Goal: Information Seeking & Learning: Learn about a topic

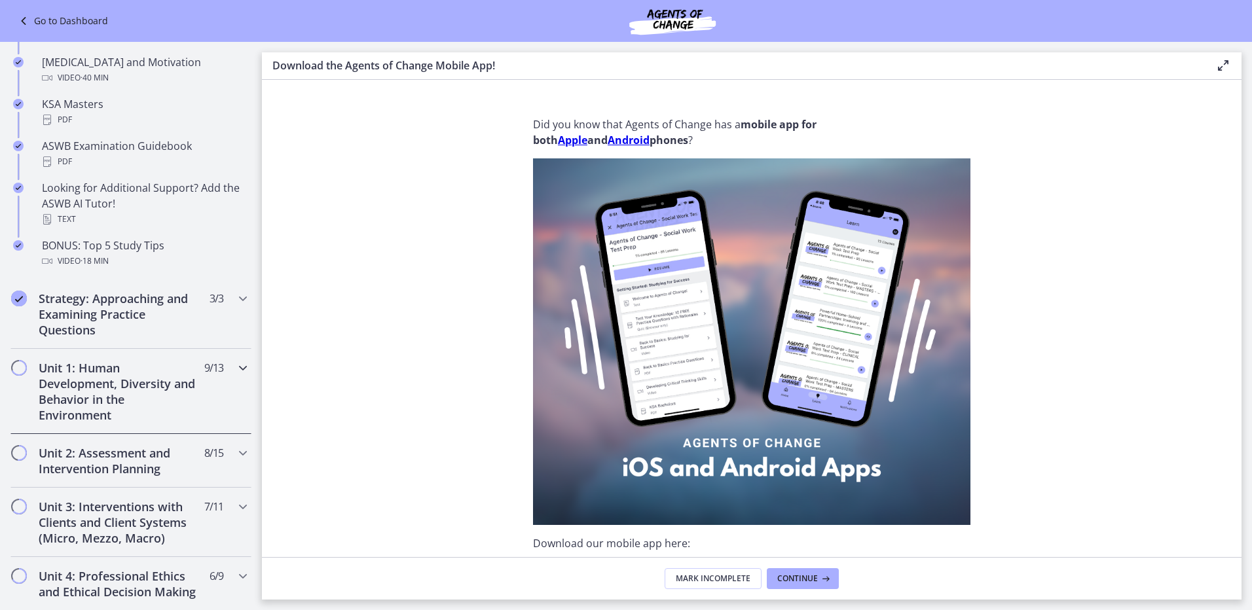
scroll to position [589, 0]
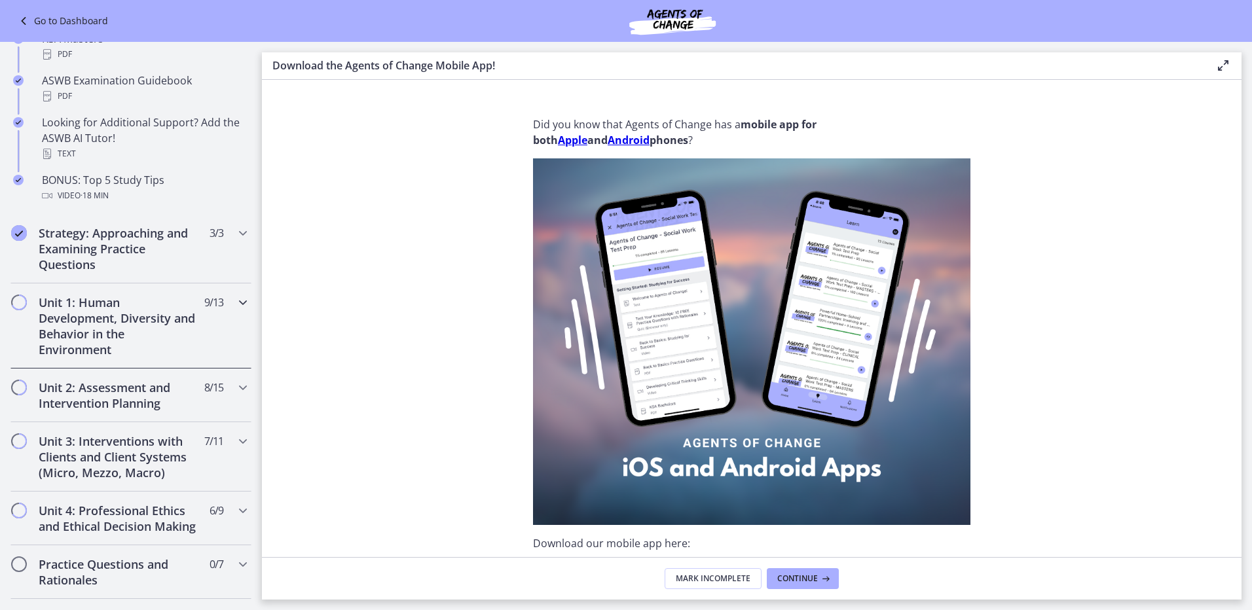
click at [163, 313] on h2 "Unit 1: Human Development, Diversity and Behavior in the Environment" at bounding box center [119, 326] width 160 height 63
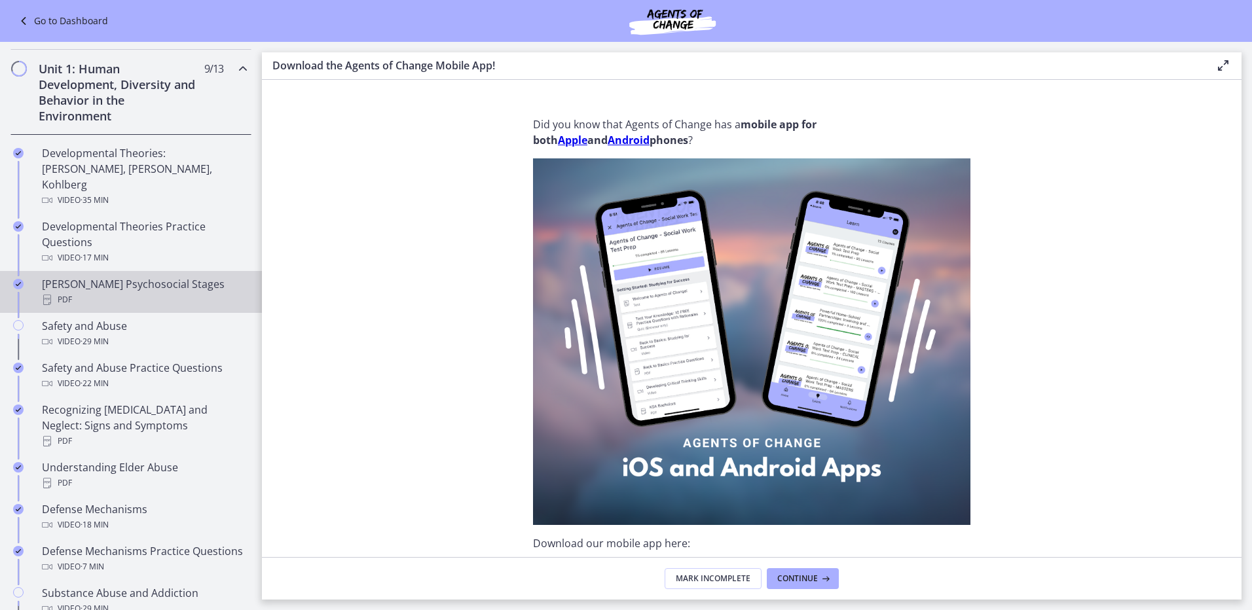
scroll to position [458, 0]
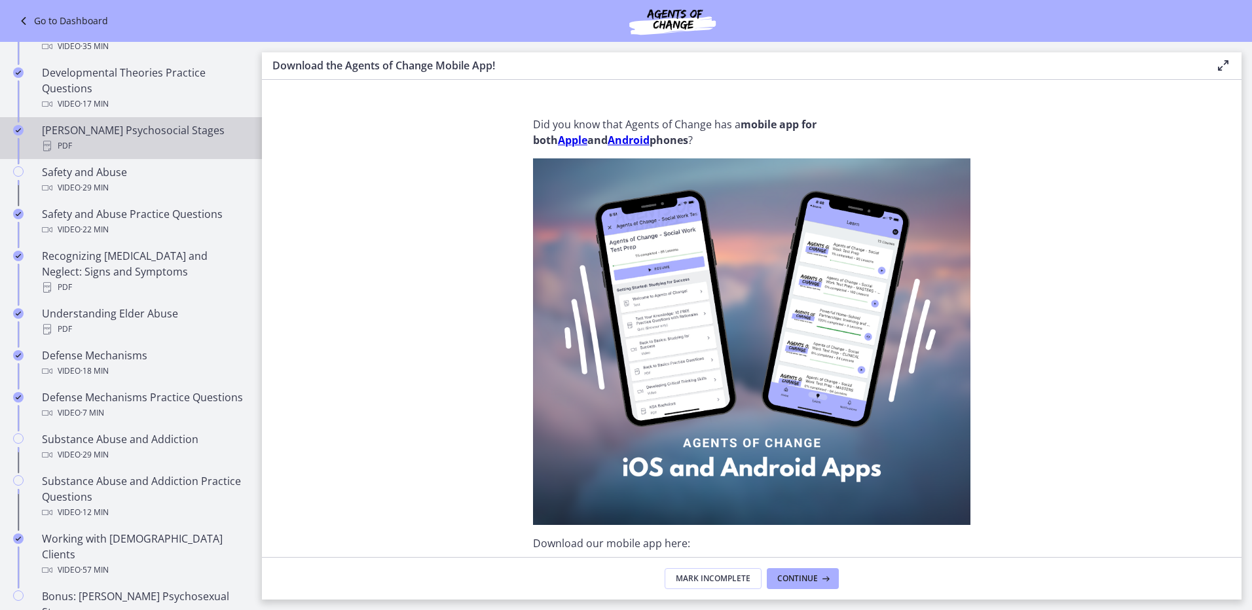
click at [144, 122] on div "[PERSON_NAME] Psychosocial Stages PDF" at bounding box center [144, 137] width 204 height 31
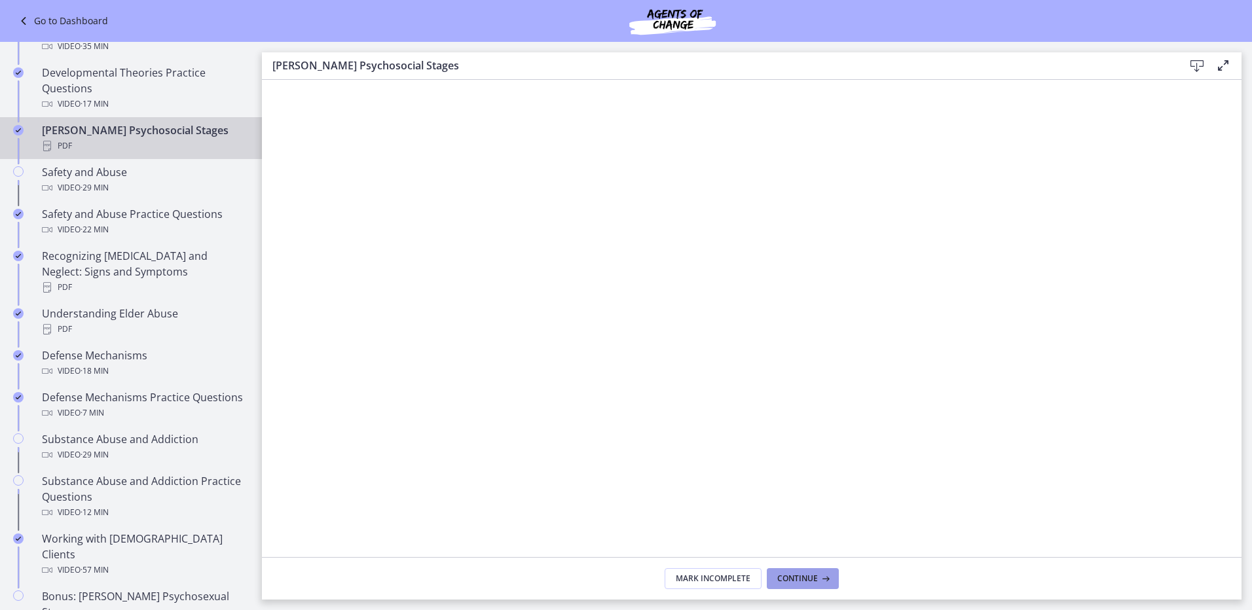
click at [797, 584] on button "Continue" at bounding box center [803, 578] width 72 height 21
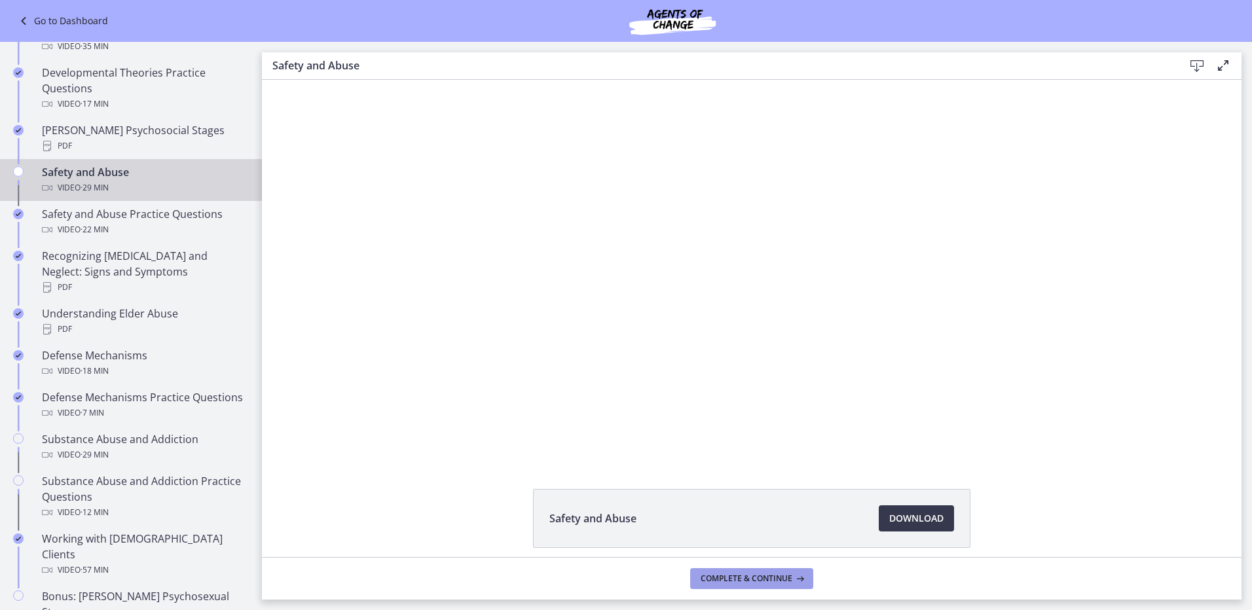
click at [744, 578] on span "Complete & continue" at bounding box center [747, 579] width 92 height 10
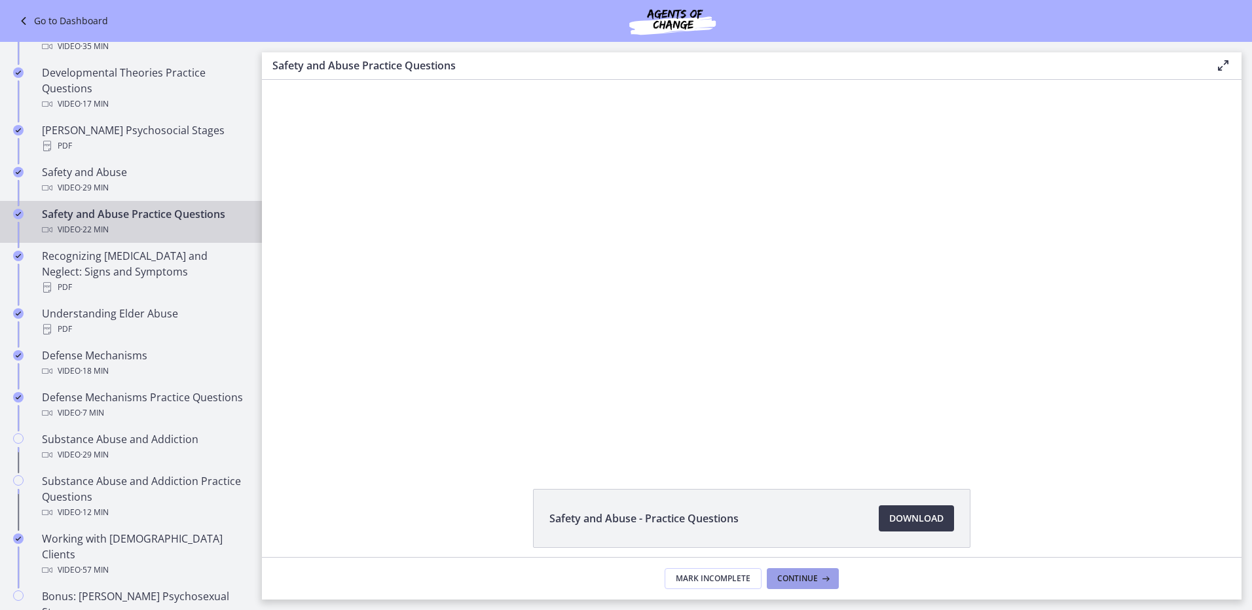
click at [798, 577] on span "Continue" at bounding box center [797, 579] width 41 height 10
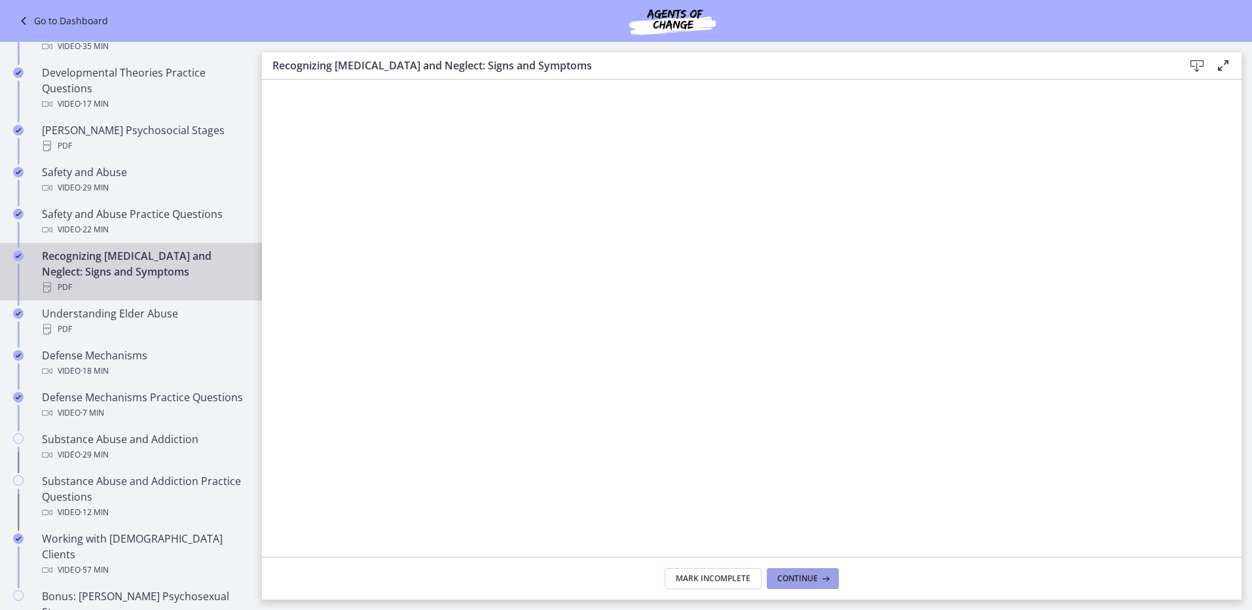
click at [800, 576] on span "Continue" at bounding box center [797, 579] width 41 height 10
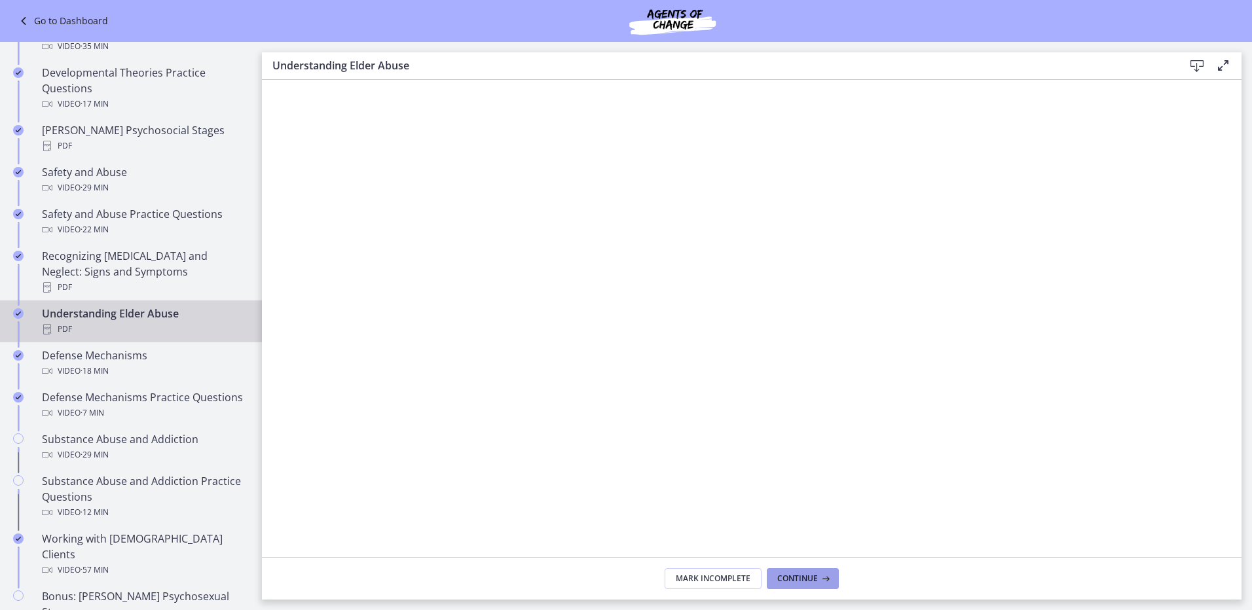
click at [800, 576] on span "Continue" at bounding box center [797, 579] width 41 height 10
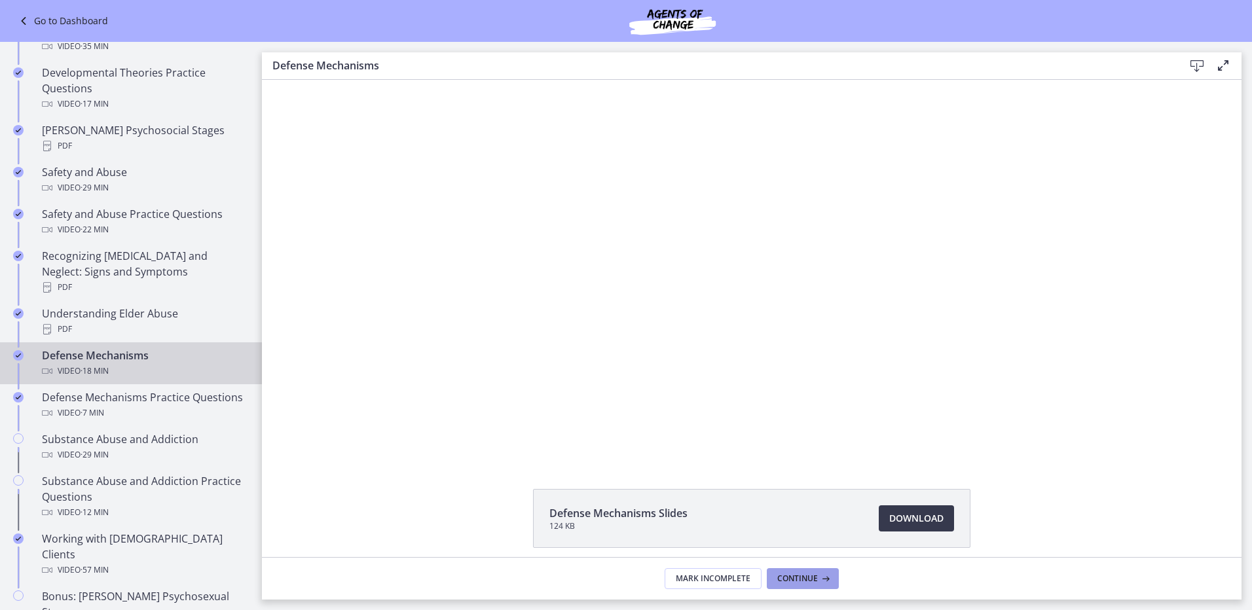
click at [800, 576] on span "Continue" at bounding box center [797, 579] width 41 height 10
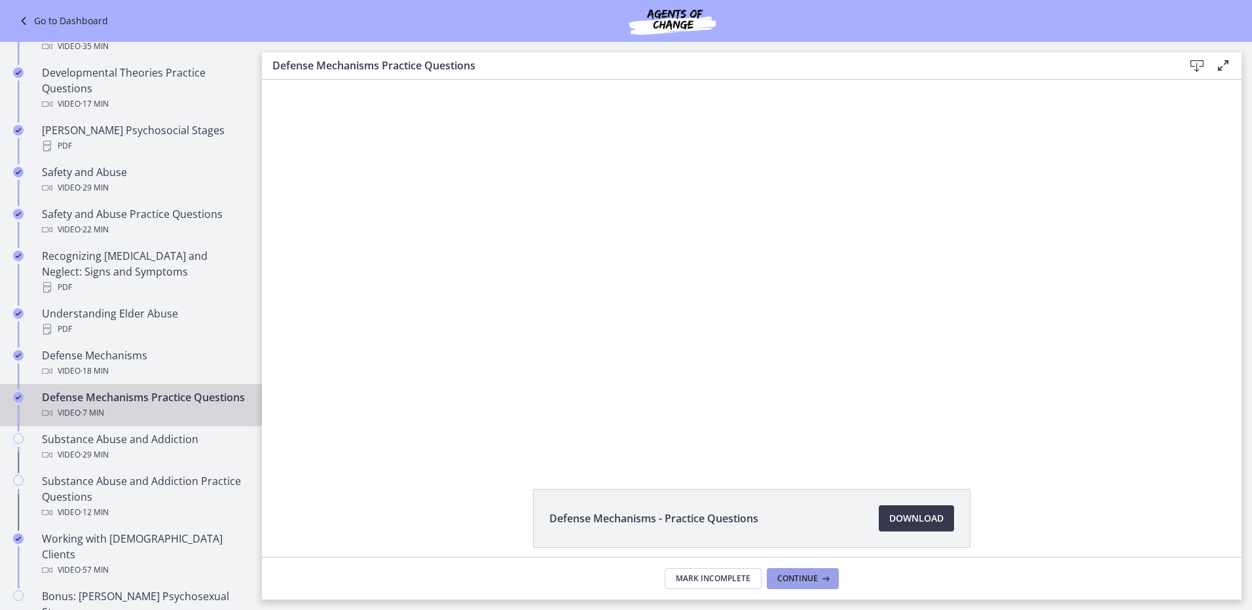
click at [800, 576] on span "Continue" at bounding box center [797, 579] width 41 height 10
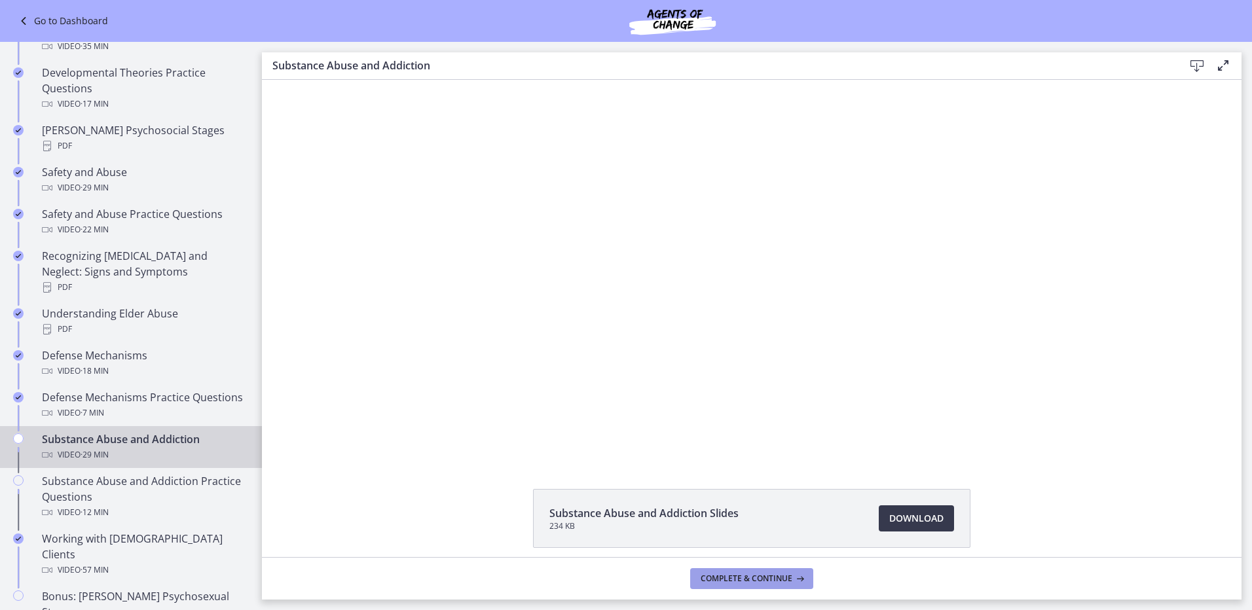
click at [800, 576] on icon at bounding box center [798, 579] width 13 height 10
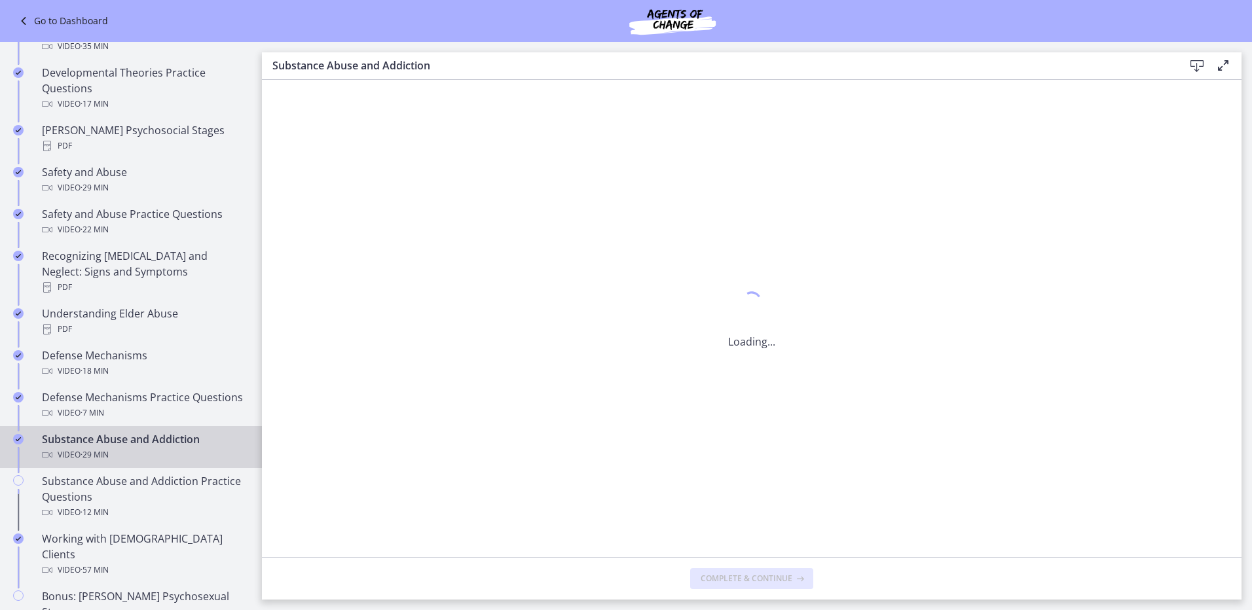
click at [800, 576] on icon at bounding box center [798, 579] width 13 height 10
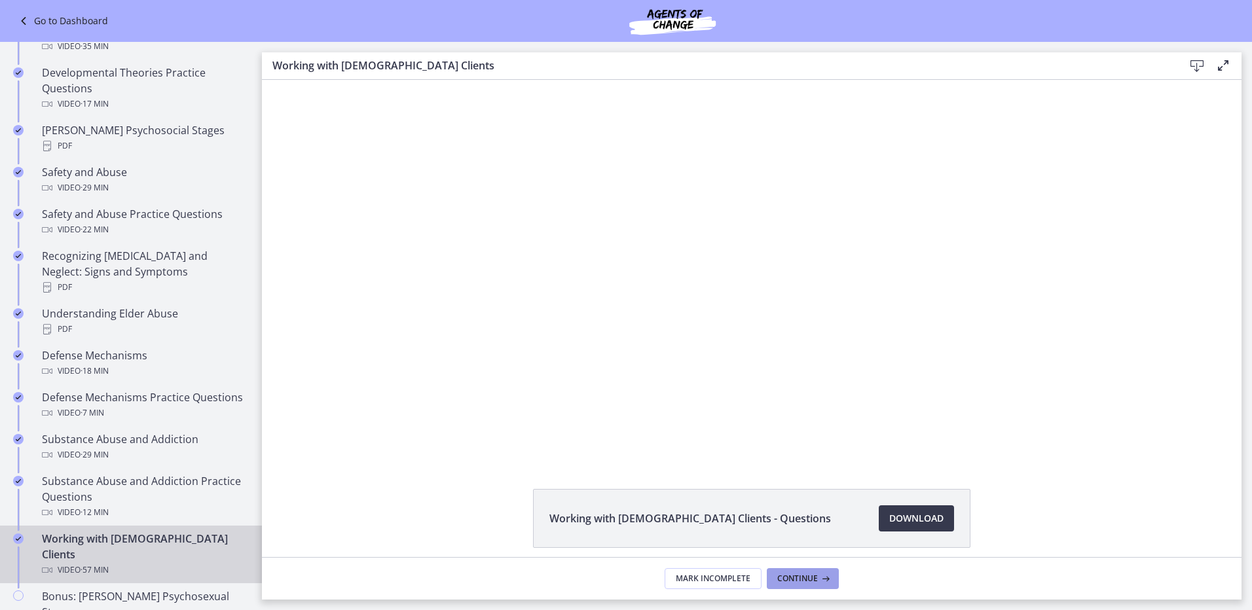
click at [792, 579] on span "Continue" at bounding box center [797, 579] width 41 height 10
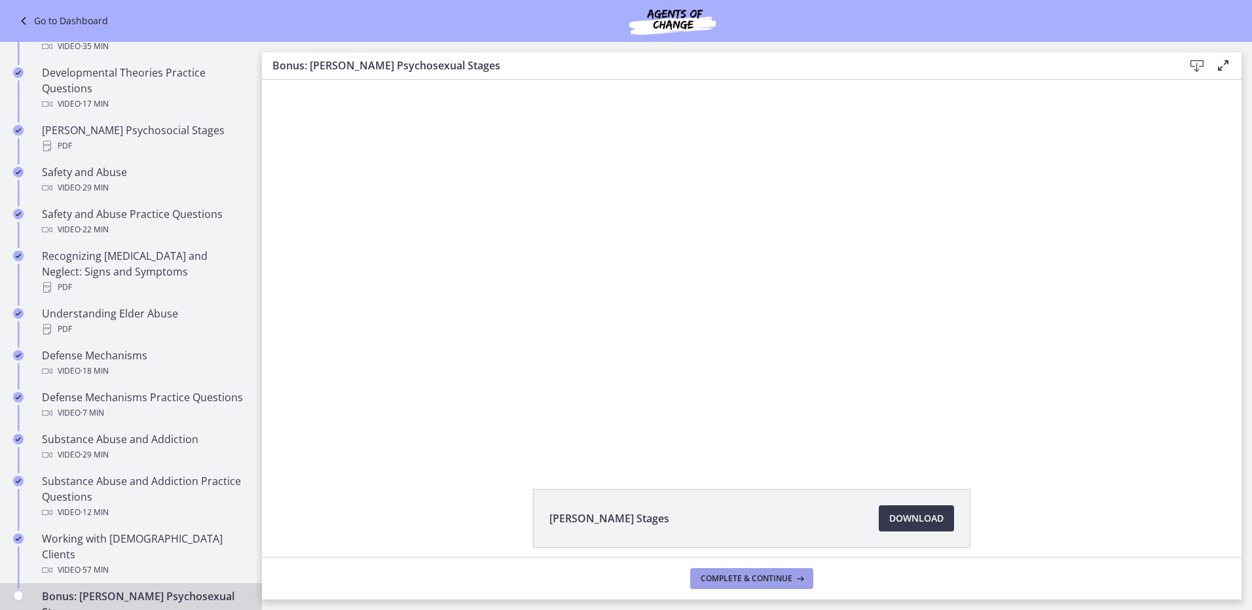
click at [792, 579] on icon at bounding box center [798, 579] width 13 height 10
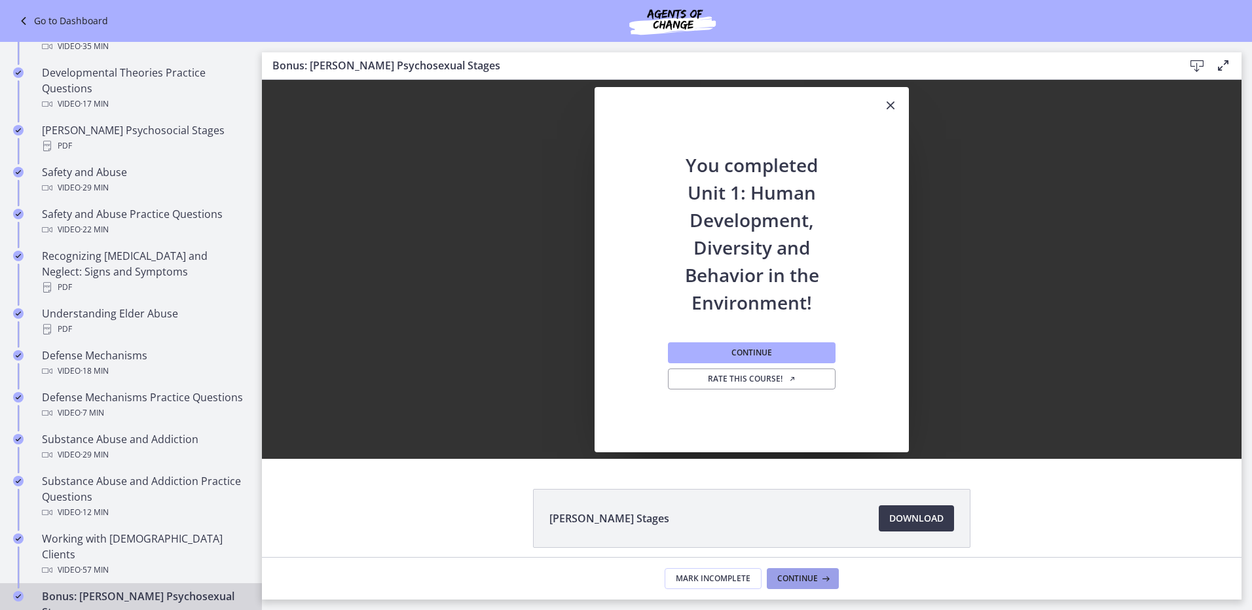
click at [792, 579] on span "Continue" at bounding box center [797, 579] width 41 height 10
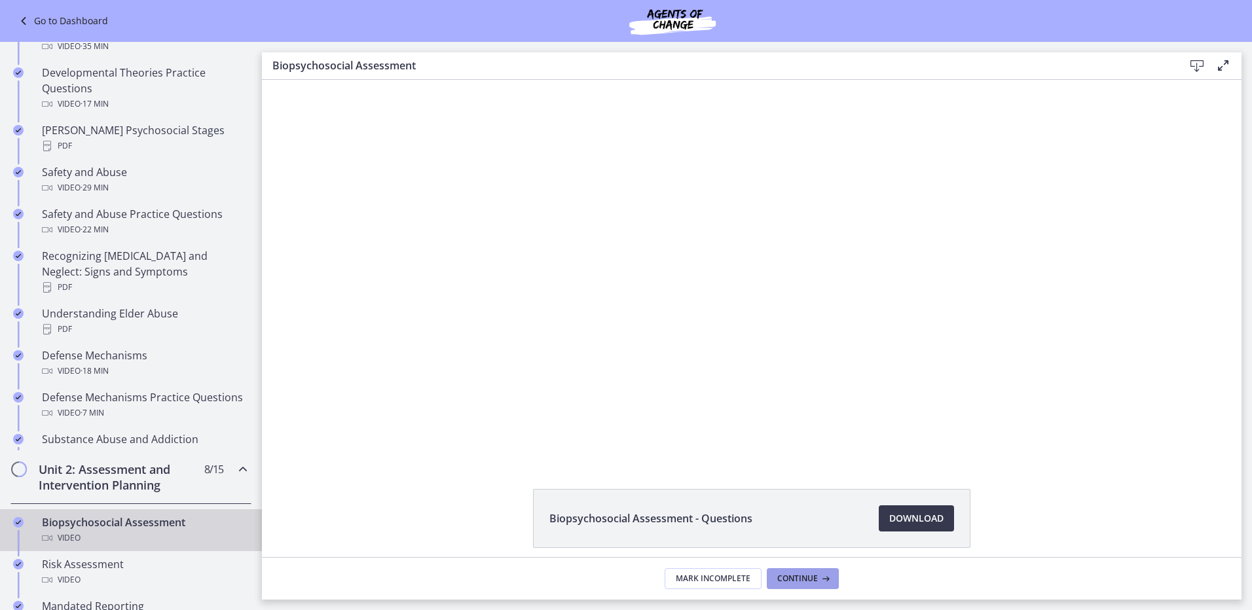
scroll to position [450, 0]
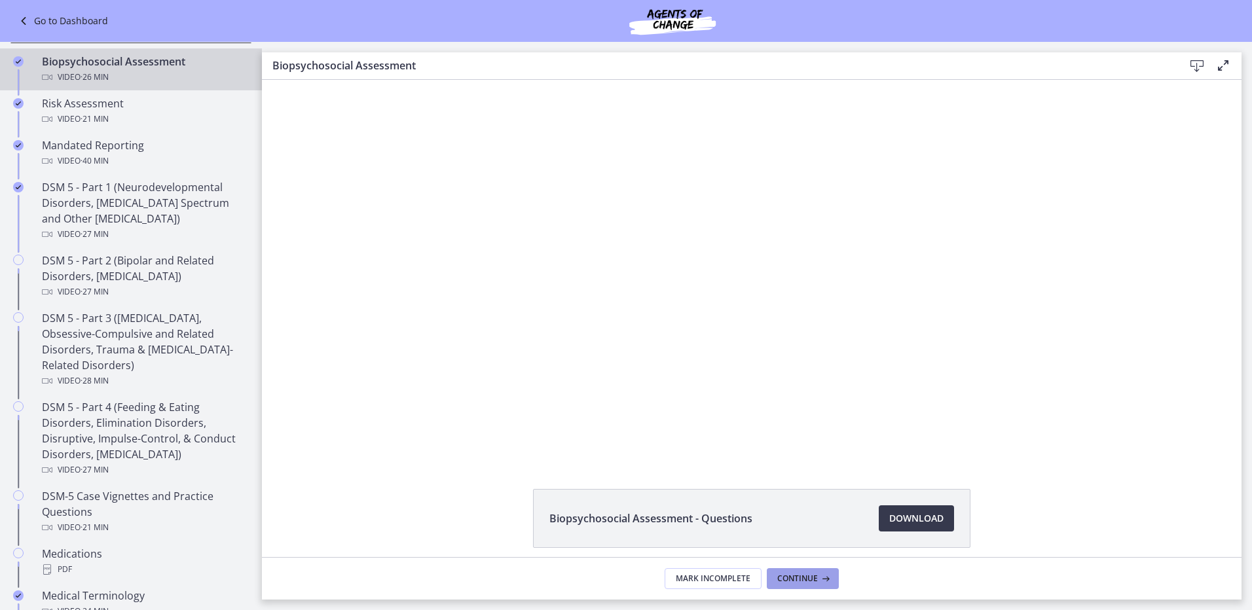
click at [792, 579] on span "Continue" at bounding box center [797, 579] width 41 height 10
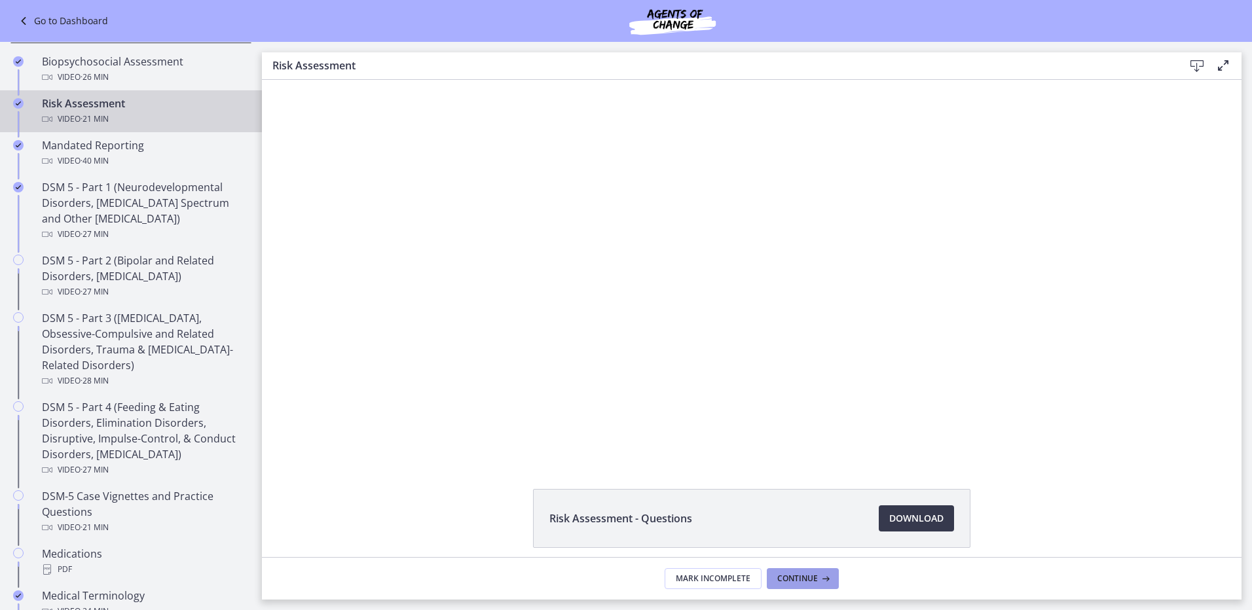
click at [792, 579] on span "Continue" at bounding box center [797, 579] width 41 height 10
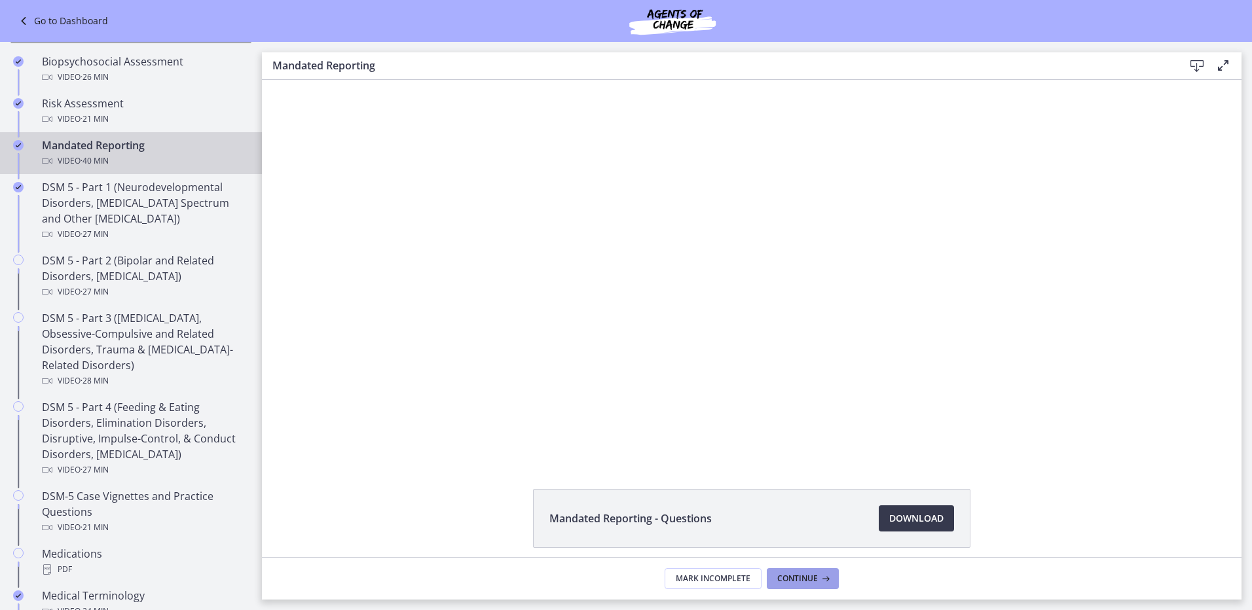
click at [792, 579] on span "Continue" at bounding box center [797, 579] width 41 height 10
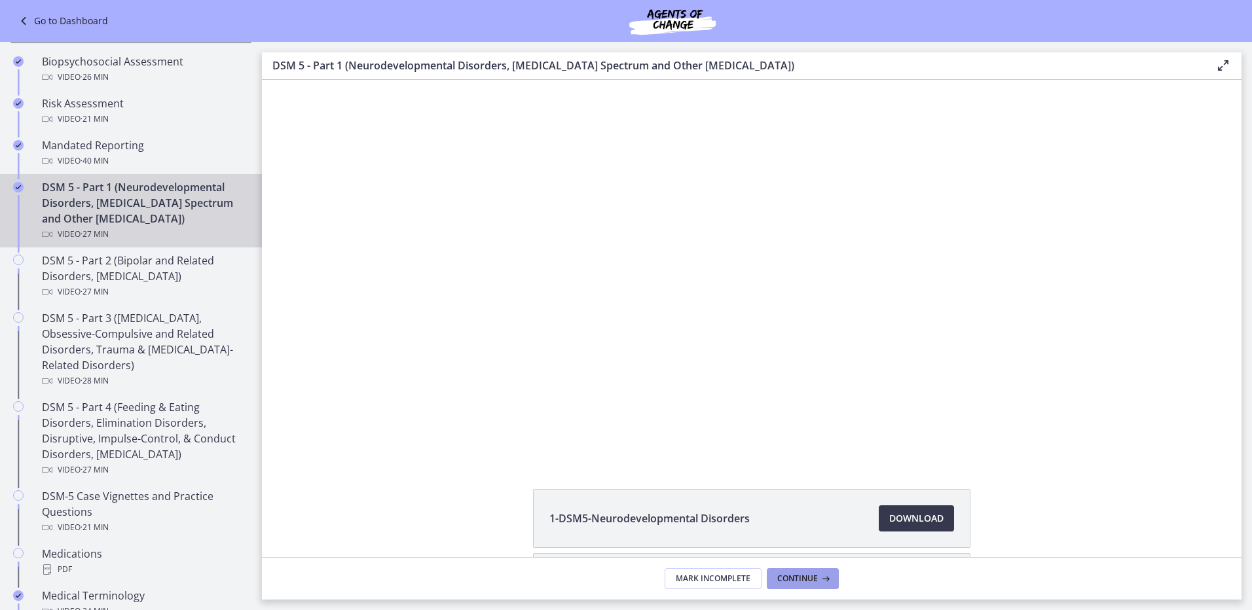
click at [792, 579] on span "Continue" at bounding box center [797, 579] width 41 height 10
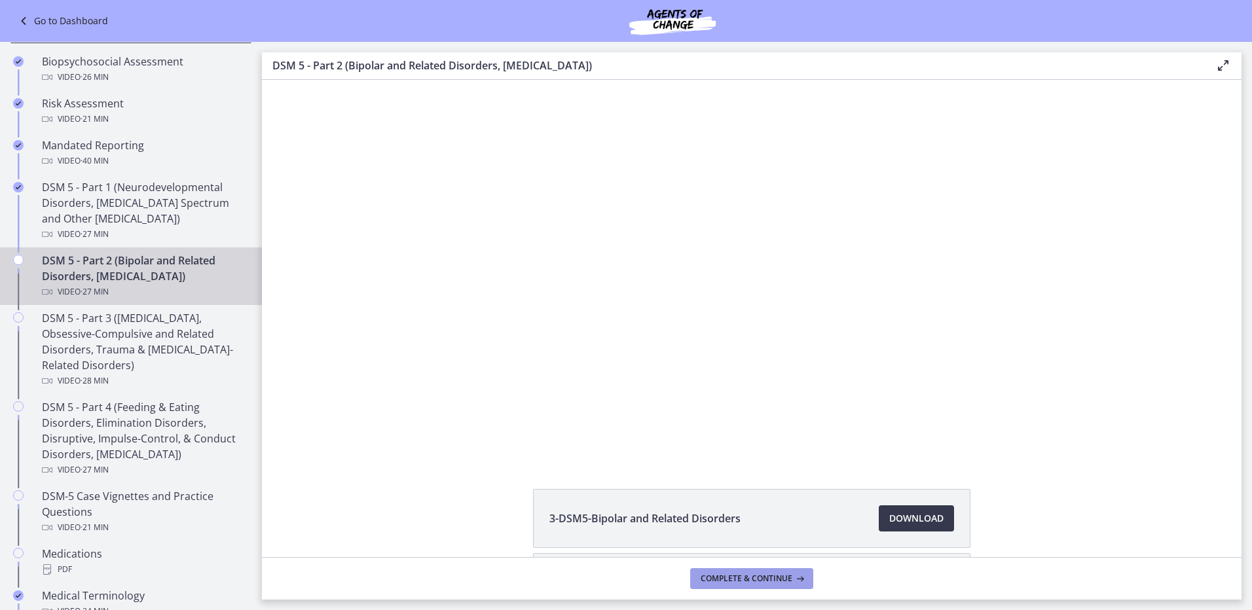
click at [792, 579] on icon at bounding box center [798, 579] width 13 height 10
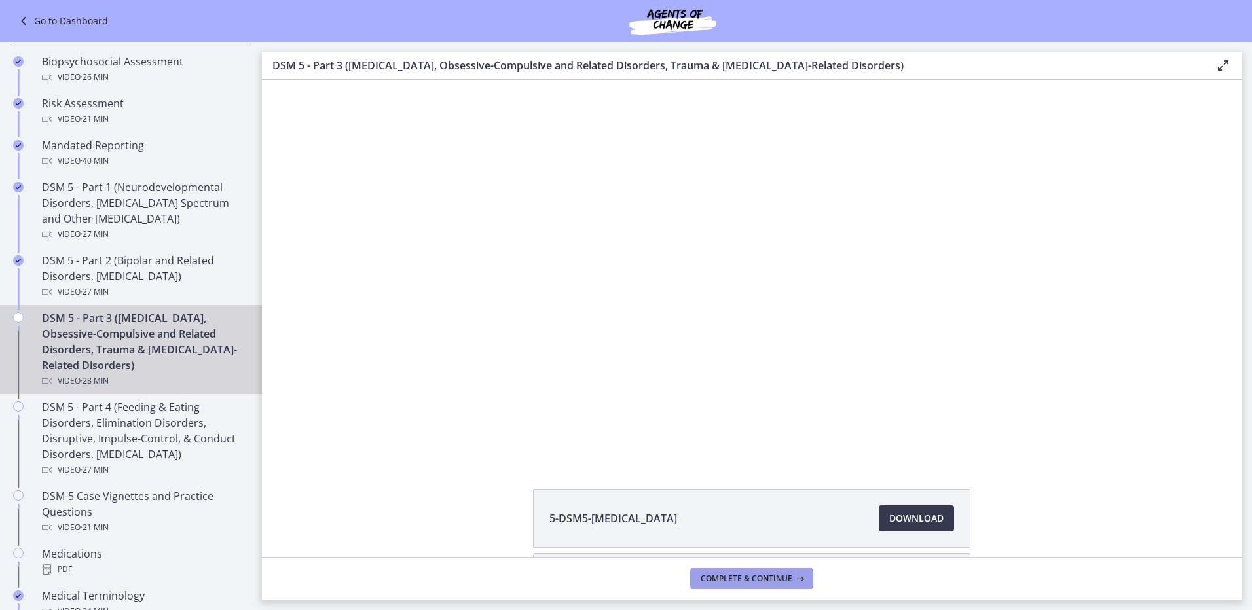
click at [792, 579] on icon at bounding box center [798, 579] width 13 height 10
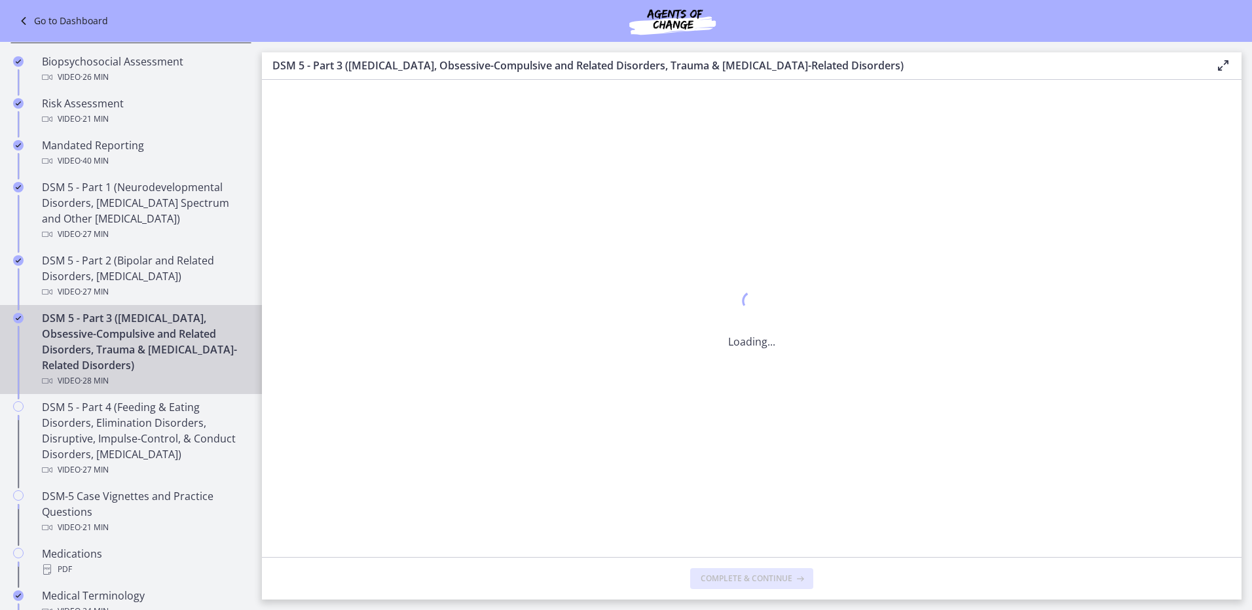
click at [792, 579] on icon at bounding box center [798, 579] width 13 height 10
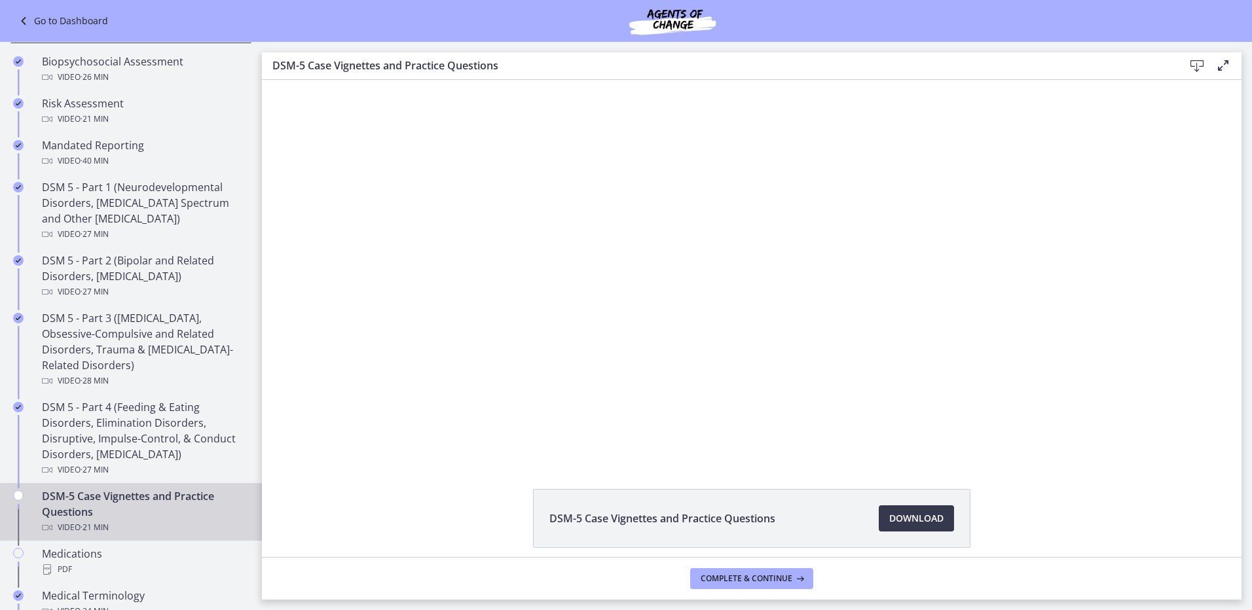
click at [792, 579] on icon at bounding box center [798, 579] width 13 height 10
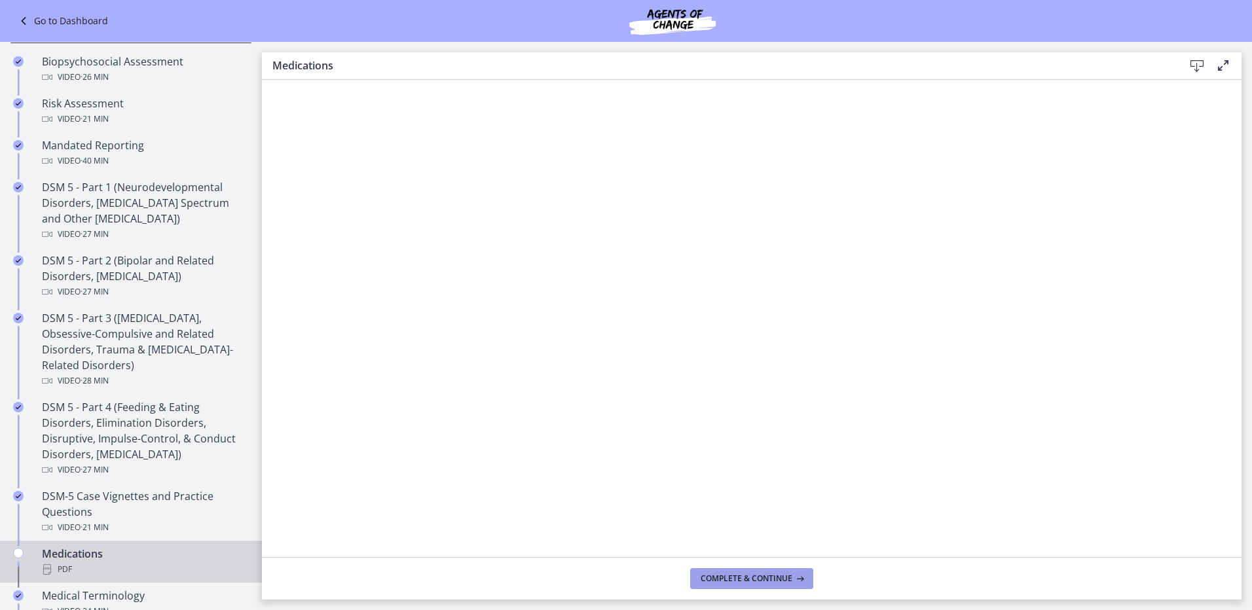
click at [792, 579] on icon at bounding box center [798, 579] width 13 height 10
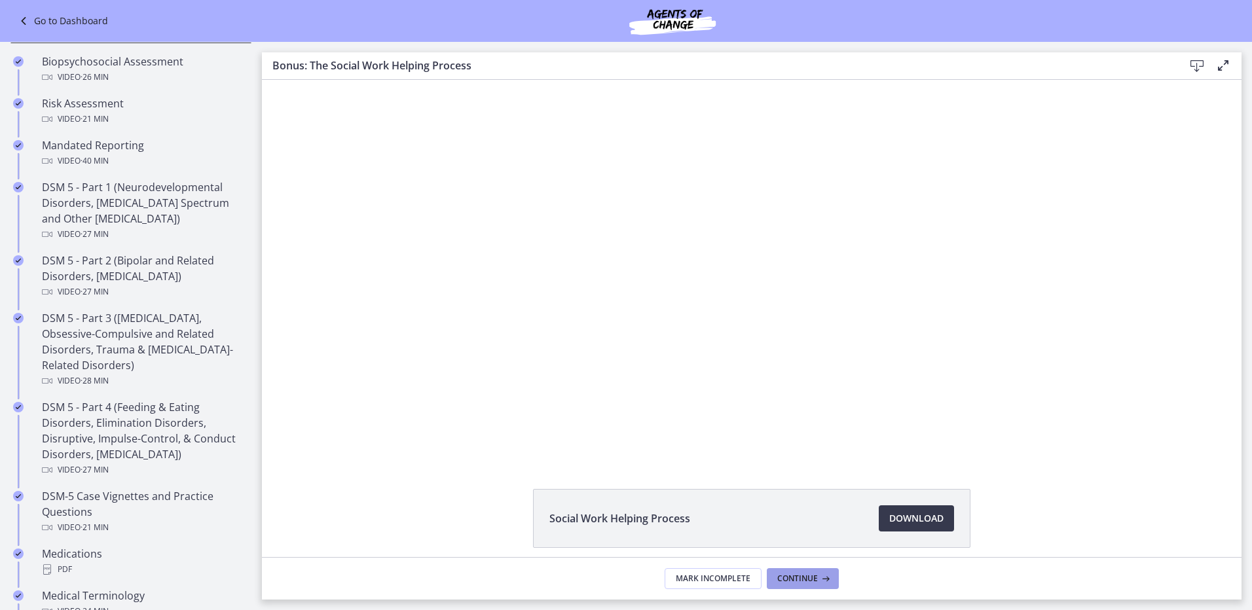
click at [792, 579] on span "Continue" at bounding box center [797, 579] width 41 height 10
click at [792, 579] on icon at bounding box center [798, 579] width 13 height 10
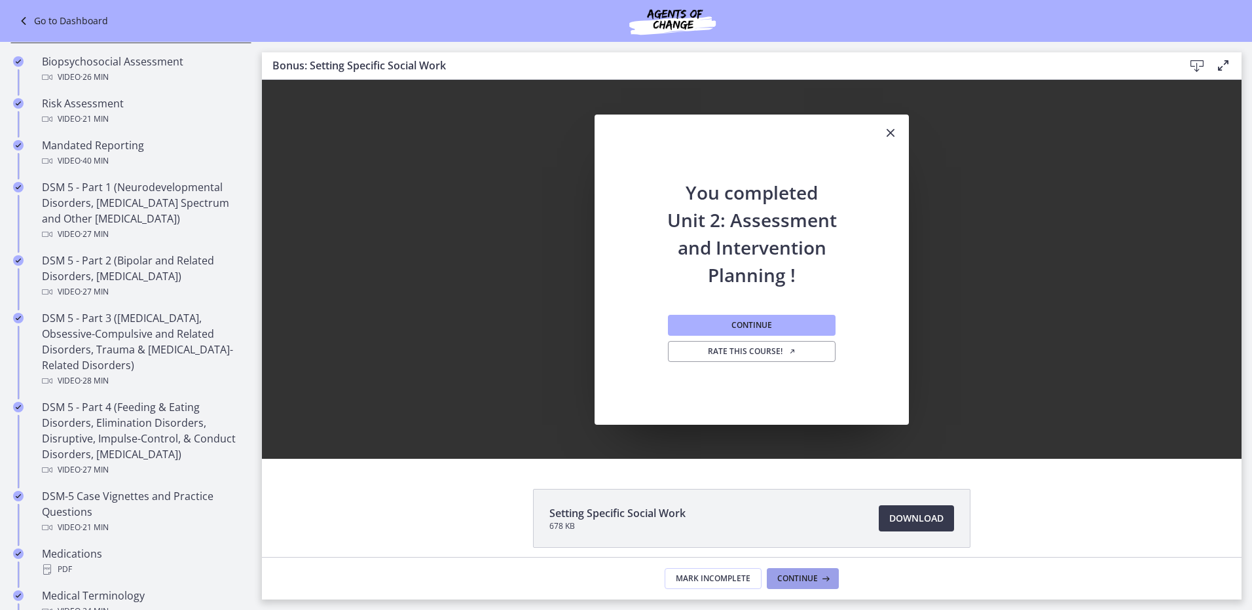
click at [792, 579] on span "Continue" at bounding box center [797, 579] width 41 height 10
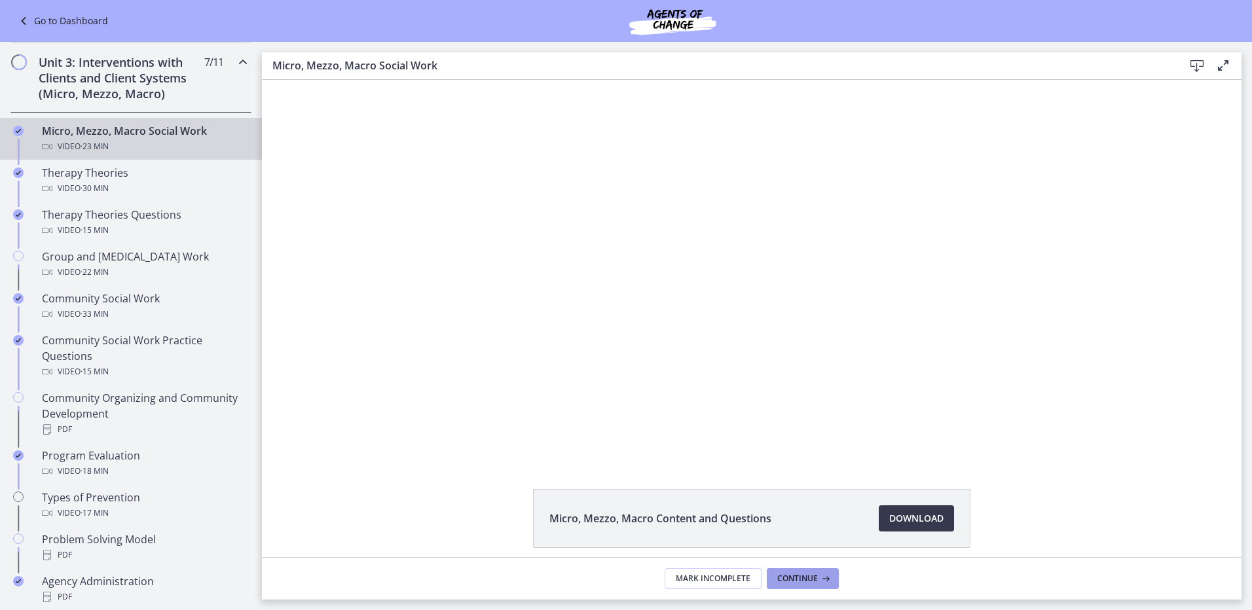
click at [792, 579] on span "Continue" at bounding box center [797, 579] width 41 height 10
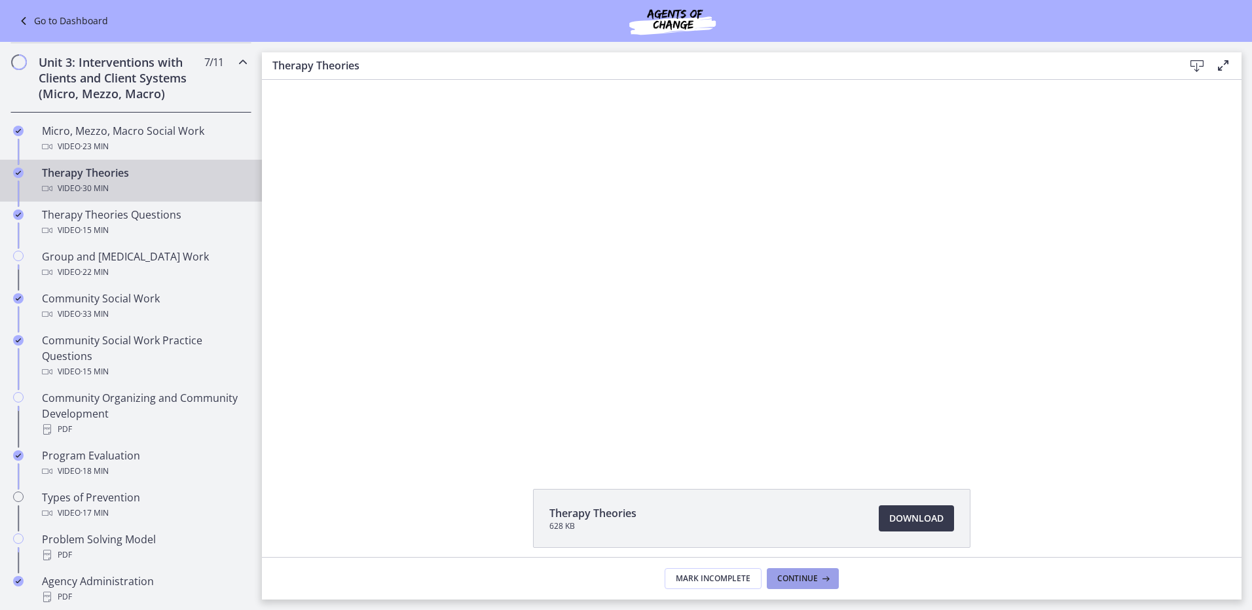
click at [792, 579] on span "Continue" at bounding box center [797, 579] width 41 height 10
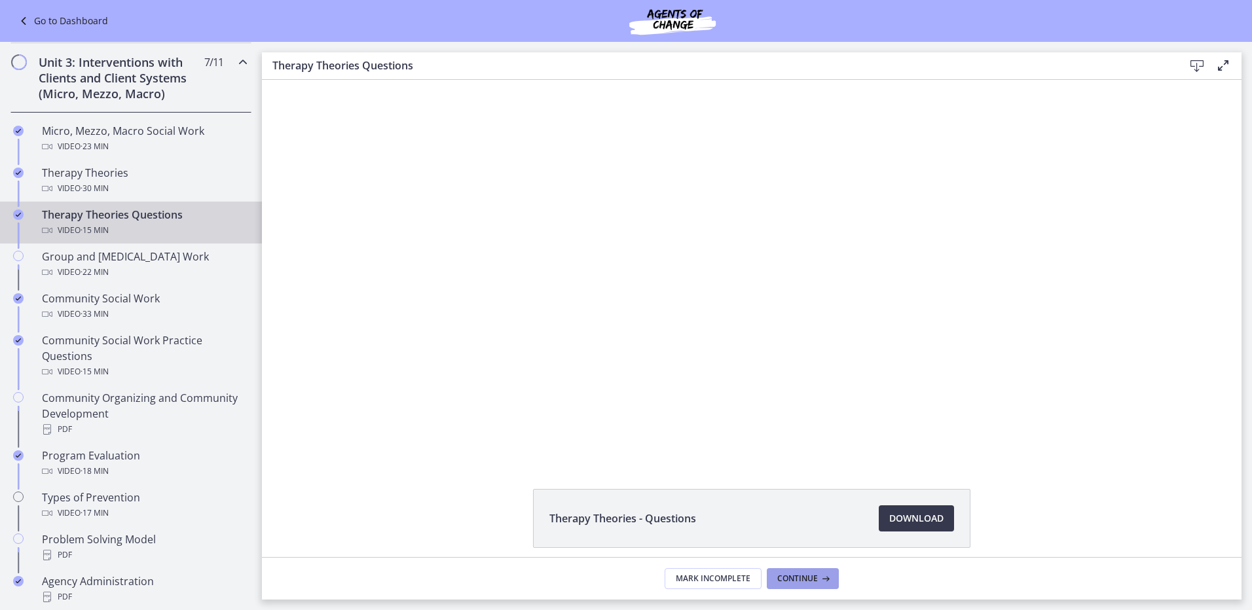
click at [792, 579] on span "Continue" at bounding box center [797, 579] width 41 height 10
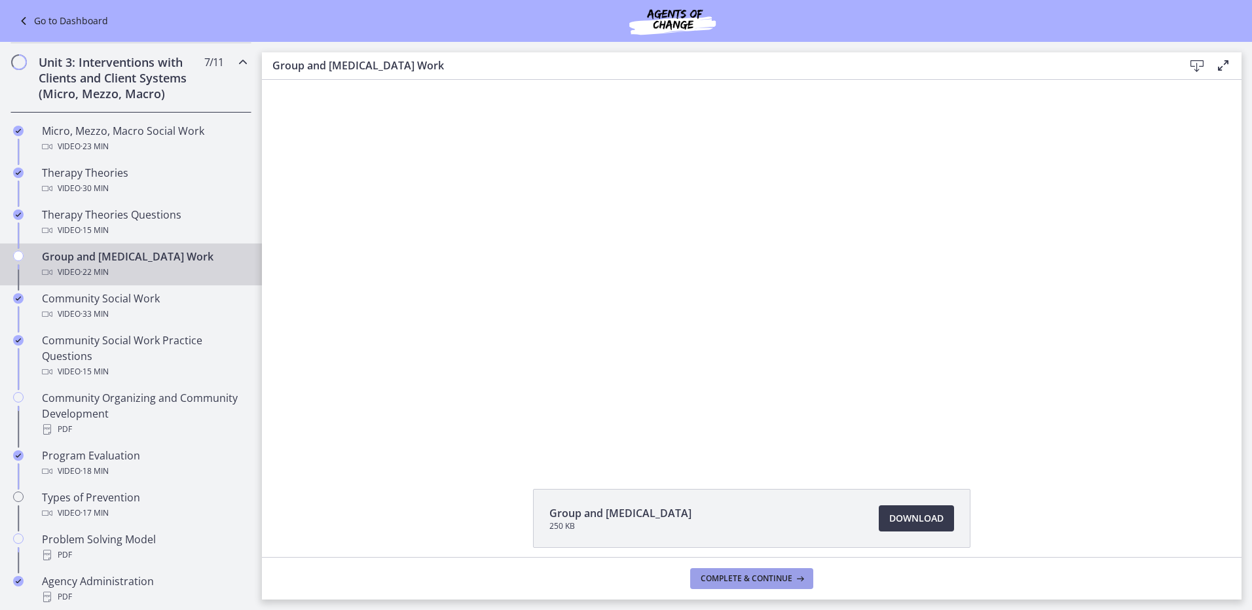
click at [792, 579] on icon at bounding box center [798, 579] width 13 height 10
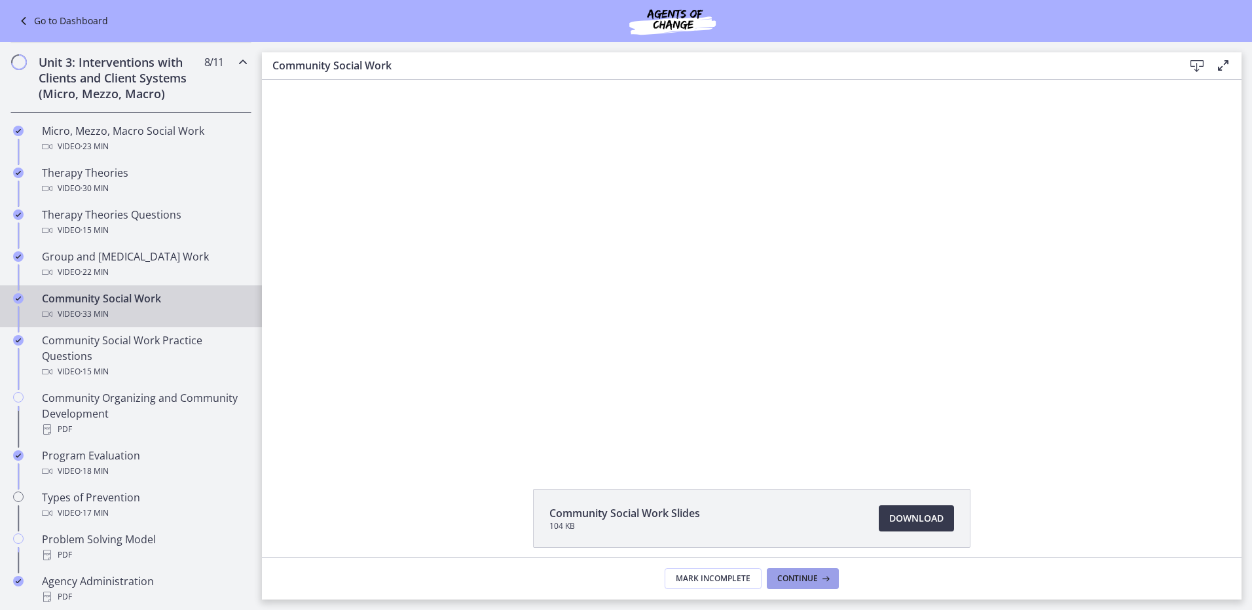
click at [792, 579] on span "Continue" at bounding box center [797, 579] width 41 height 10
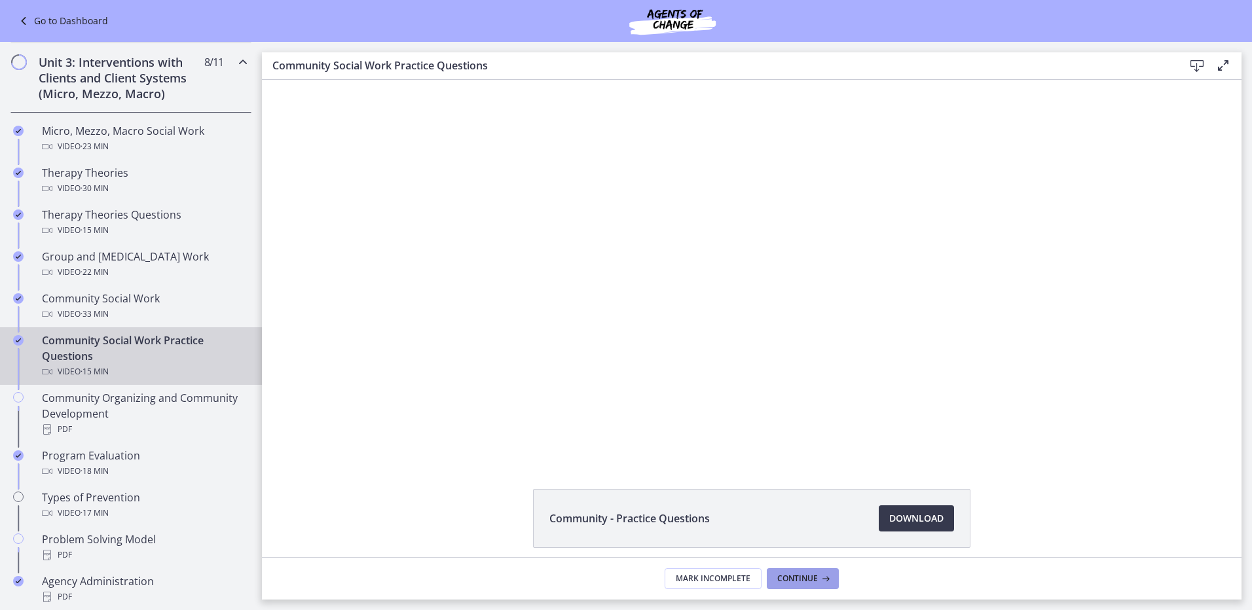
click at [792, 579] on span "Continue" at bounding box center [797, 579] width 41 height 10
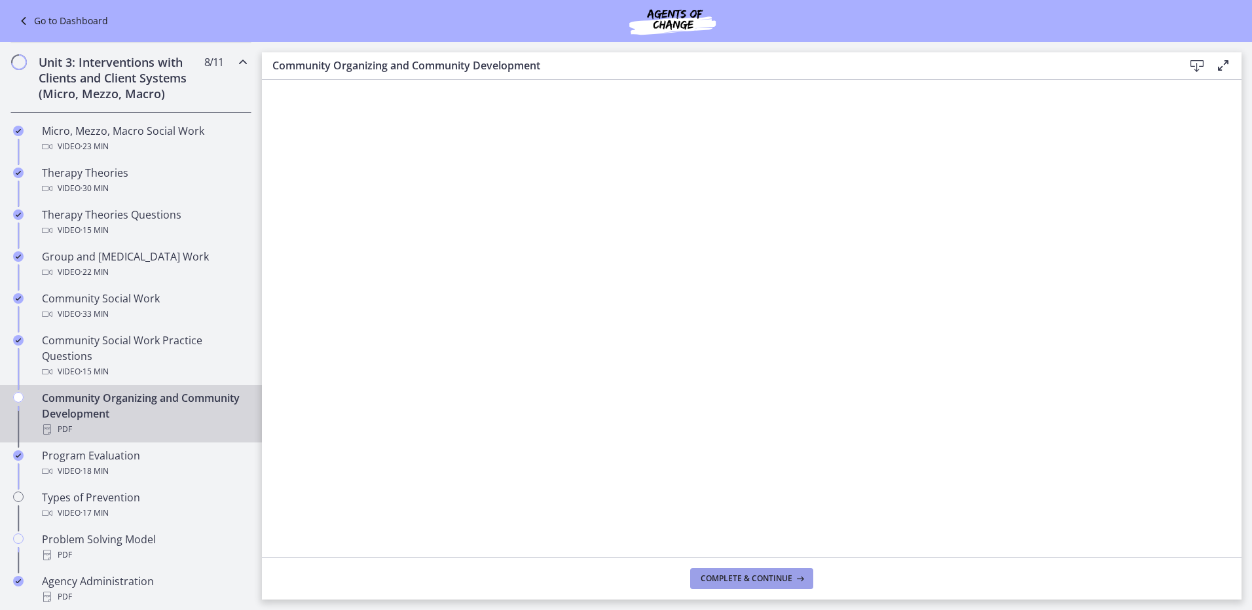
click at [792, 579] on icon at bounding box center [798, 579] width 13 height 10
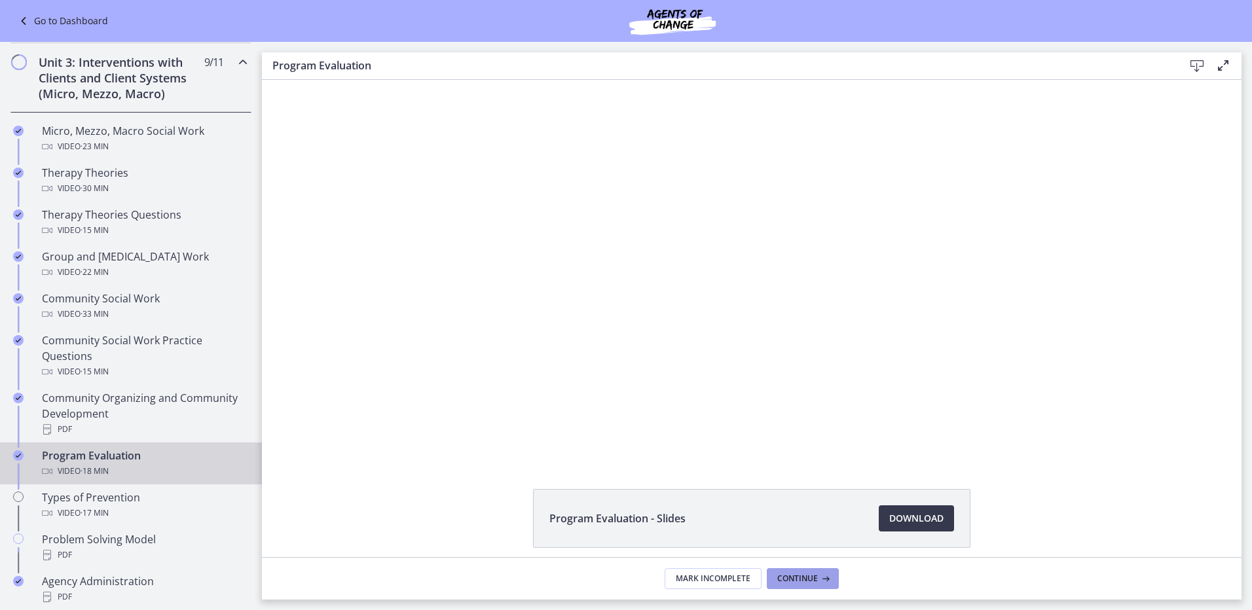
click at [794, 577] on span "Continue" at bounding box center [797, 579] width 41 height 10
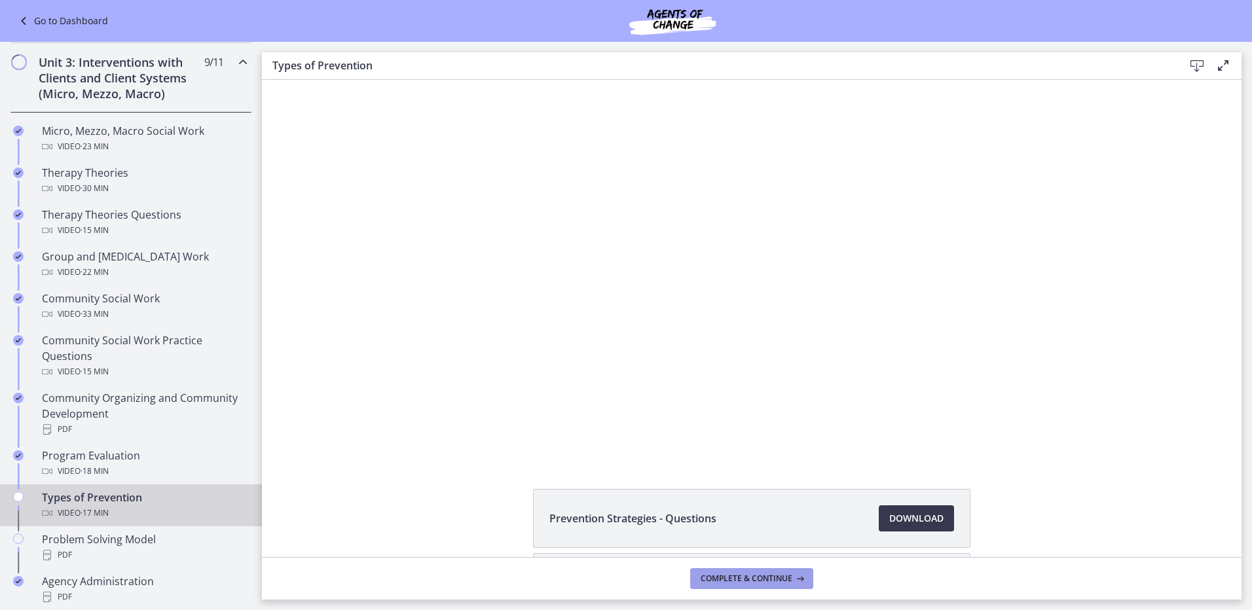
click at [794, 570] on button "Complete & continue" at bounding box center [751, 578] width 123 height 21
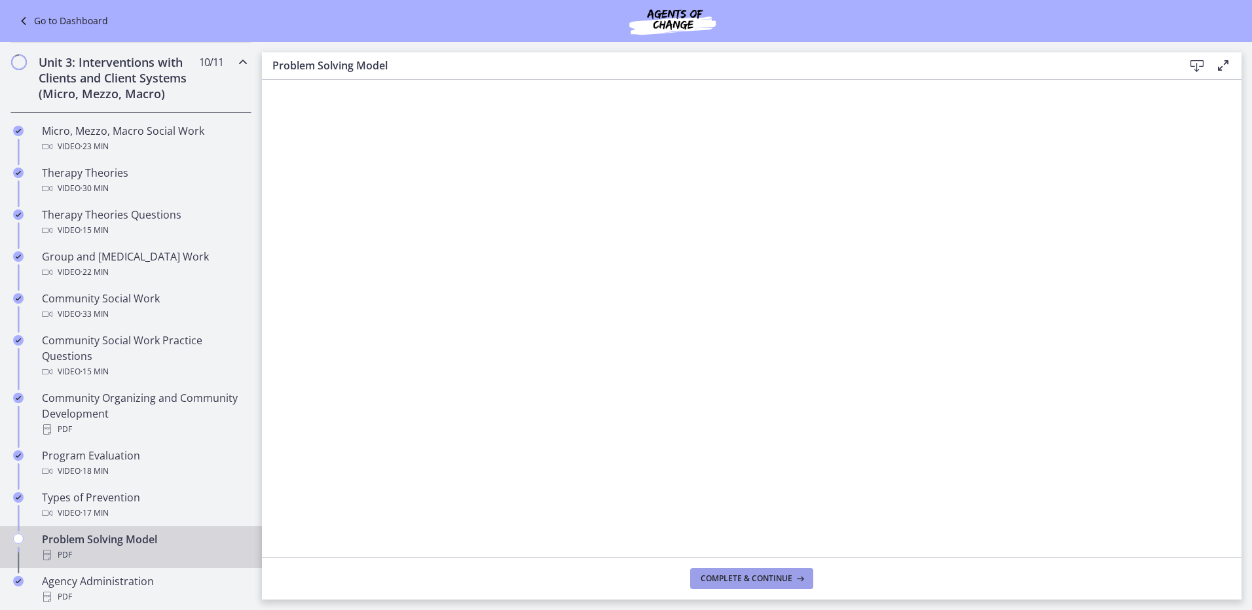
click at [765, 580] on span "Complete & continue" at bounding box center [747, 579] width 92 height 10
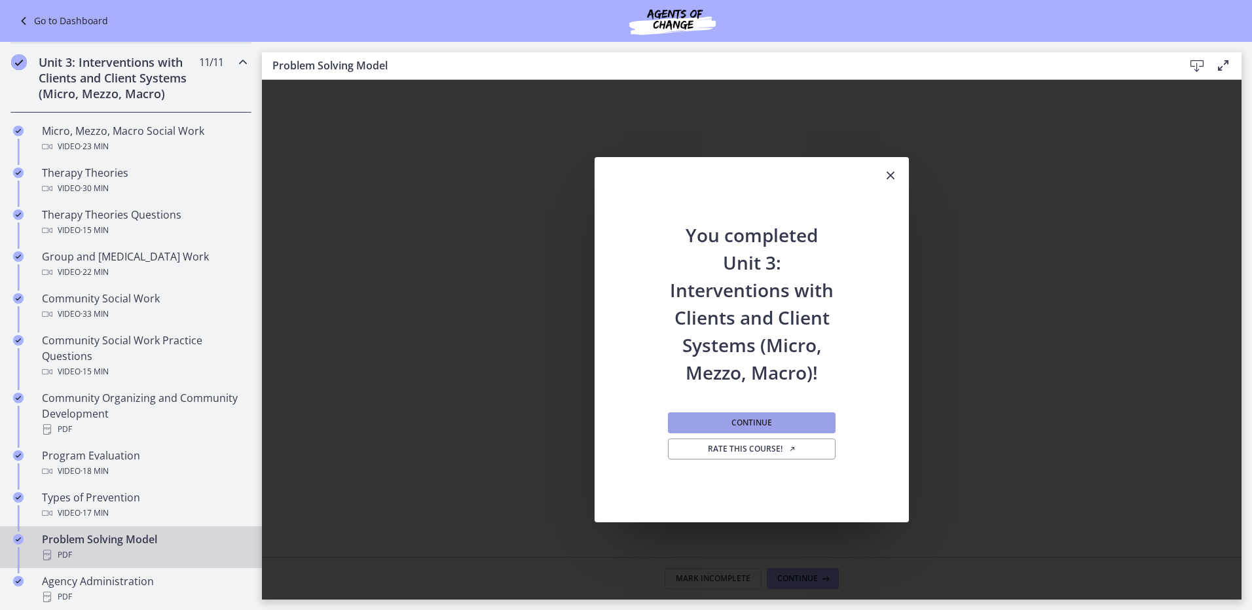
click at [741, 420] on span "Continue" at bounding box center [751, 423] width 41 height 10
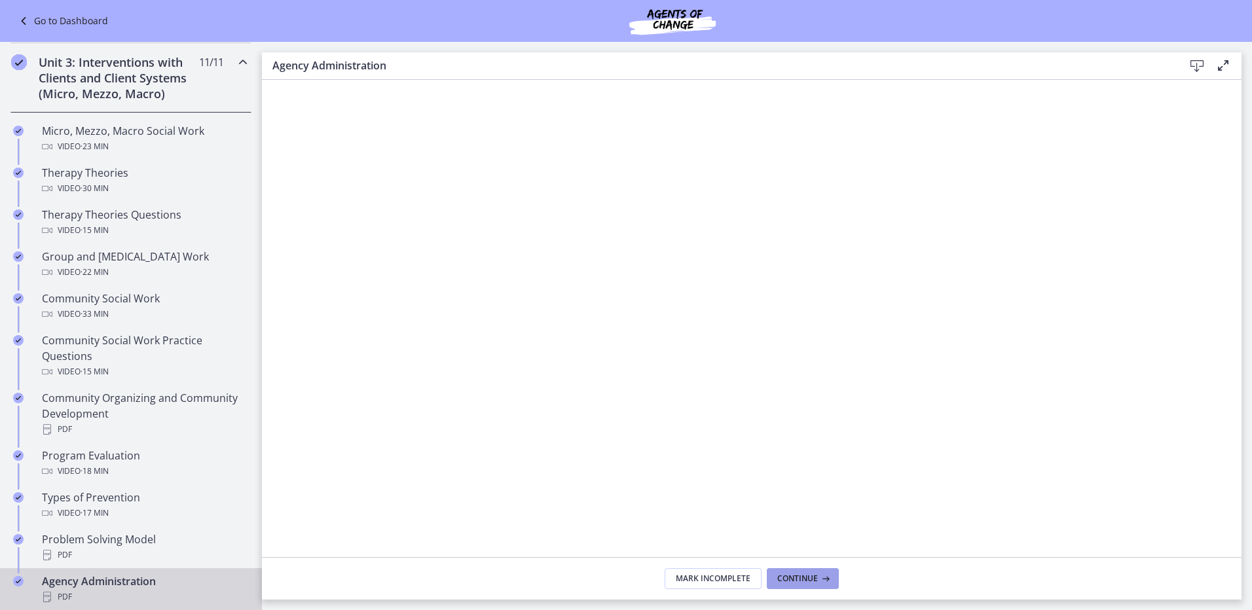
click at [815, 575] on span "Continue" at bounding box center [797, 579] width 41 height 10
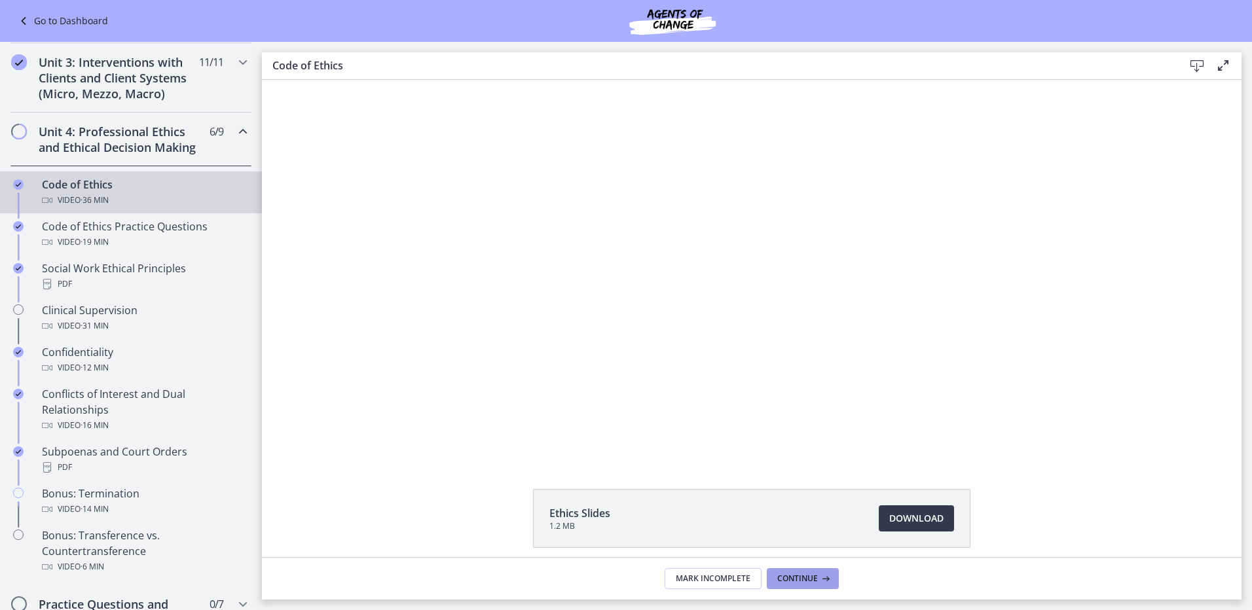
click at [815, 575] on span "Continue" at bounding box center [797, 579] width 41 height 10
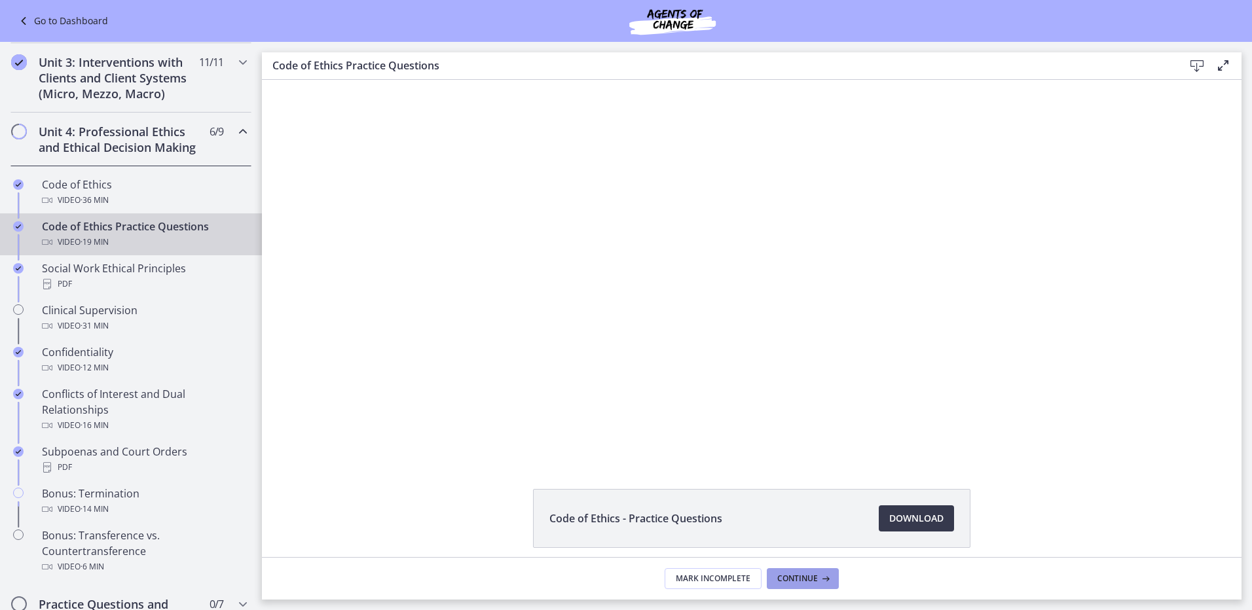
click at [815, 575] on span "Continue" at bounding box center [797, 579] width 41 height 10
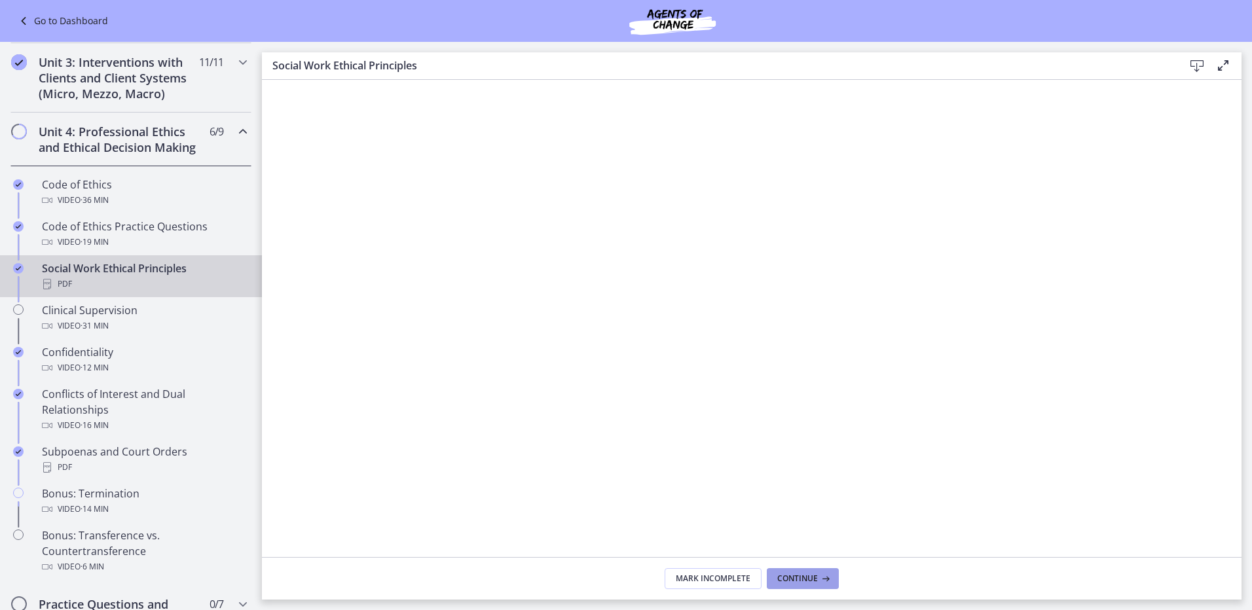
click at [815, 575] on span "Continue" at bounding box center [797, 579] width 41 height 10
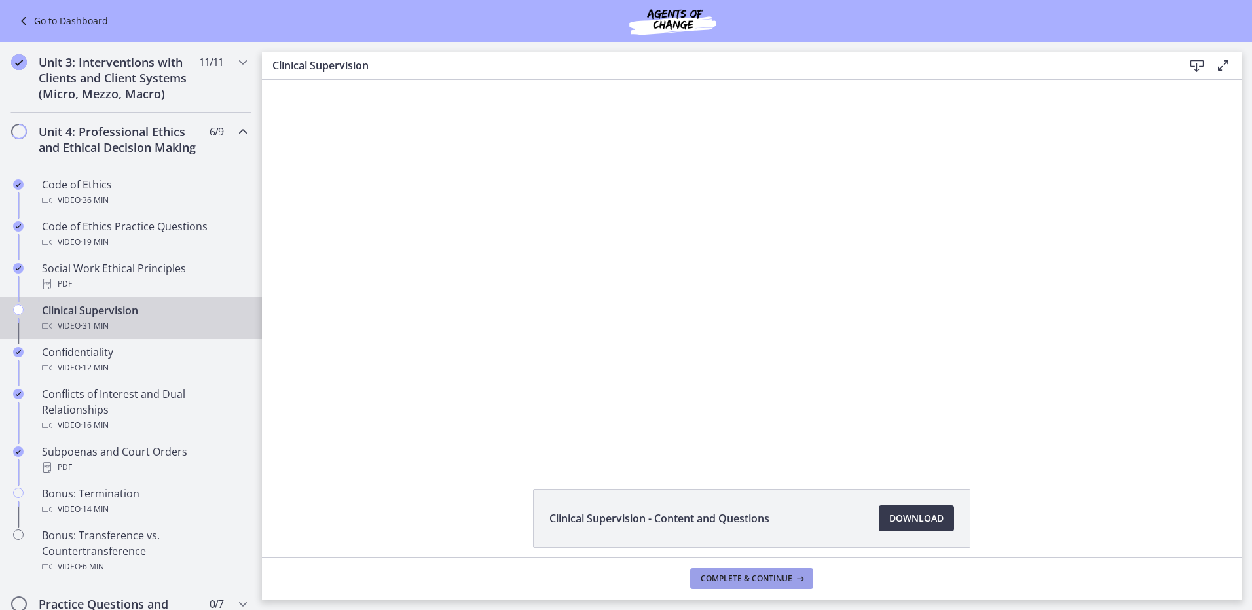
click at [737, 581] on span "Complete & continue" at bounding box center [747, 579] width 92 height 10
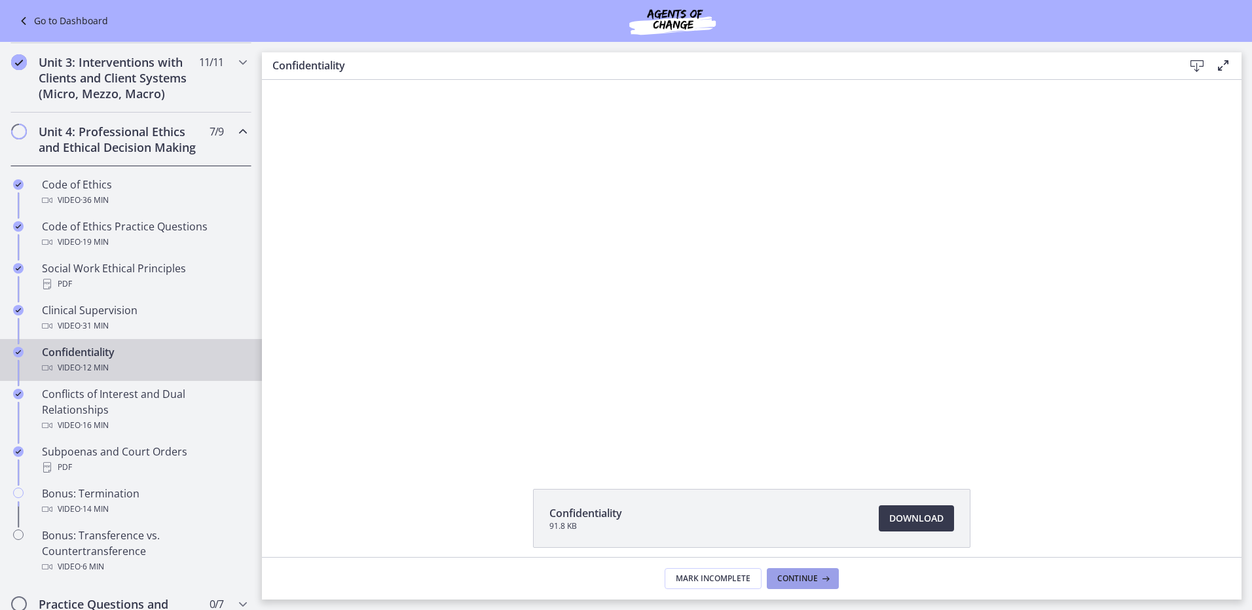
click at [799, 577] on span "Continue" at bounding box center [797, 579] width 41 height 10
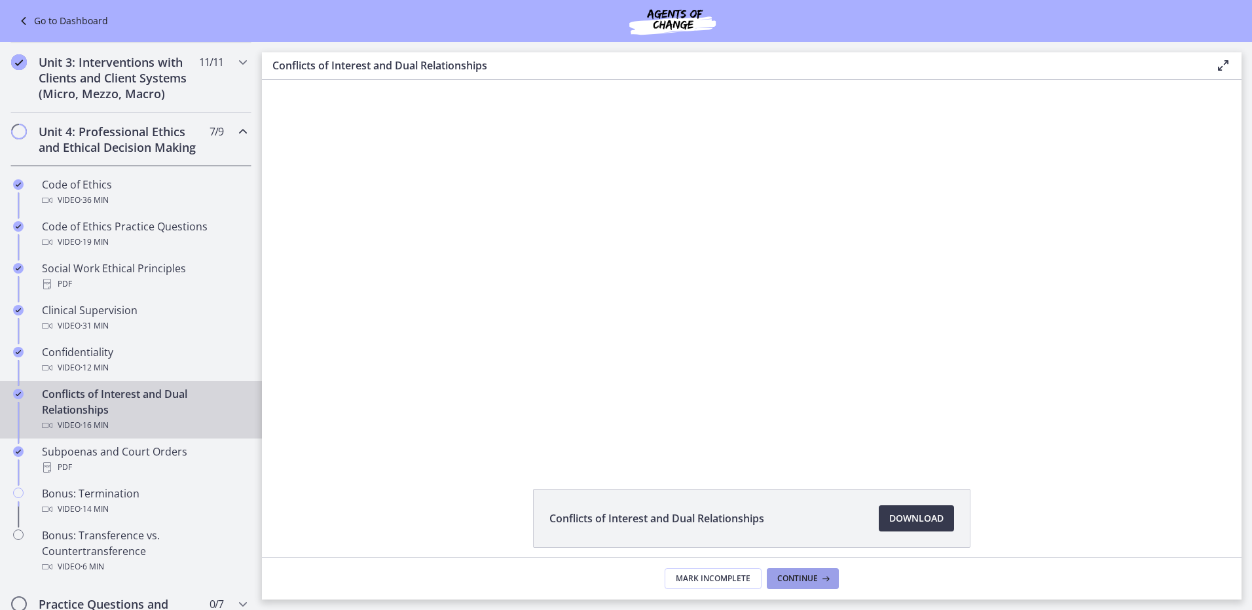
click at [799, 577] on span "Continue" at bounding box center [797, 579] width 41 height 10
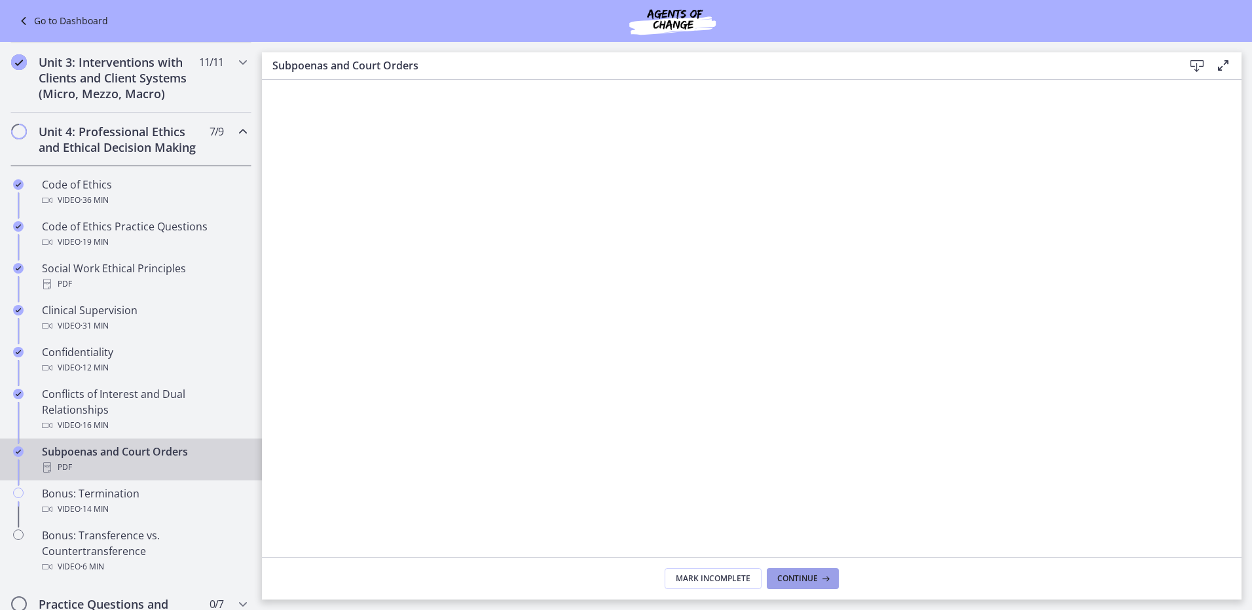
click at [799, 577] on span "Continue" at bounding box center [797, 579] width 41 height 10
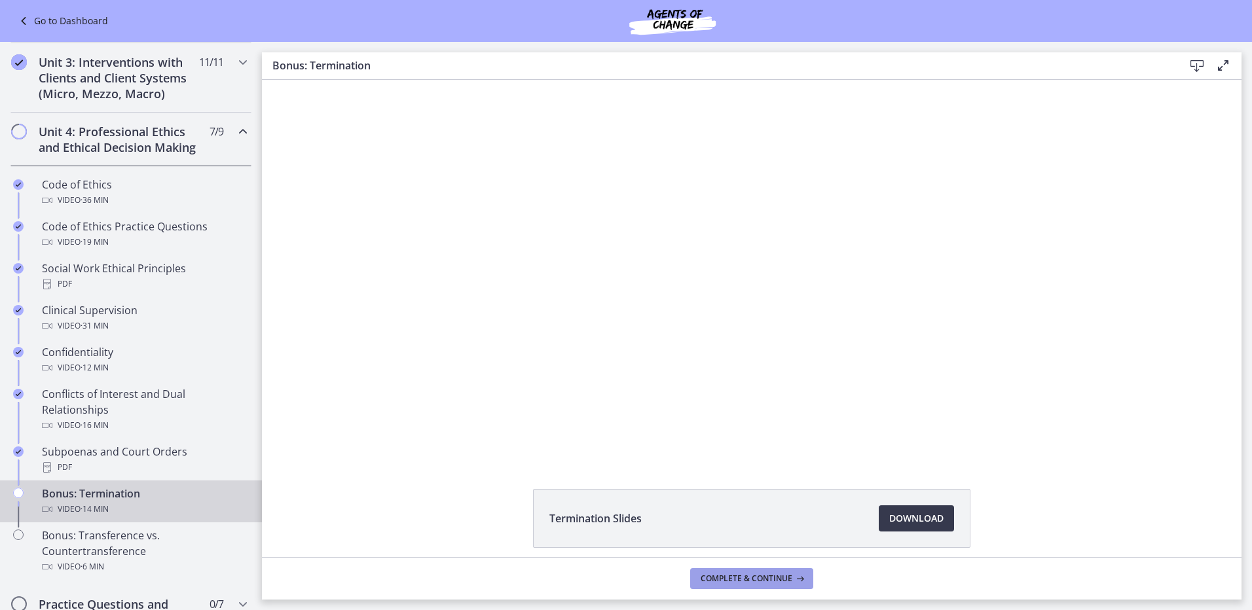
click at [799, 577] on icon at bounding box center [798, 579] width 13 height 10
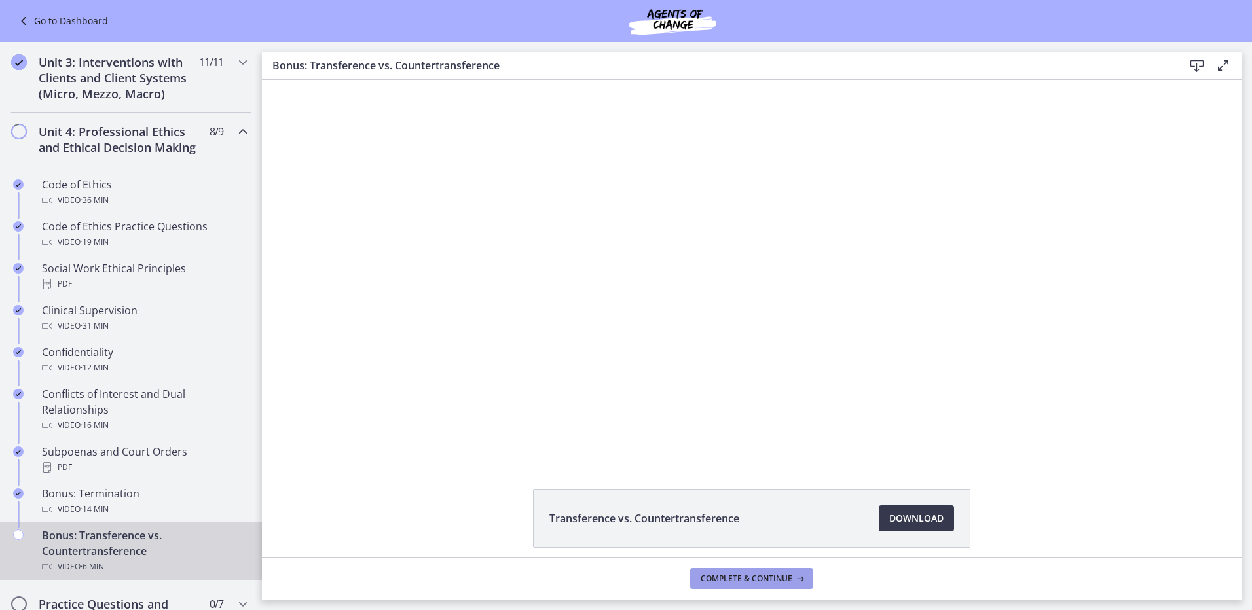
click at [744, 581] on span "Complete & continue" at bounding box center [747, 579] width 92 height 10
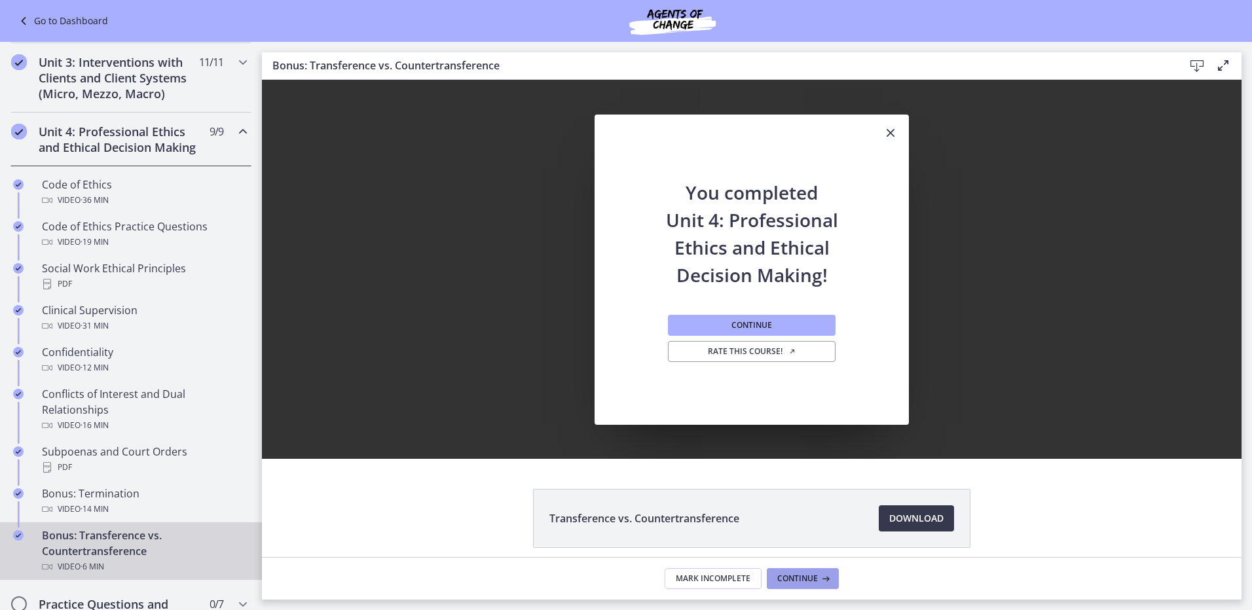
click at [794, 579] on span "Continue" at bounding box center [797, 579] width 41 height 10
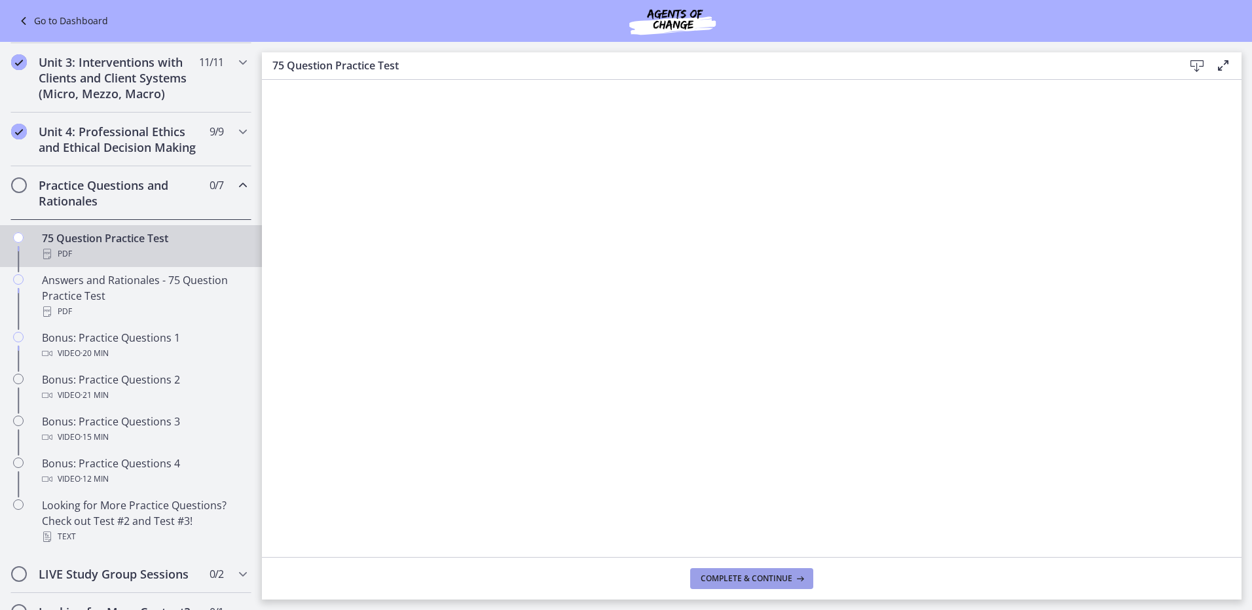
click at [794, 579] on icon at bounding box center [798, 579] width 13 height 10
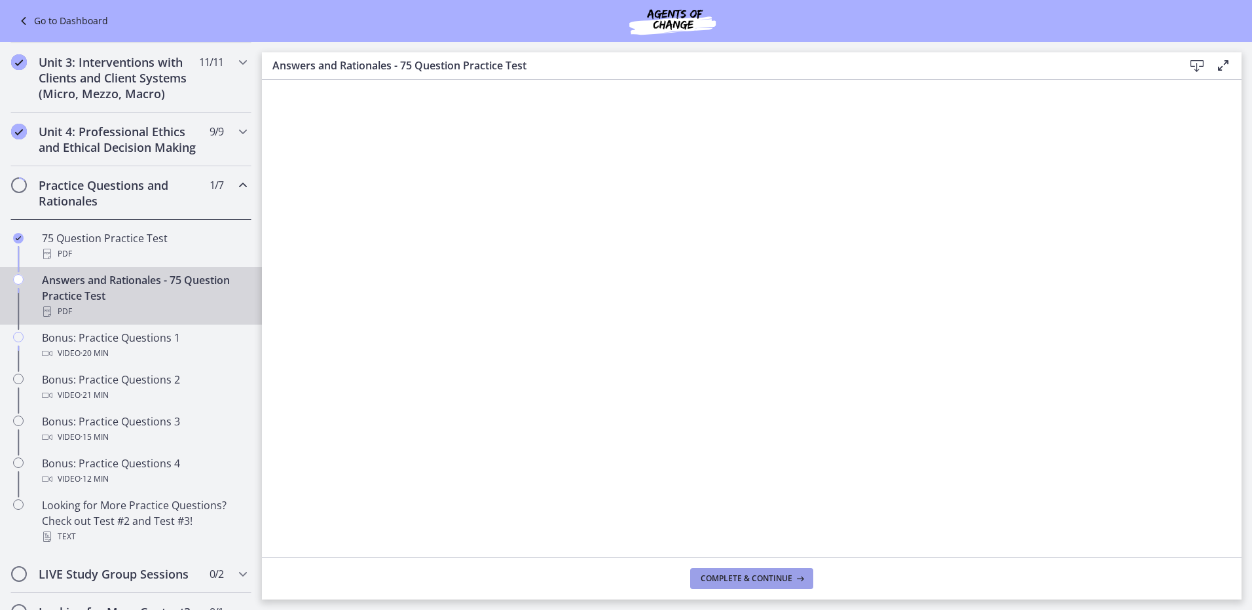
click at [794, 579] on icon at bounding box center [798, 579] width 13 height 10
click at [783, 579] on span "Complete & continue" at bounding box center [747, 579] width 92 height 10
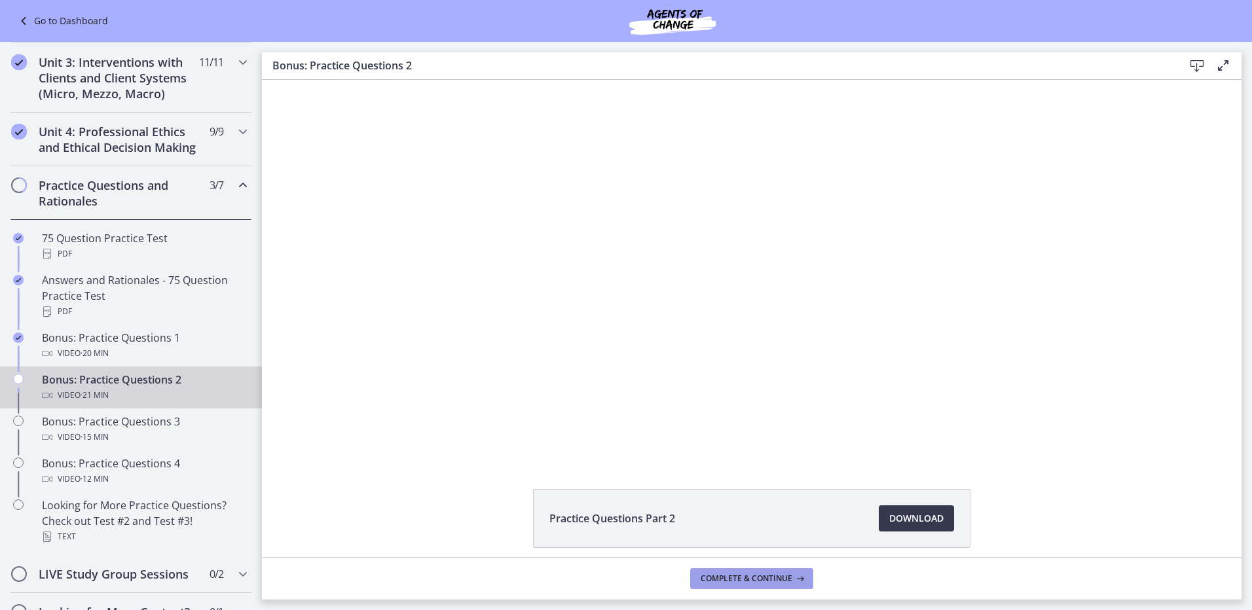
click at [783, 579] on span "Complete & continue" at bounding box center [747, 579] width 92 height 10
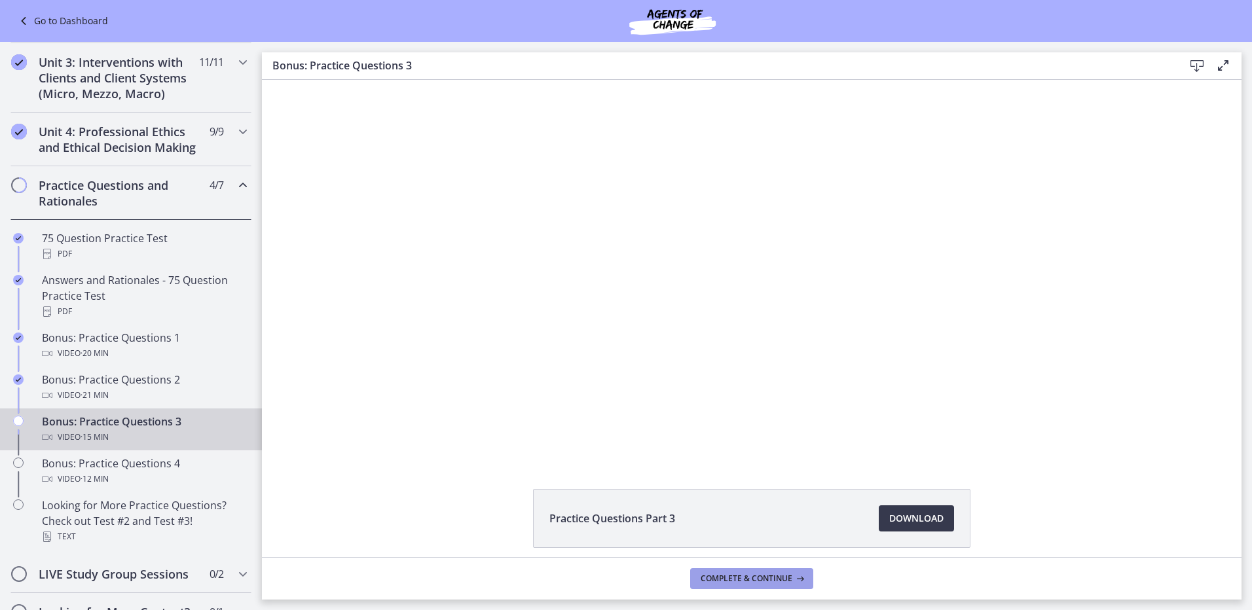
click at [761, 579] on span "Complete & continue" at bounding box center [747, 579] width 92 height 10
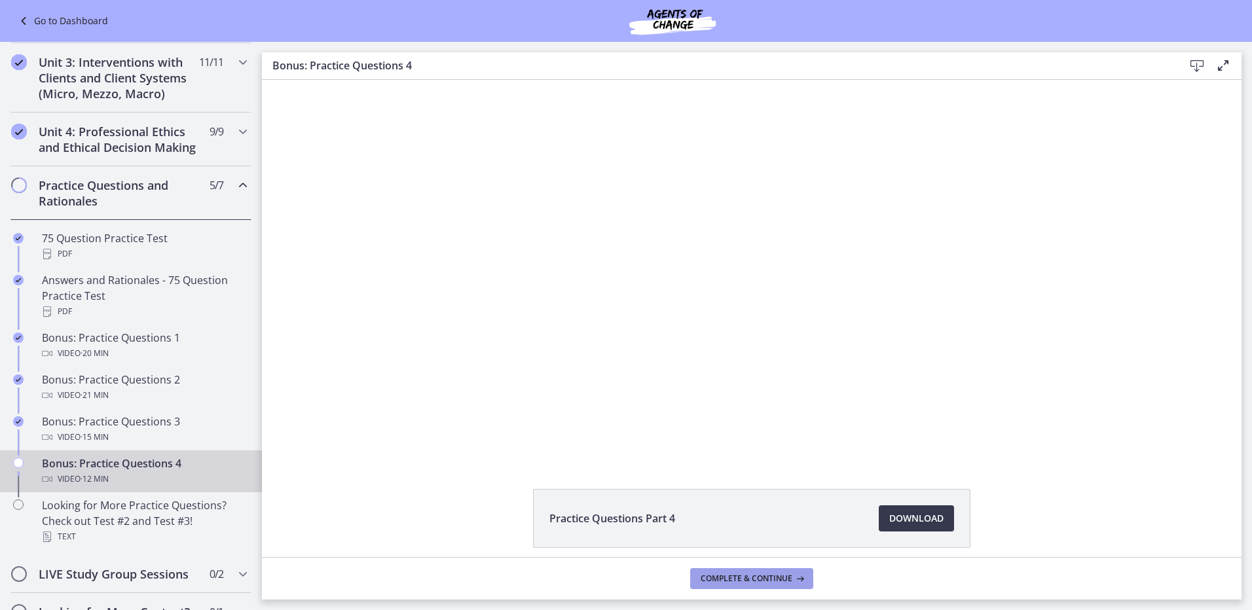
click at [761, 578] on span "Complete & continue" at bounding box center [747, 579] width 92 height 10
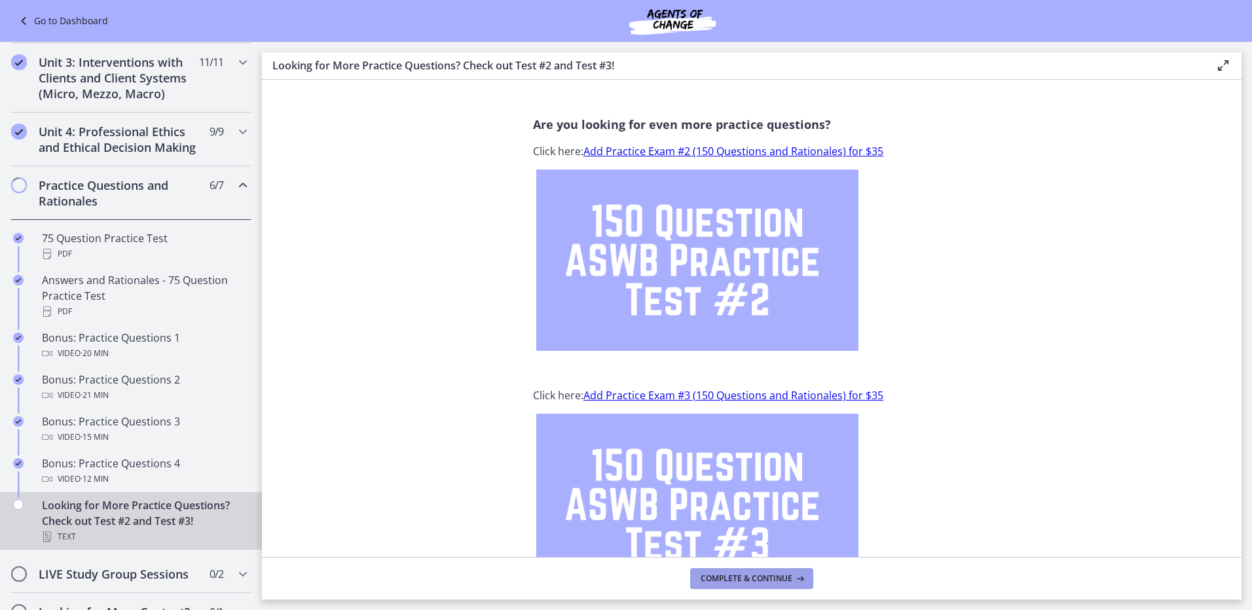
click at [760, 577] on span "Complete & continue" at bounding box center [747, 579] width 92 height 10
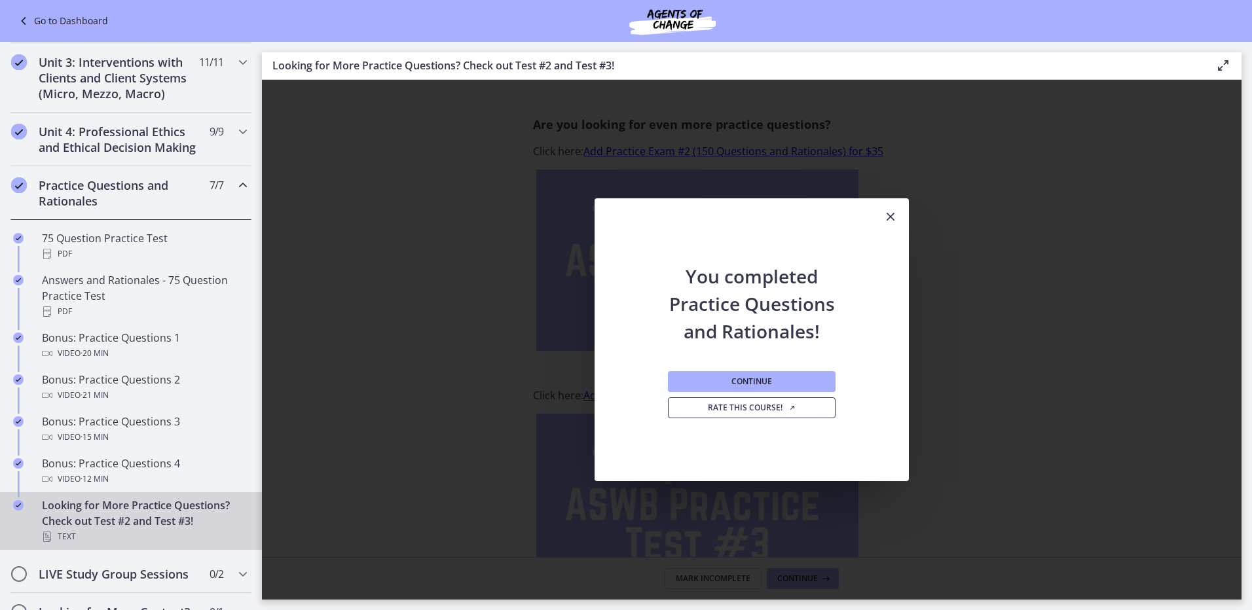
click at [742, 398] on link "Rate this course!" at bounding box center [752, 407] width 168 height 21
click at [765, 380] on span "Continue" at bounding box center [751, 381] width 41 height 10
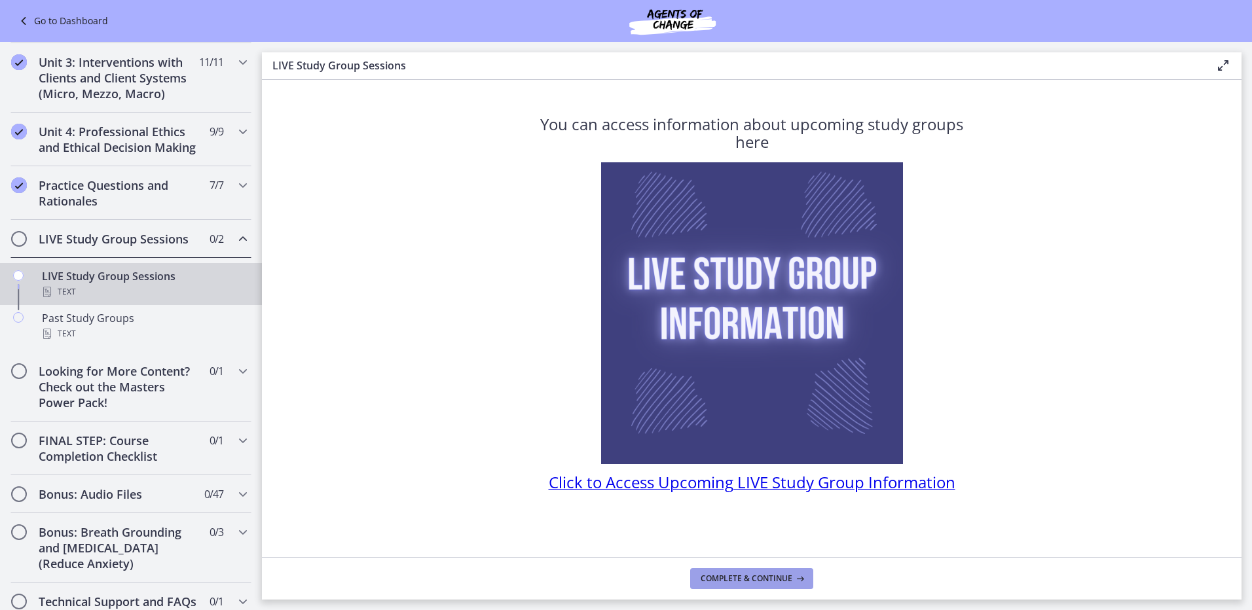
click at [772, 583] on span "Complete & continue" at bounding box center [747, 579] width 92 height 10
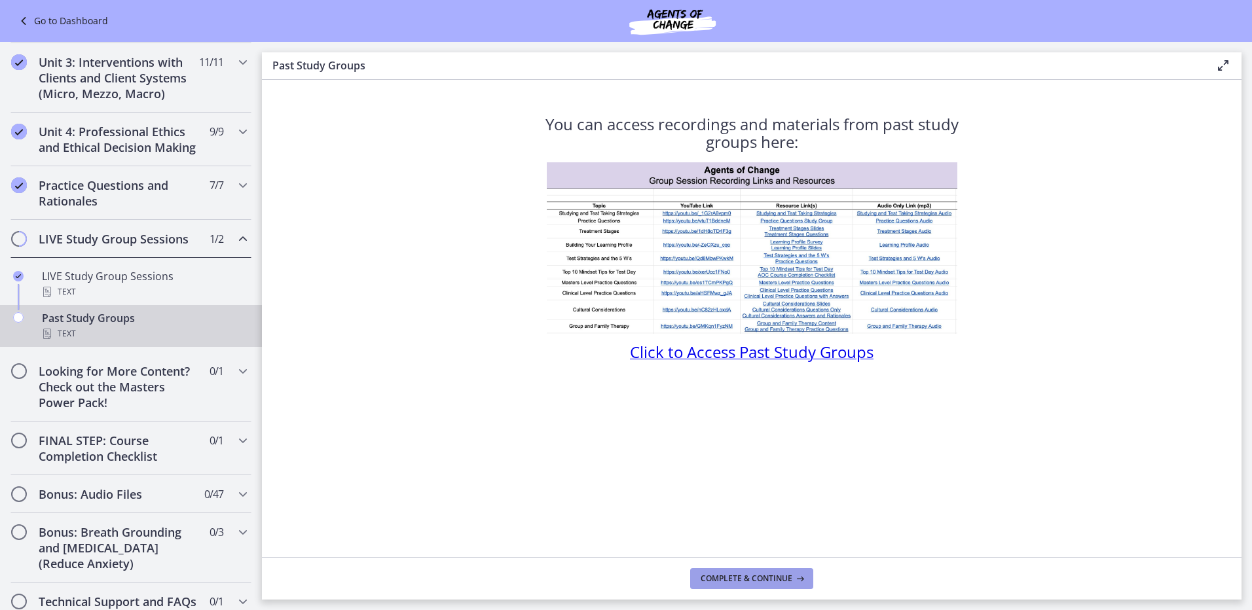
click at [772, 581] on span "Complete & continue" at bounding box center [747, 579] width 92 height 10
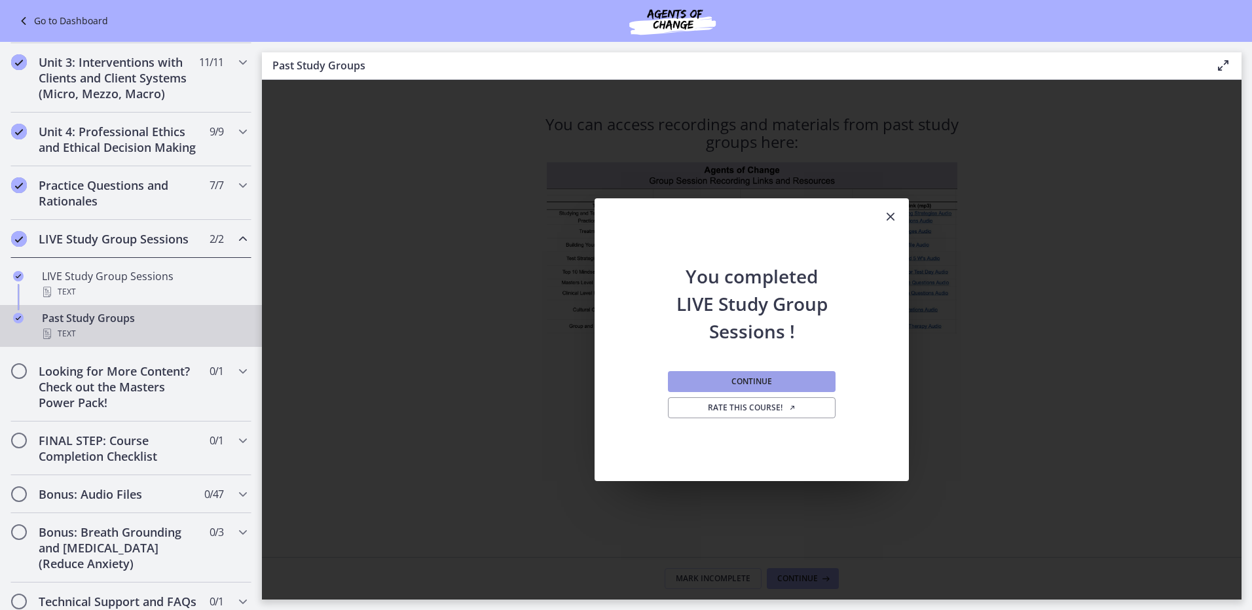
click at [739, 386] on span "Continue" at bounding box center [751, 381] width 41 height 10
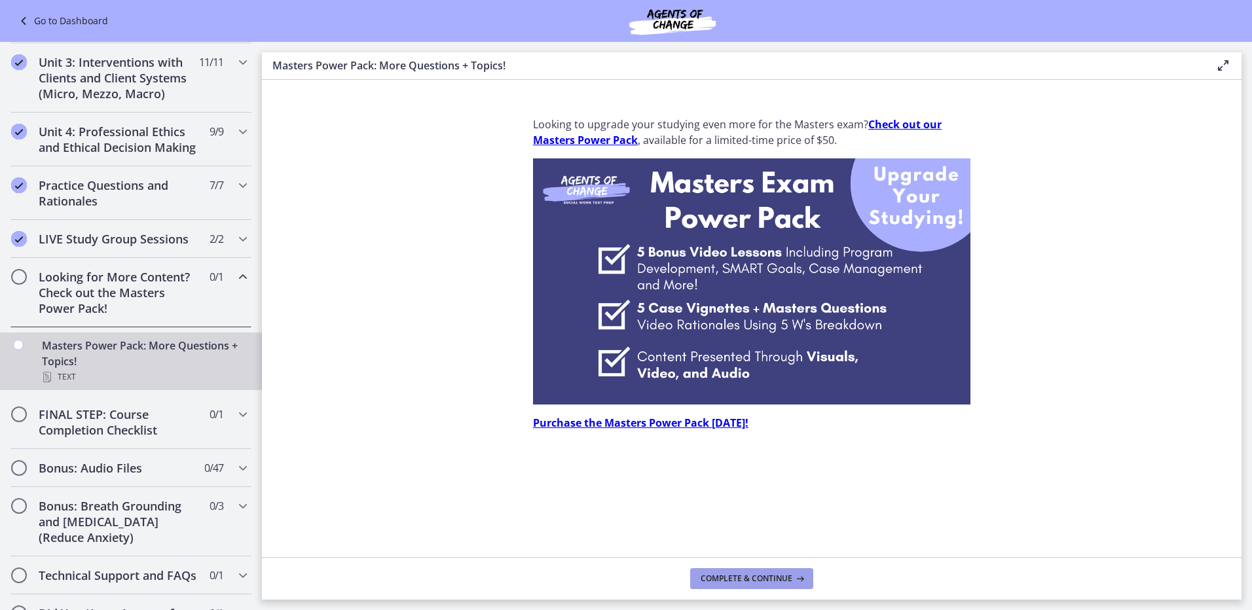
click at [770, 575] on span "Complete & continue" at bounding box center [747, 579] width 92 height 10
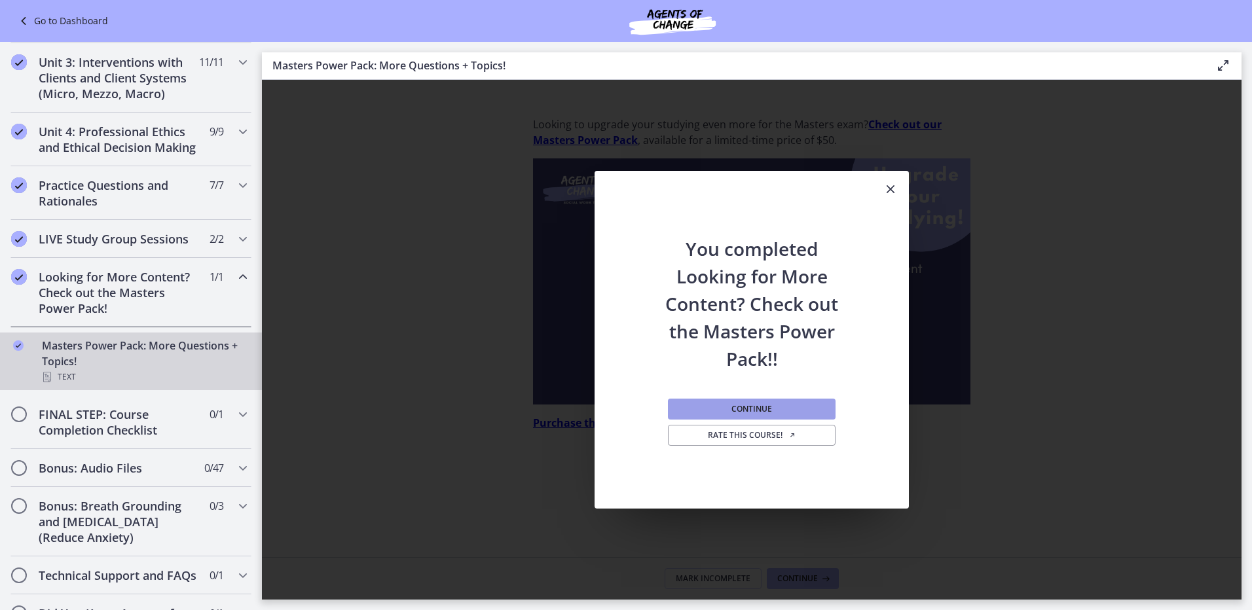
click at [746, 404] on span "Continue" at bounding box center [751, 409] width 41 height 10
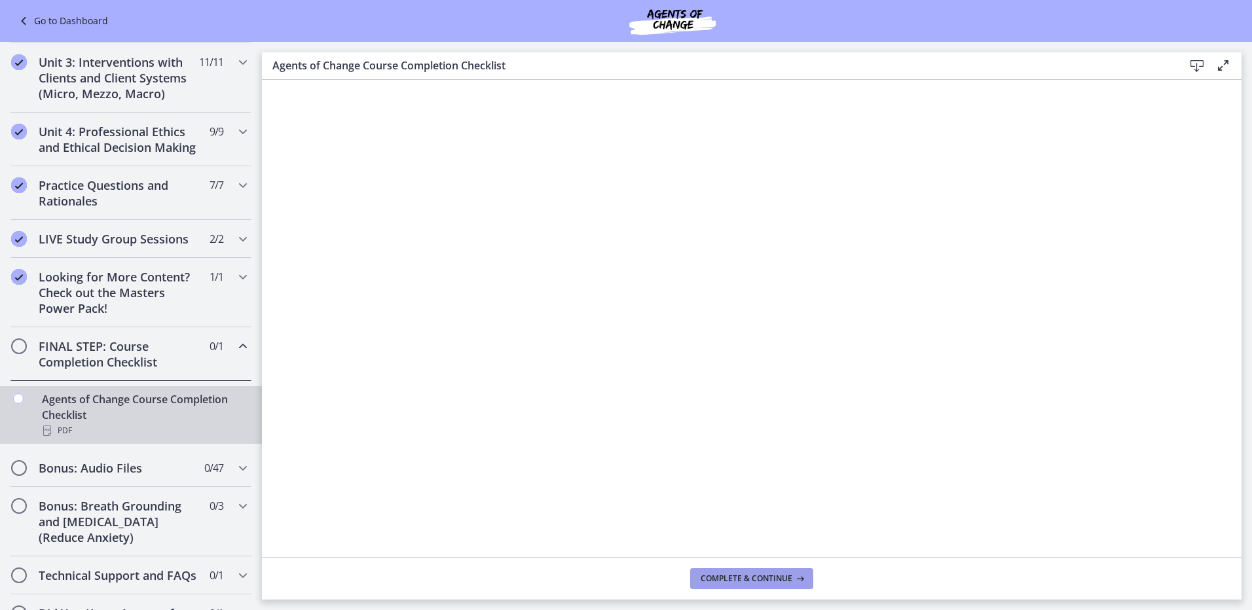
click at [783, 578] on span "Complete & continue" at bounding box center [747, 579] width 92 height 10
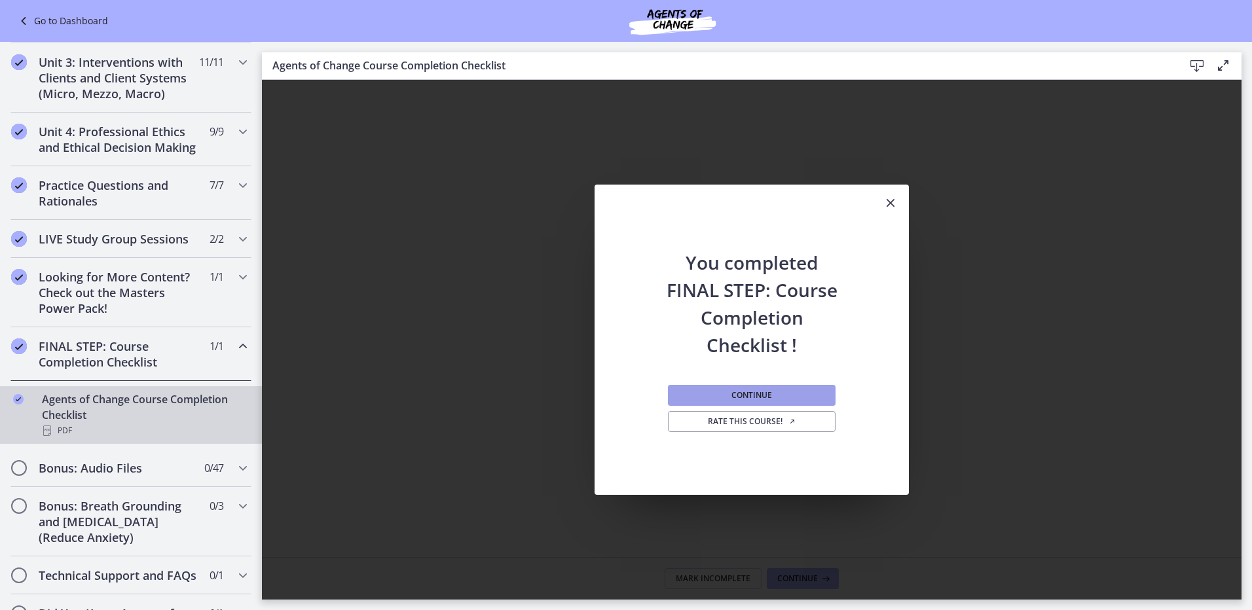
click at [739, 392] on span "Continue" at bounding box center [751, 395] width 41 height 10
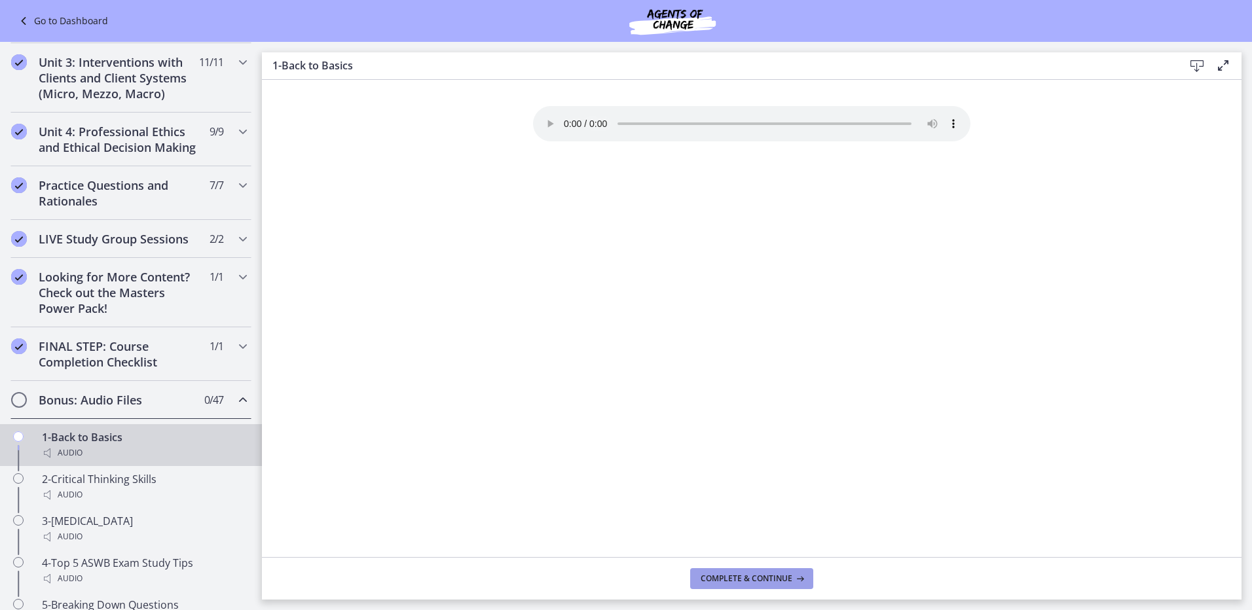
click at [773, 577] on span "Complete & continue" at bounding box center [747, 579] width 92 height 10
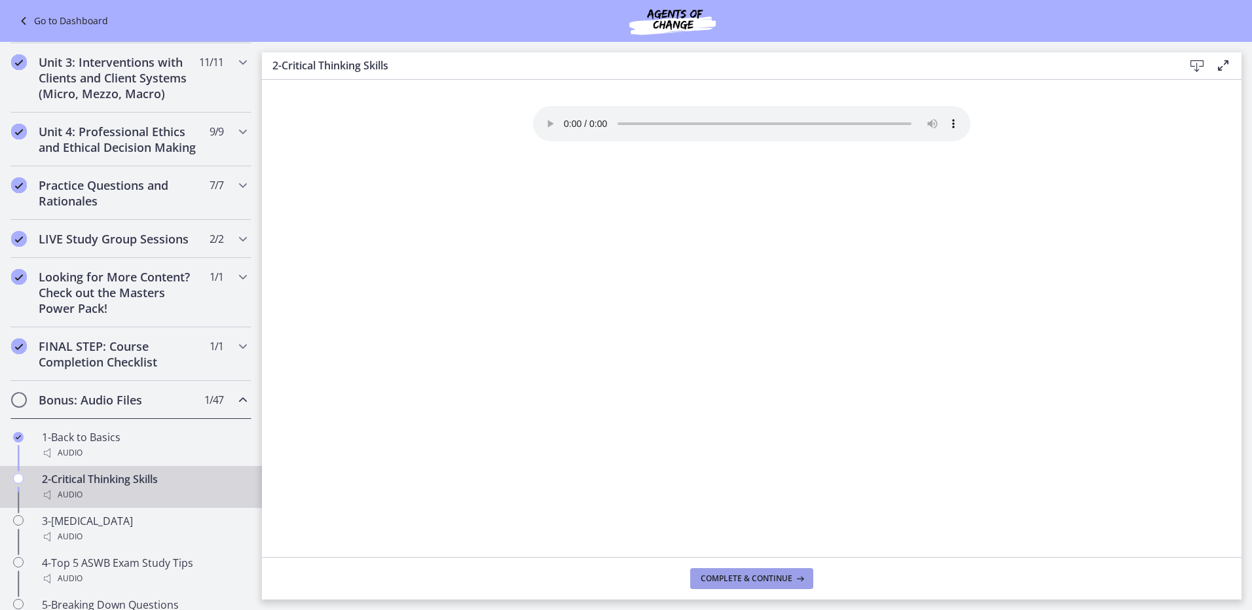
click at [773, 577] on span "Complete & continue" at bounding box center [747, 579] width 92 height 10
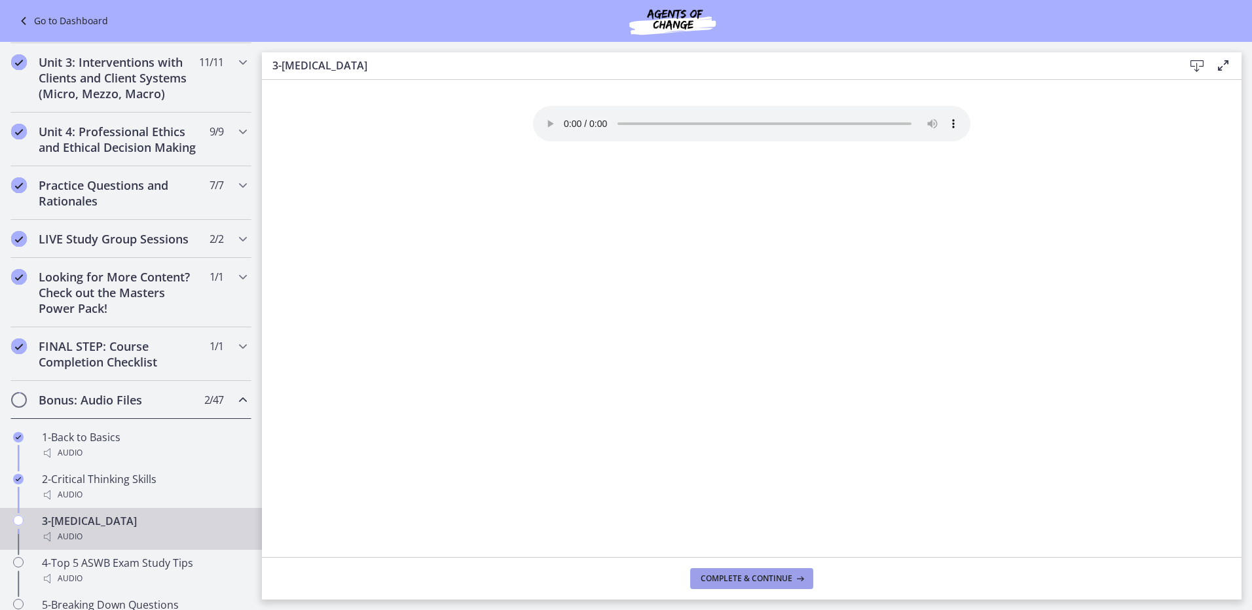
click at [773, 577] on span "Complete & continue" at bounding box center [747, 579] width 92 height 10
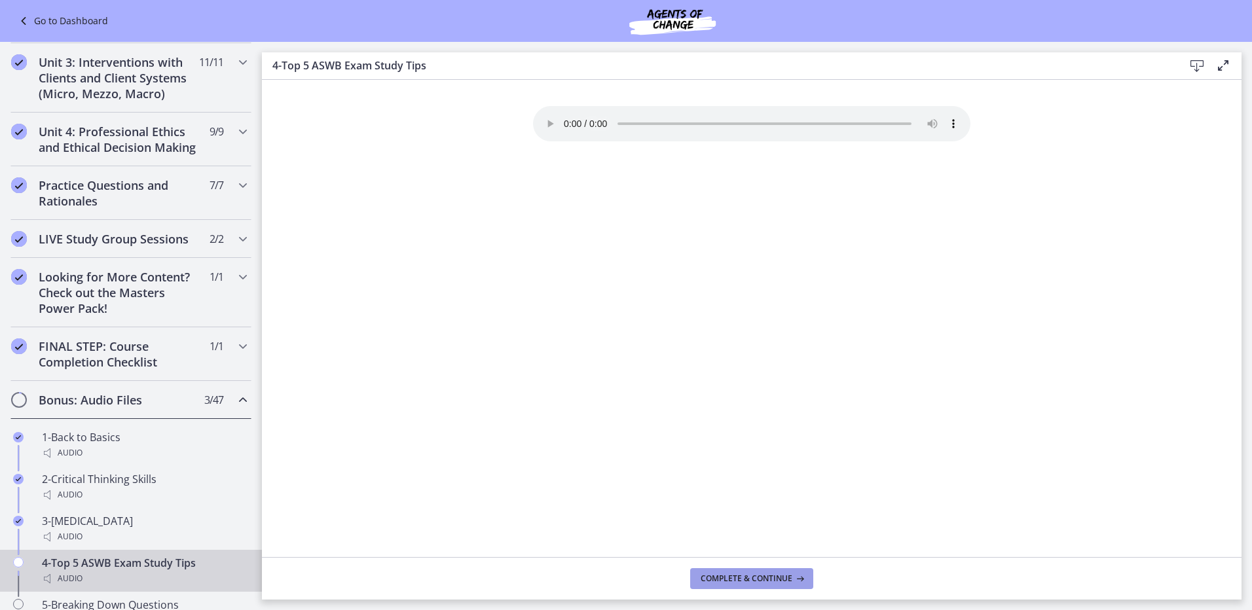
click at [773, 577] on span "Complete & continue" at bounding box center [747, 579] width 92 height 10
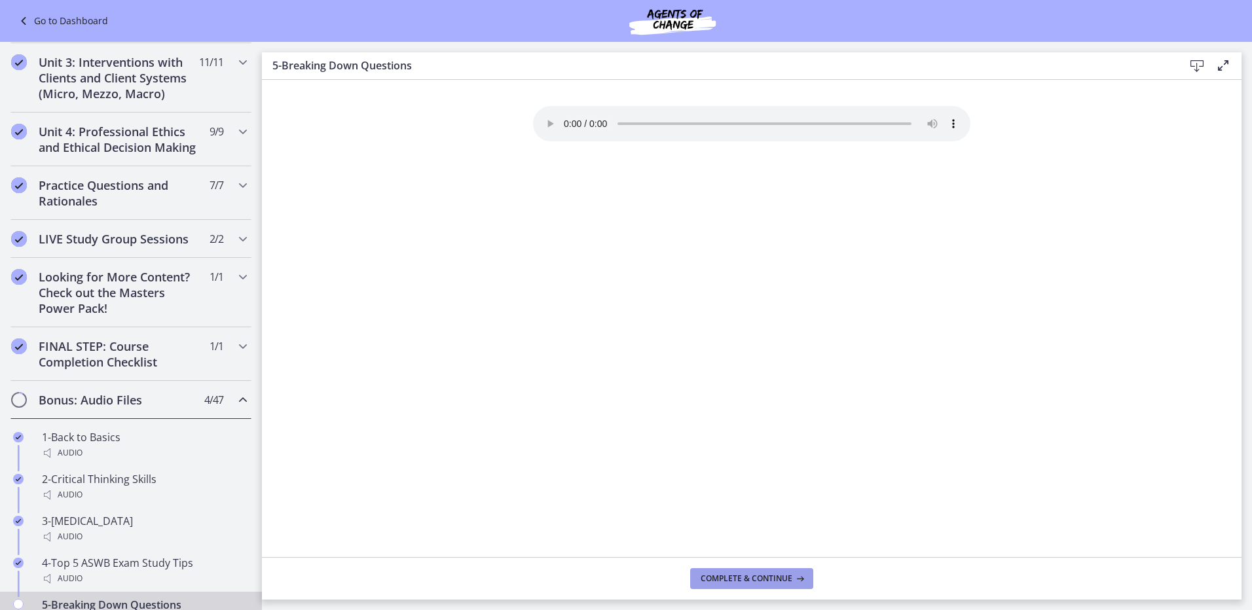
click at [773, 577] on span "Complete & continue" at bounding box center [747, 579] width 92 height 10
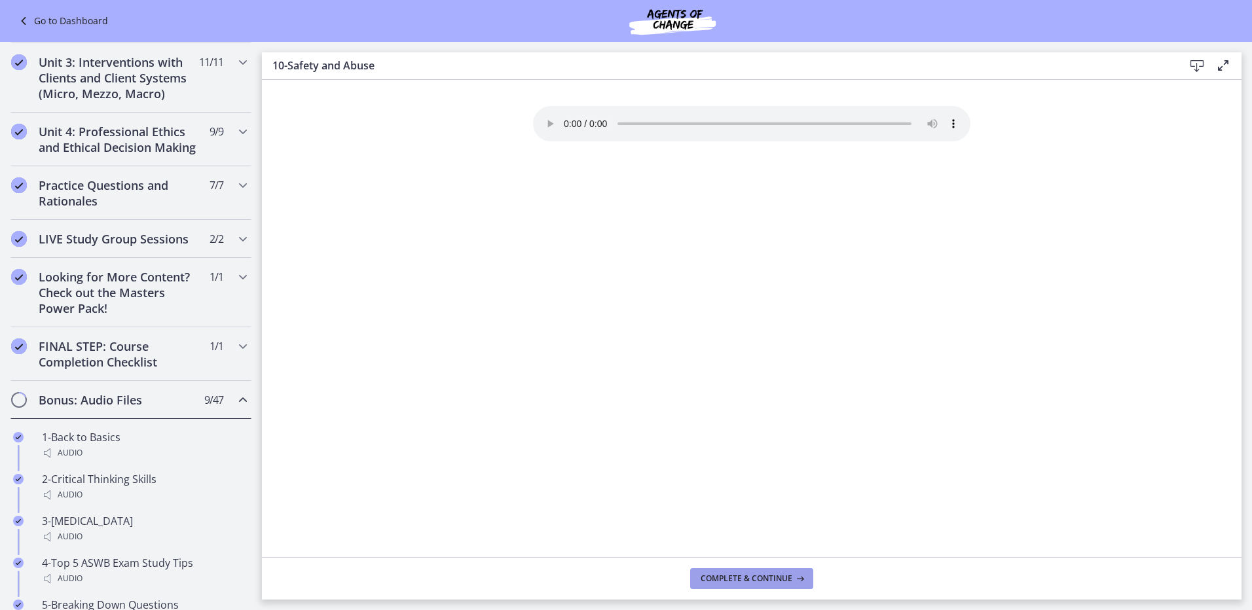
click at [773, 577] on span "Complete & continue" at bounding box center [747, 579] width 92 height 10
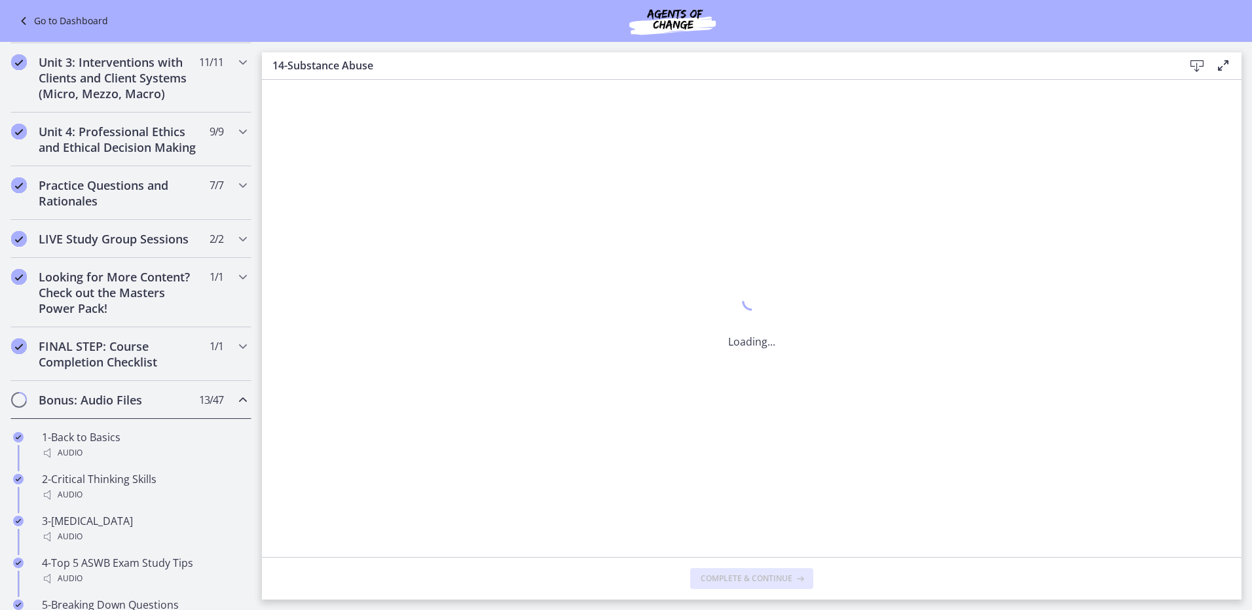
click at [773, 577] on span "Complete & continue" at bounding box center [747, 579] width 92 height 10
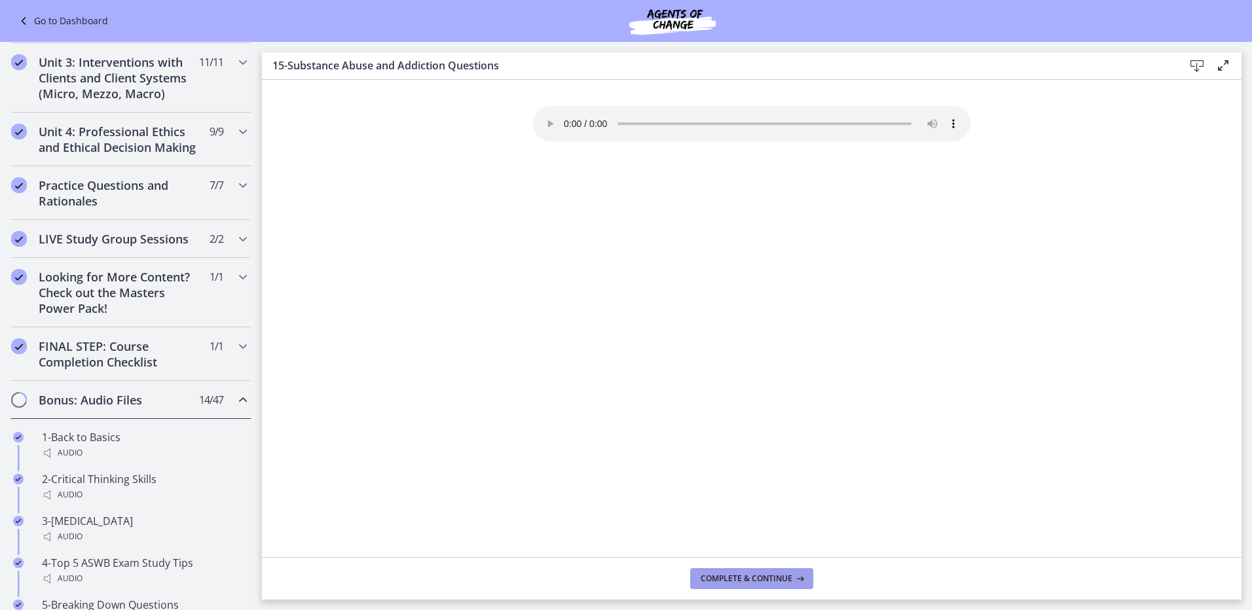
click at [774, 577] on span "Complete & continue" at bounding box center [747, 579] width 92 height 10
click at [762, 572] on button "Complete & continue" at bounding box center [751, 578] width 123 height 21
click at [756, 583] on span "Complete & continue" at bounding box center [747, 579] width 92 height 10
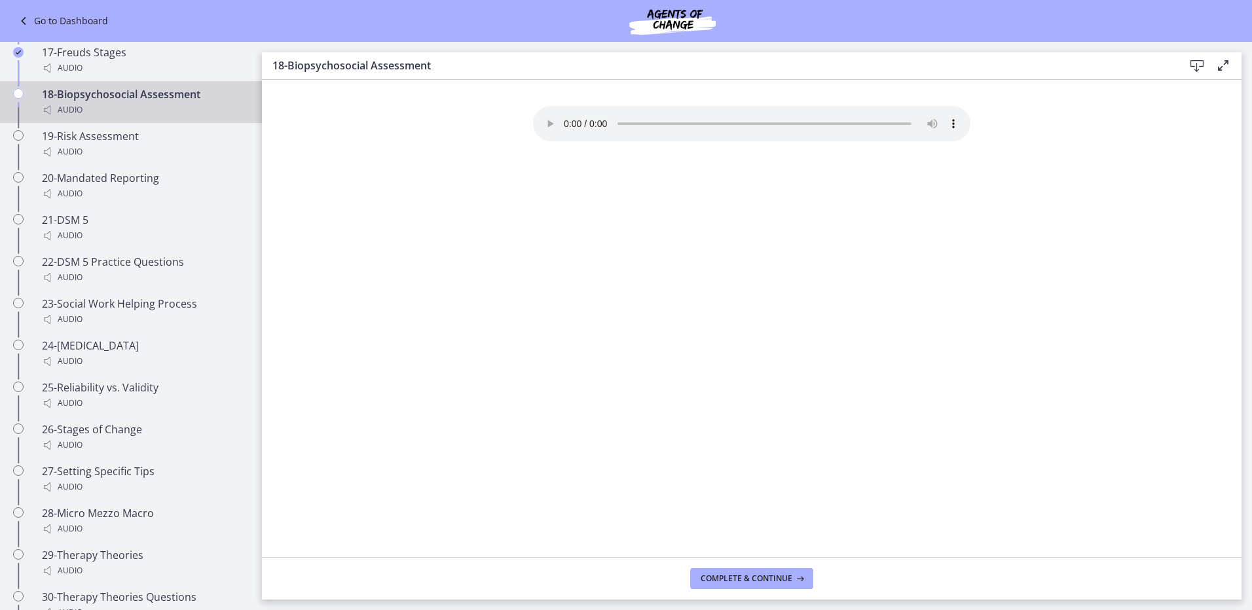
scroll to position [1563, 0]
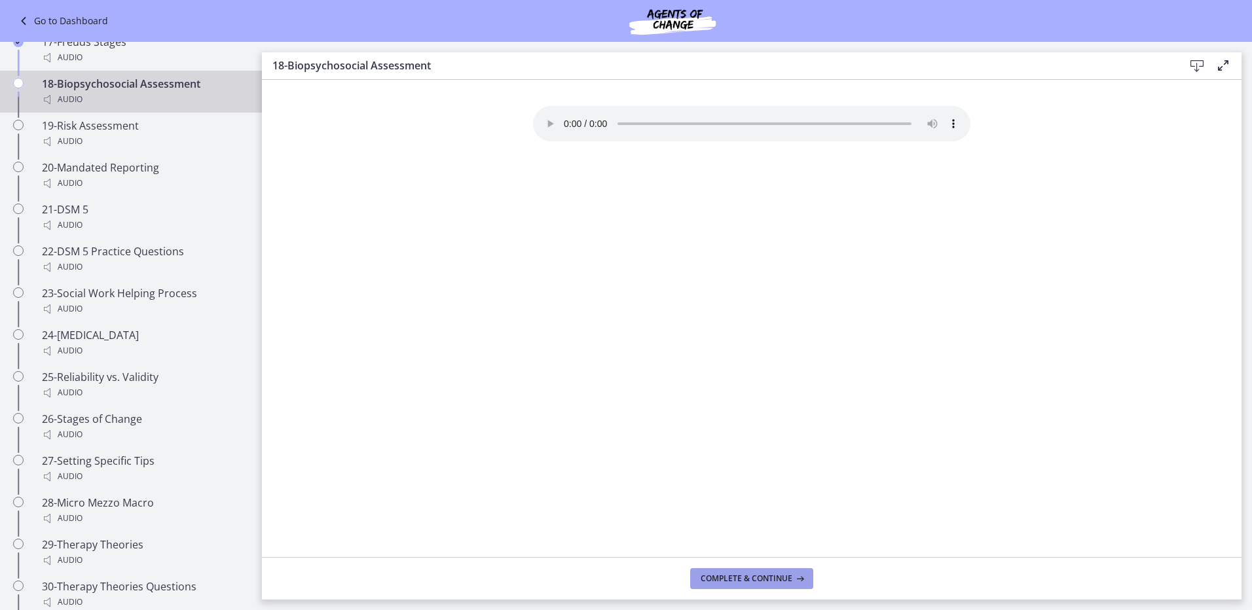
click at [741, 583] on span "Complete & continue" at bounding box center [747, 579] width 92 height 10
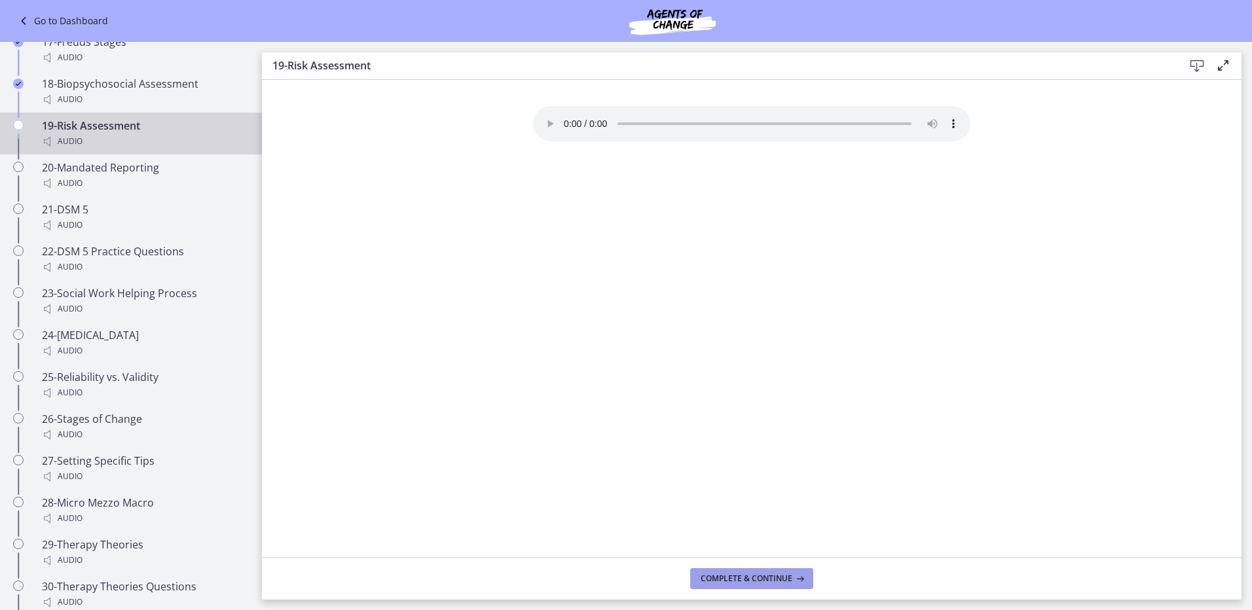
click at [747, 578] on span "Complete & continue" at bounding box center [747, 579] width 92 height 10
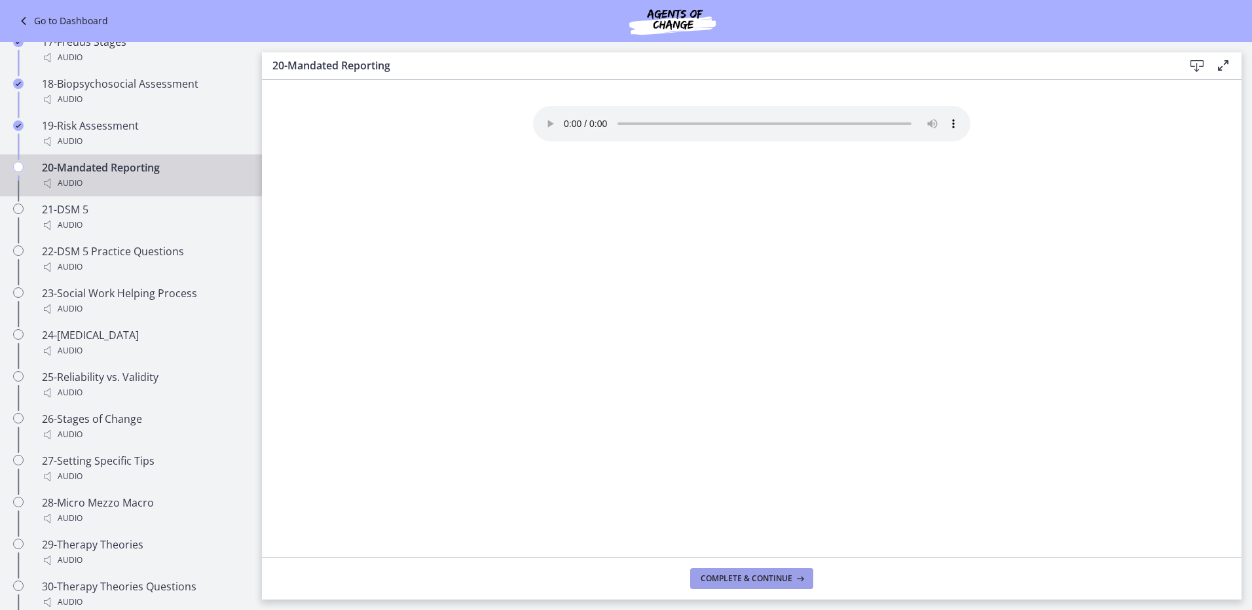
click at [752, 579] on span "Complete & continue" at bounding box center [747, 579] width 92 height 10
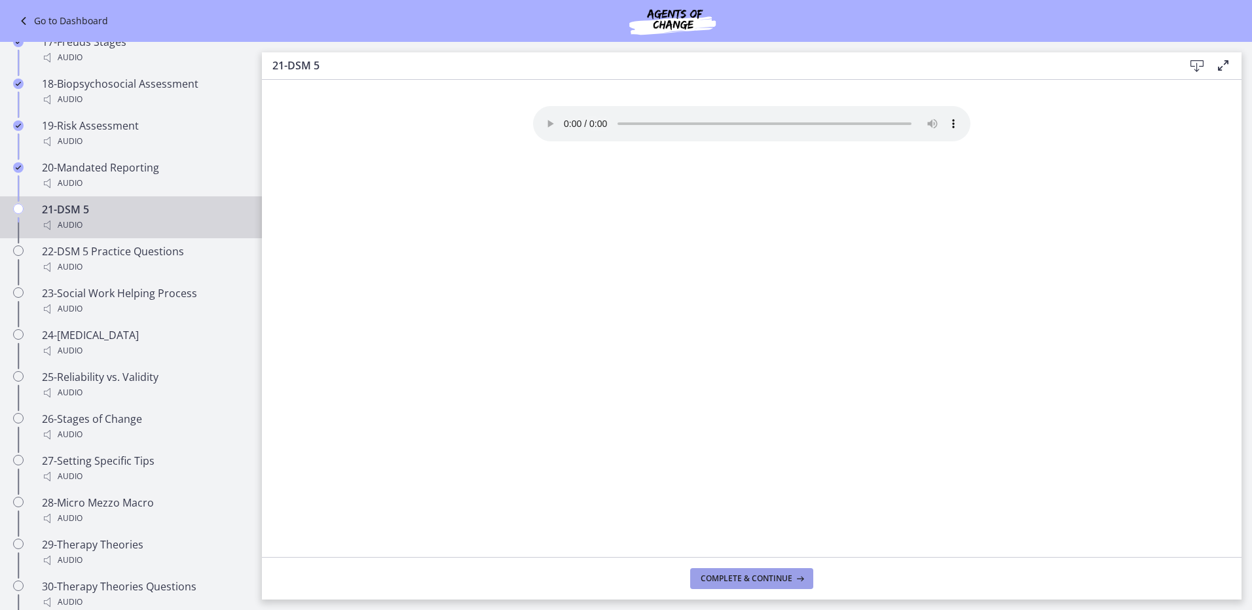
click at [752, 579] on span "Complete & continue" at bounding box center [747, 579] width 92 height 10
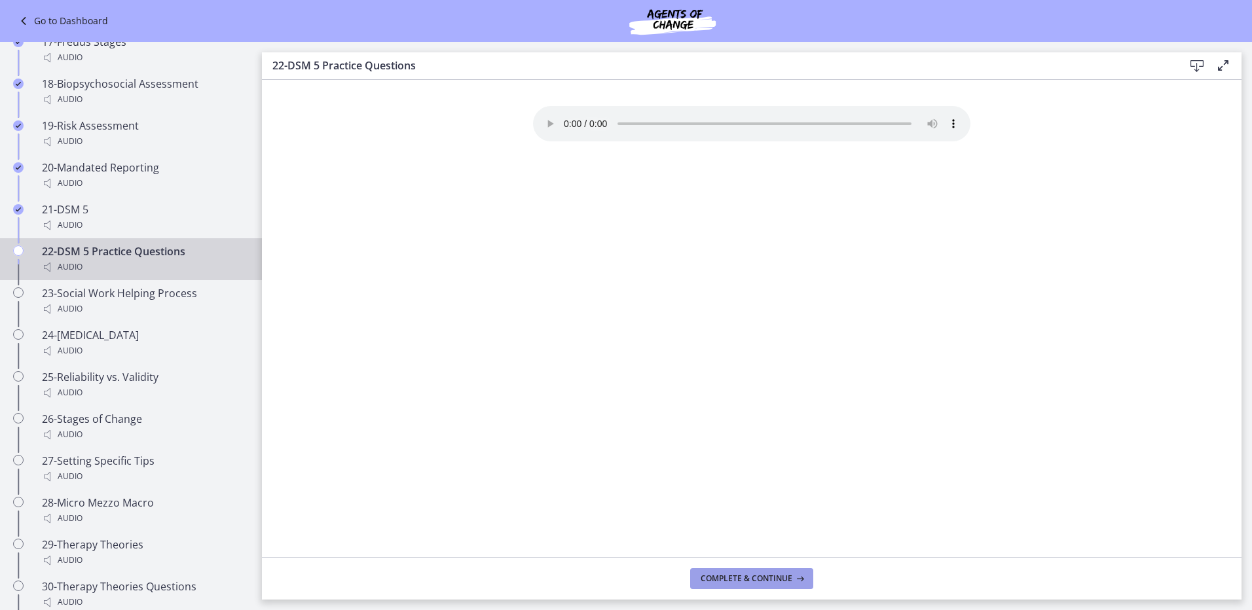
click at [752, 579] on span "Complete & continue" at bounding box center [747, 579] width 92 height 10
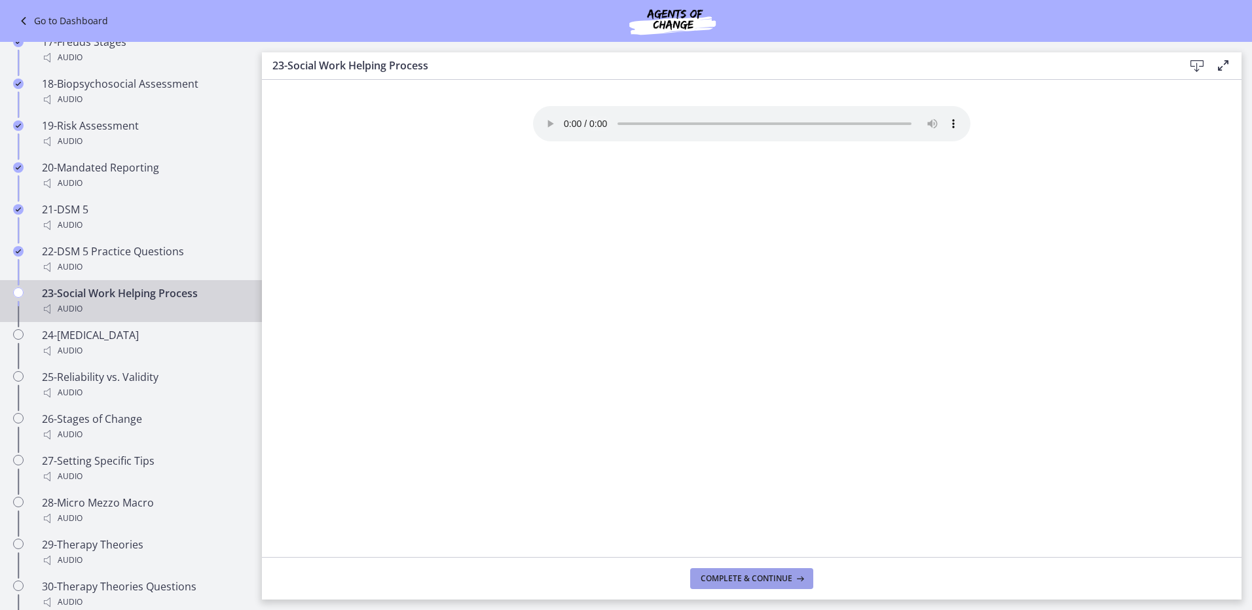
click at [752, 579] on span "Complete & continue" at bounding box center [747, 579] width 92 height 10
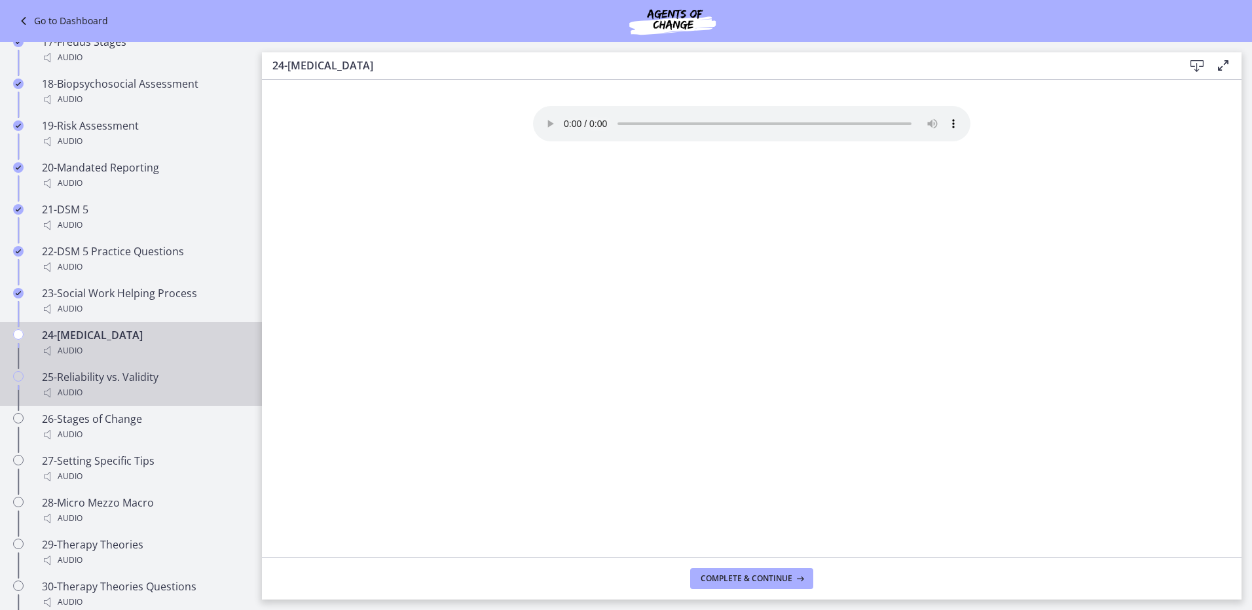
click at [16, 376] on icon "Chapters" at bounding box center [18, 376] width 10 height 10
click at [18, 335] on icon "Chapters" at bounding box center [18, 334] width 10 height 10
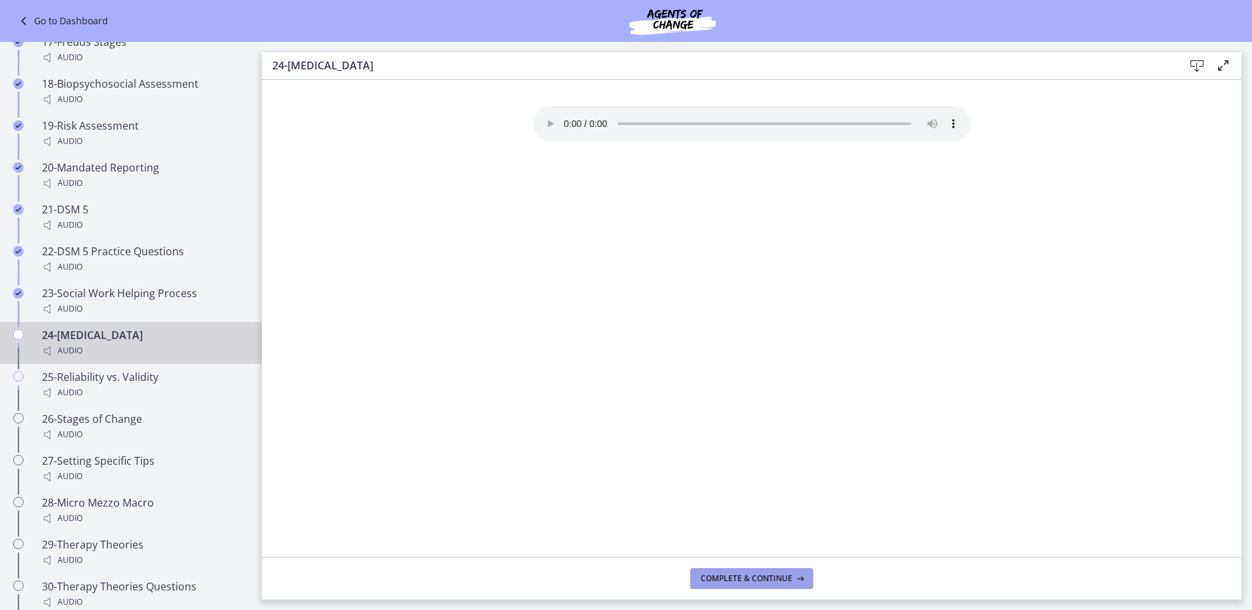
click at [693, 584] on button "Complete & continue" at bounding box center [751, 578] width 123 height 21
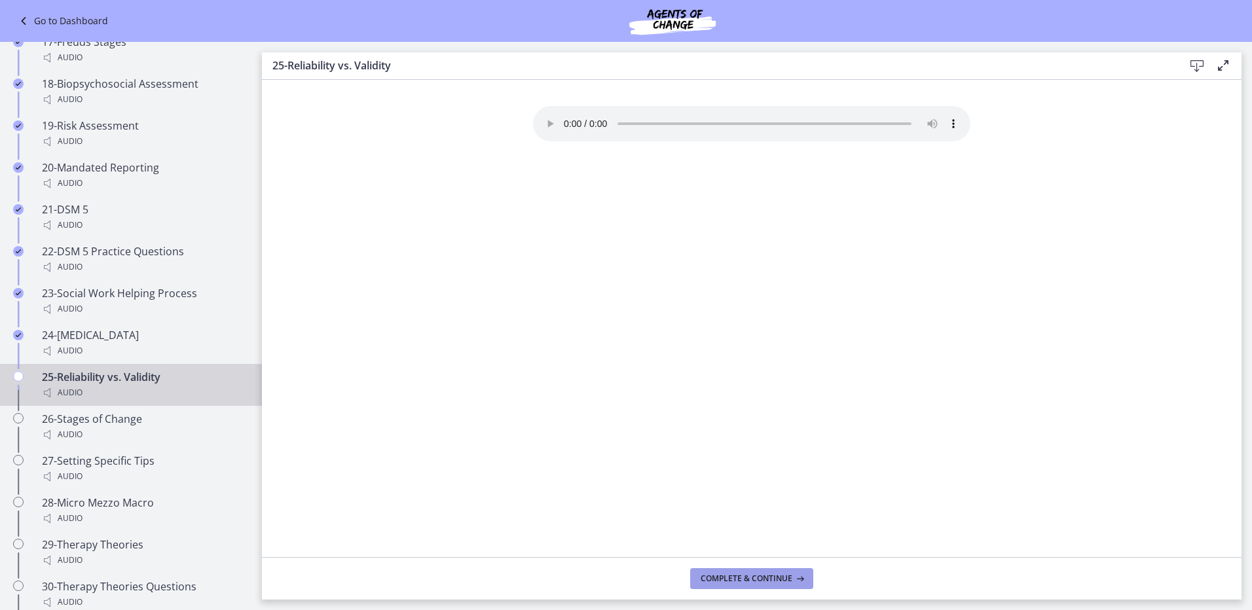
click at [731, 578] on span "Complete & continue" at bounding box center [747, 579] width 92 height 10
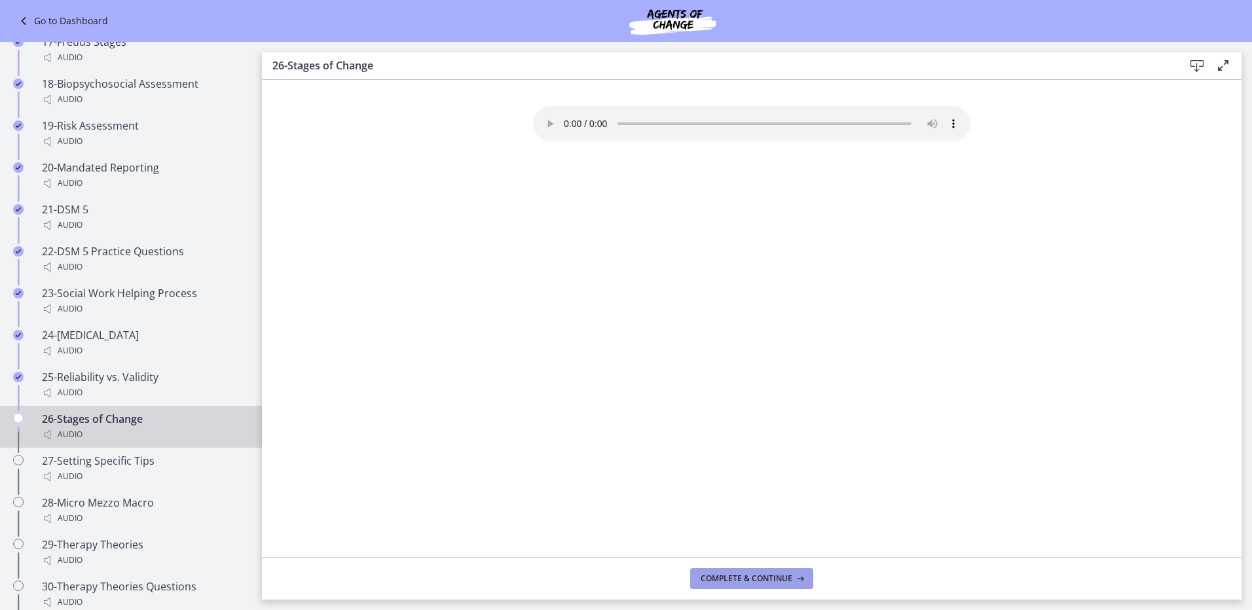
click at [731, 578] on span "Complete & continue" at bounding box center [747, 579] width 92 height 10
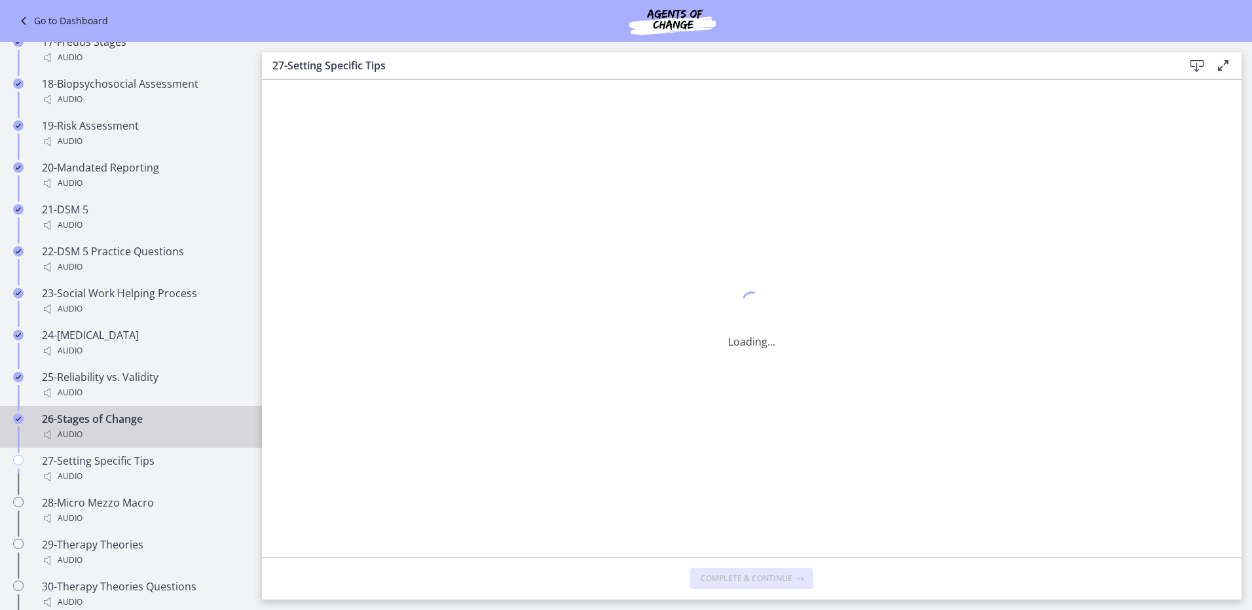
click at [733, 578] on span "Complete & continue" at bounding box center [747, 579] width 92 height 10
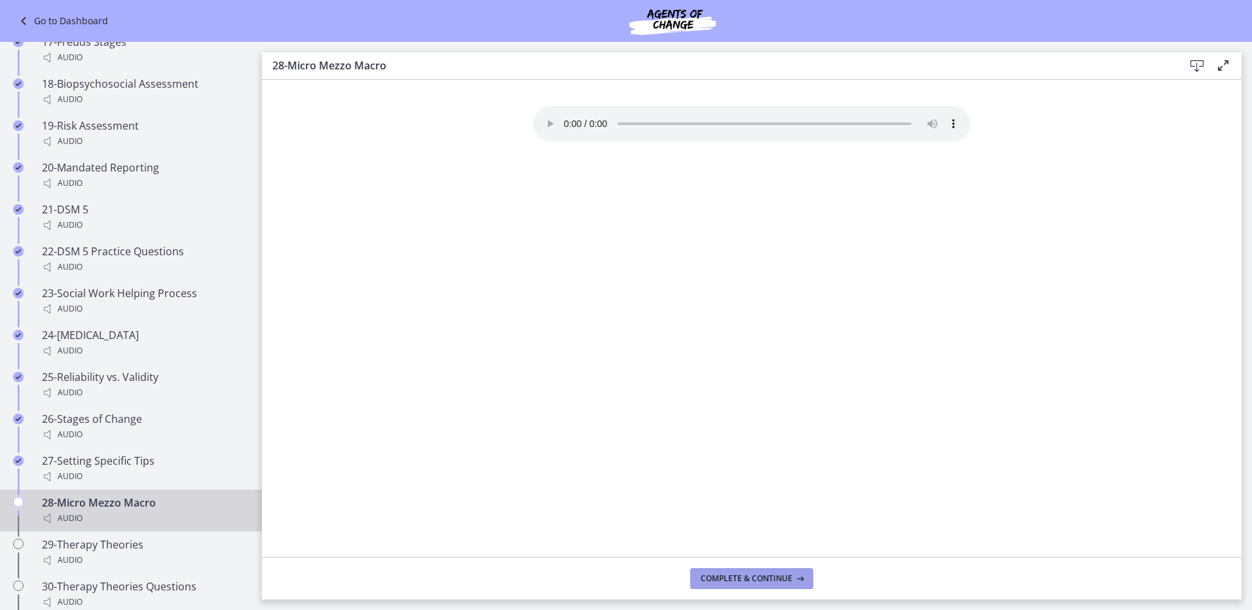
click at [734, 578] on span "Complete & continue" at bounding box center [747, 579] width 92 height 10
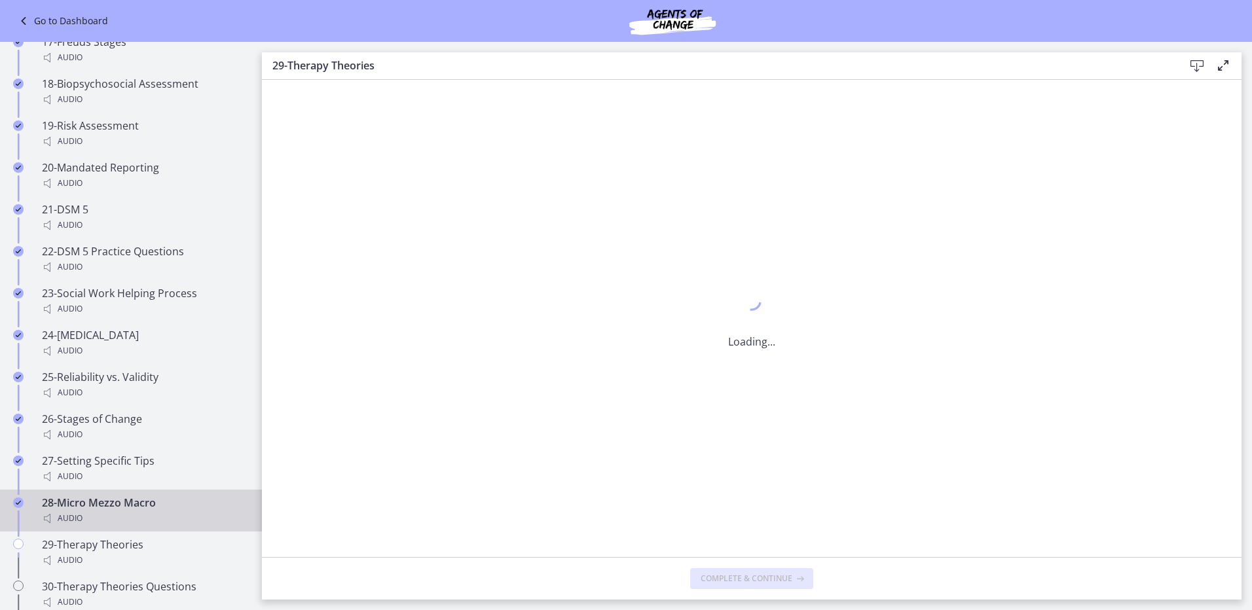
click at [737, 579] on span "Complete & continue" at bounding box center [747, 579] width 92 height 10
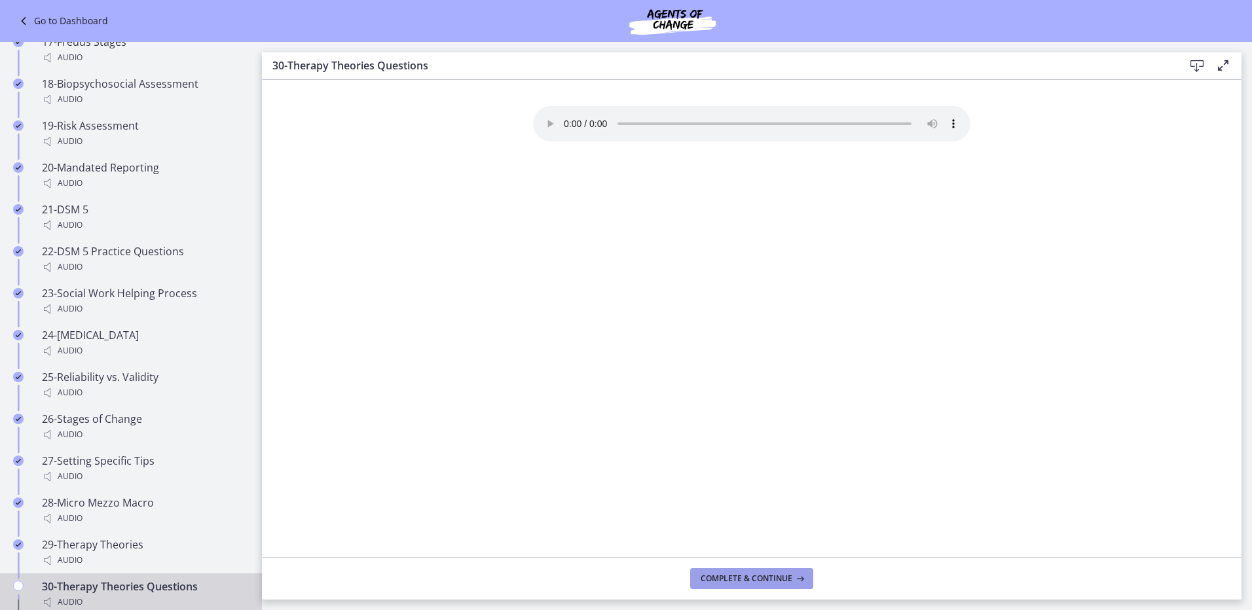
click at [738, 581] on span "Complete & continue" at bounding box center [747, 579] width 92 height 10
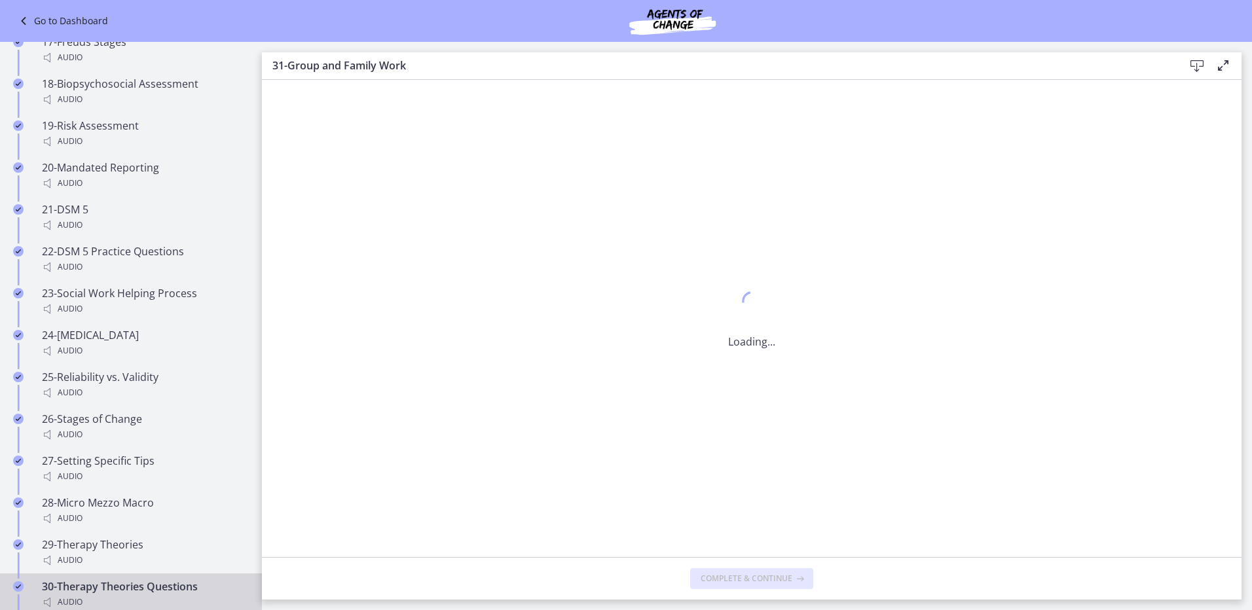
click at [738, 581] on span "Complete & continue" at bounding box center [747, 579] width 92 height 10
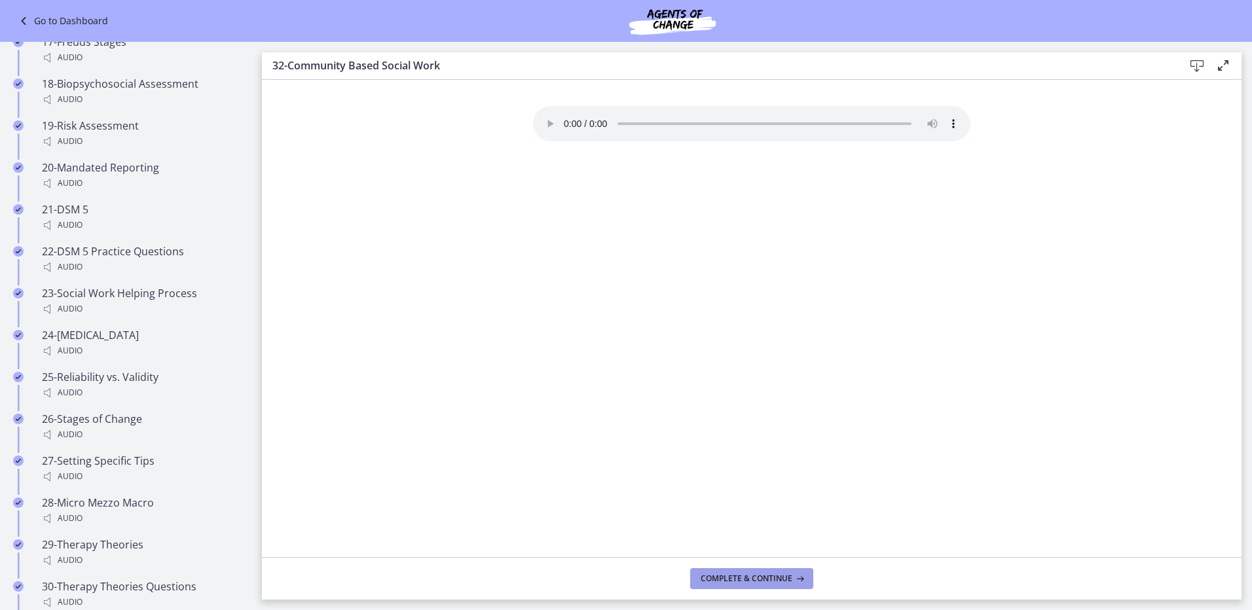
click at [738, 581] on span "Complete & continue" at bounding box center [747, 579] width 92 height 10
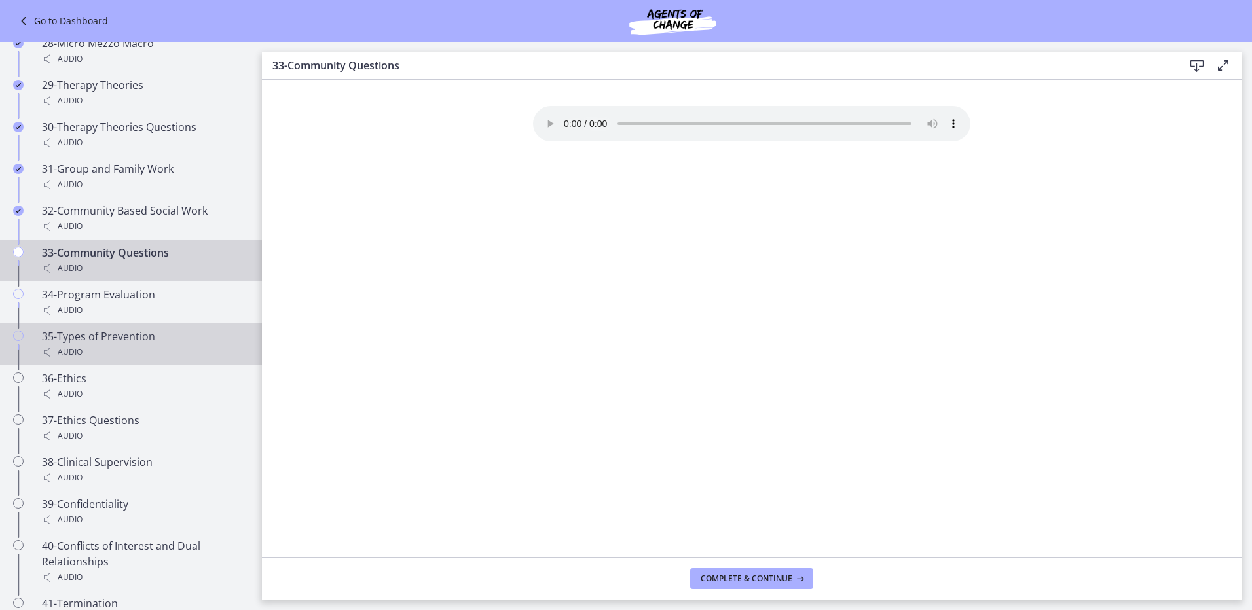
scroll to position [2087, 0]
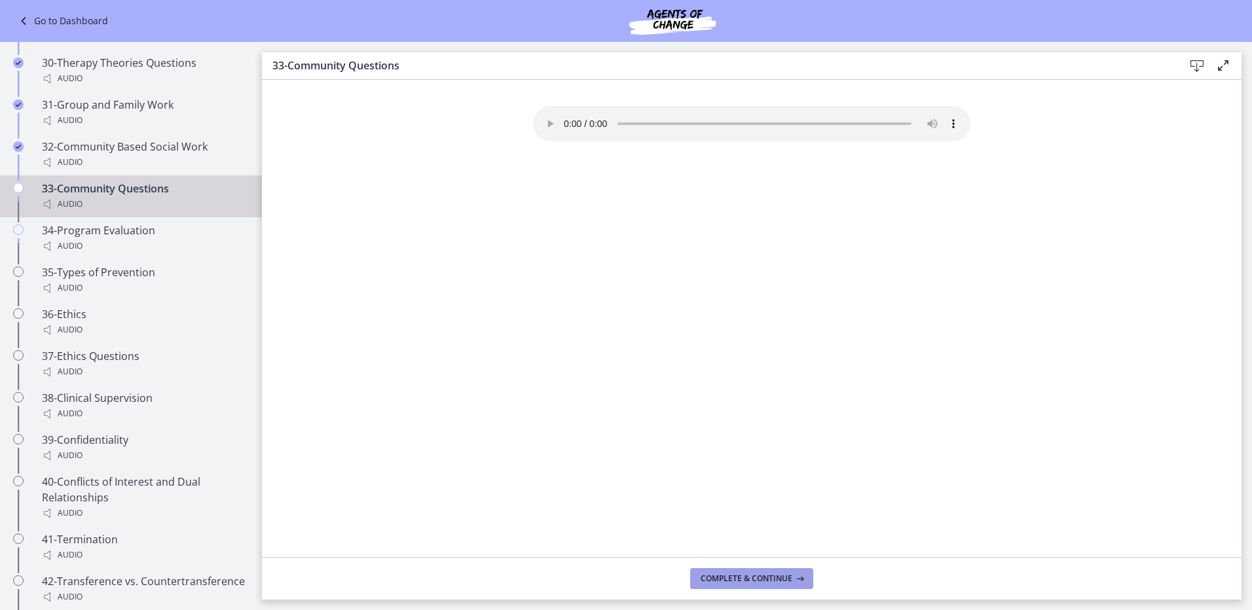
click at [701, 576] on button "Complete & continue" at bounding box center [751, 578] width 123 height 21
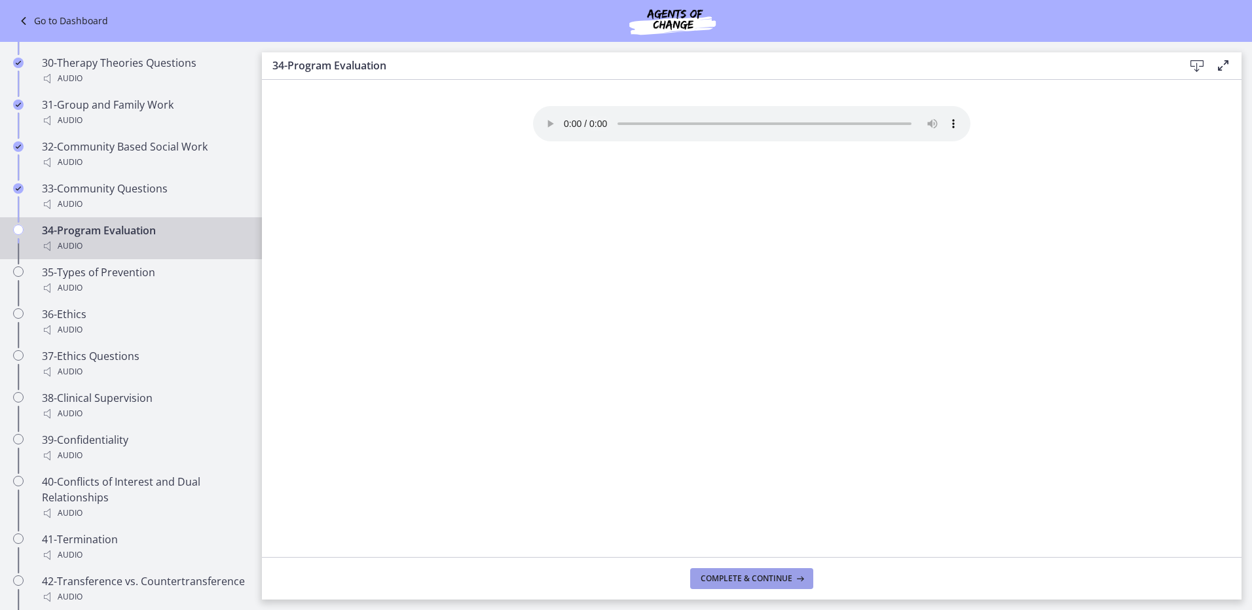
click at [741, 577] on span "Complete & continue" at bounding box center [747, 579] width 92 height 10
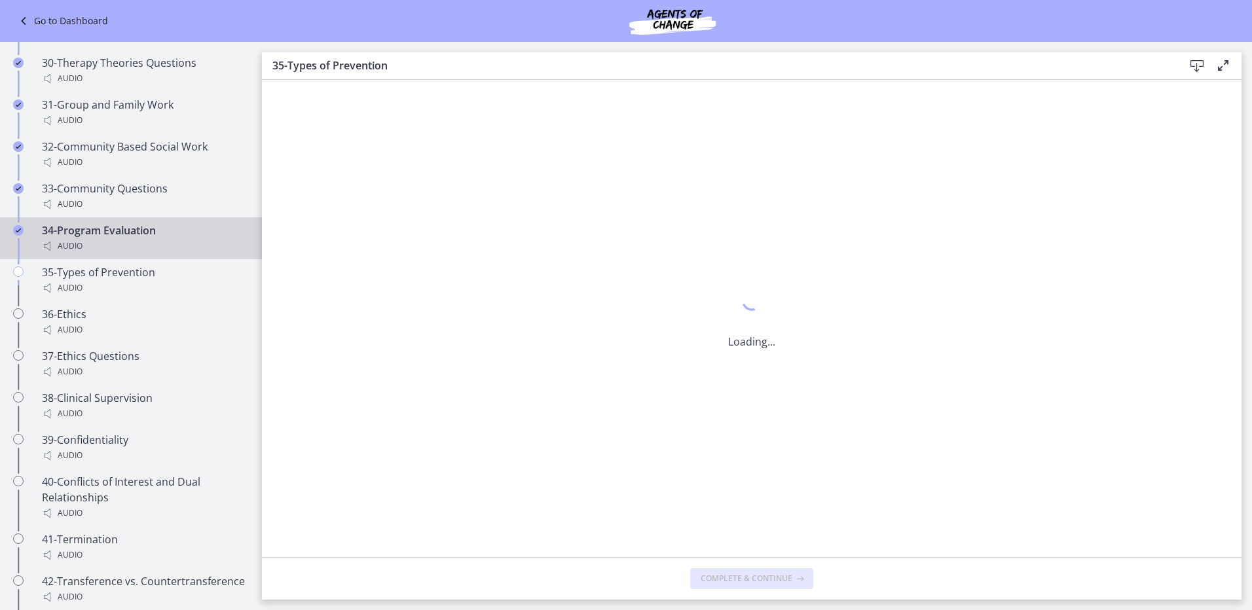
click at [741, 577] on span "Complete & continue" at bounding box center [747, 579] width 92 height 10
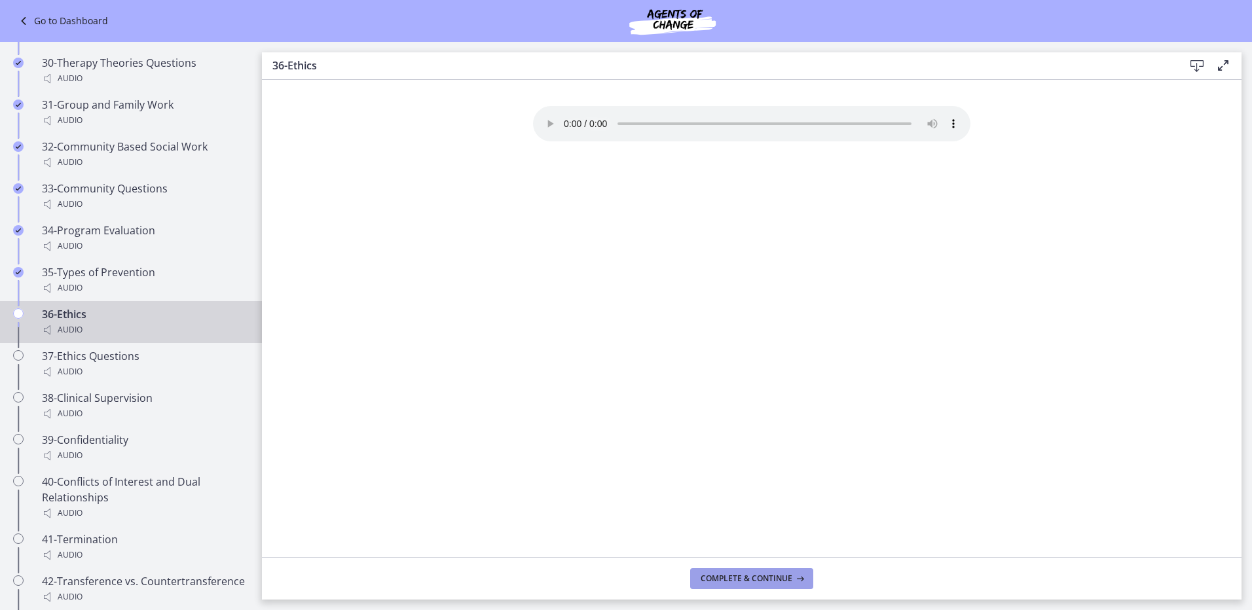
click at [741, 577] on span "Complete & continue" at bounding box center [747, 579] width 92 height 10
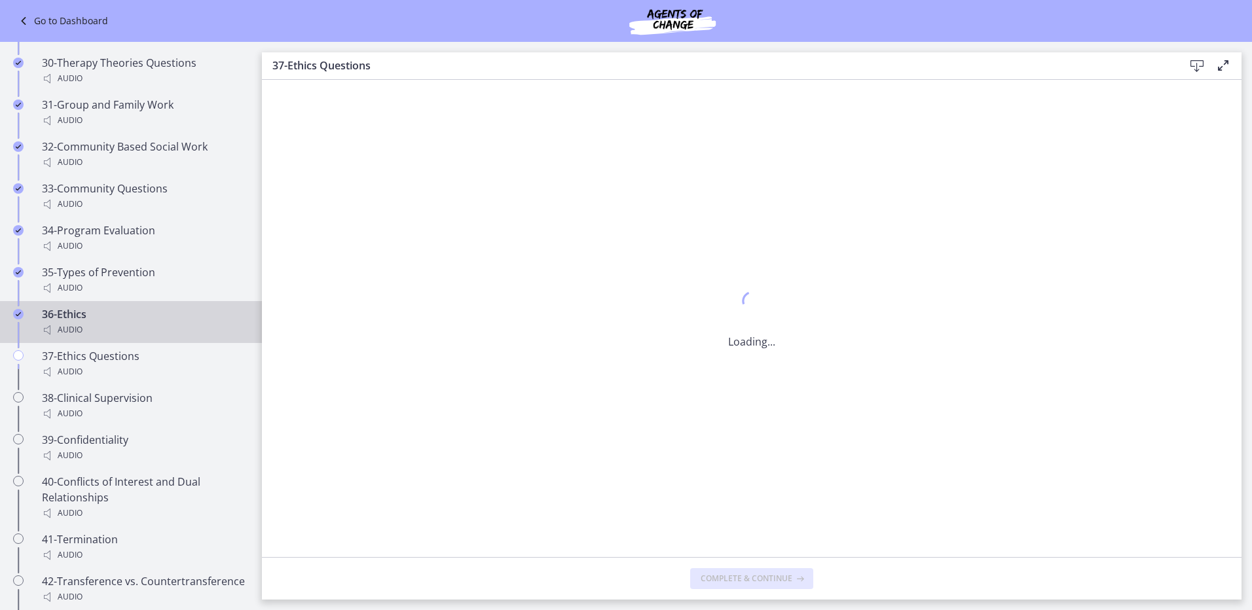
click at [741, 577] on span "Complete & continue" at bounding box center [747, 579] width 92 height 10
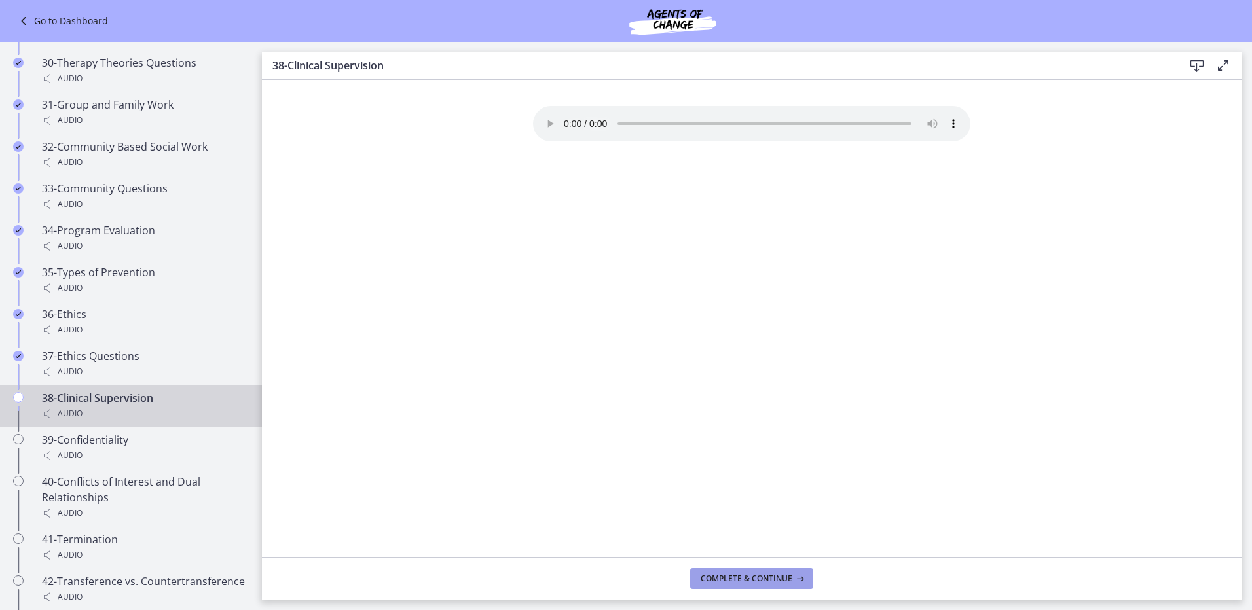
click at [741, 577] on span "Complete & continue" at bounding box center [747, 579] width 92 height 10
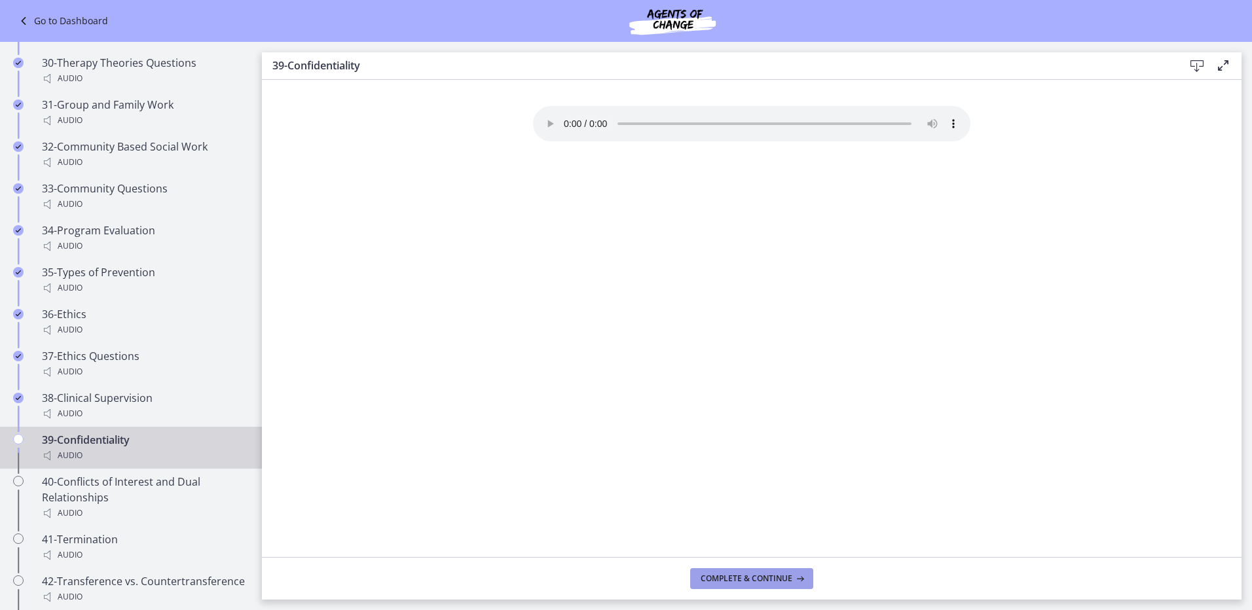
click at [728, 579] on span "Complete & continue" at bounding box center [747, 579] width 92 height 10
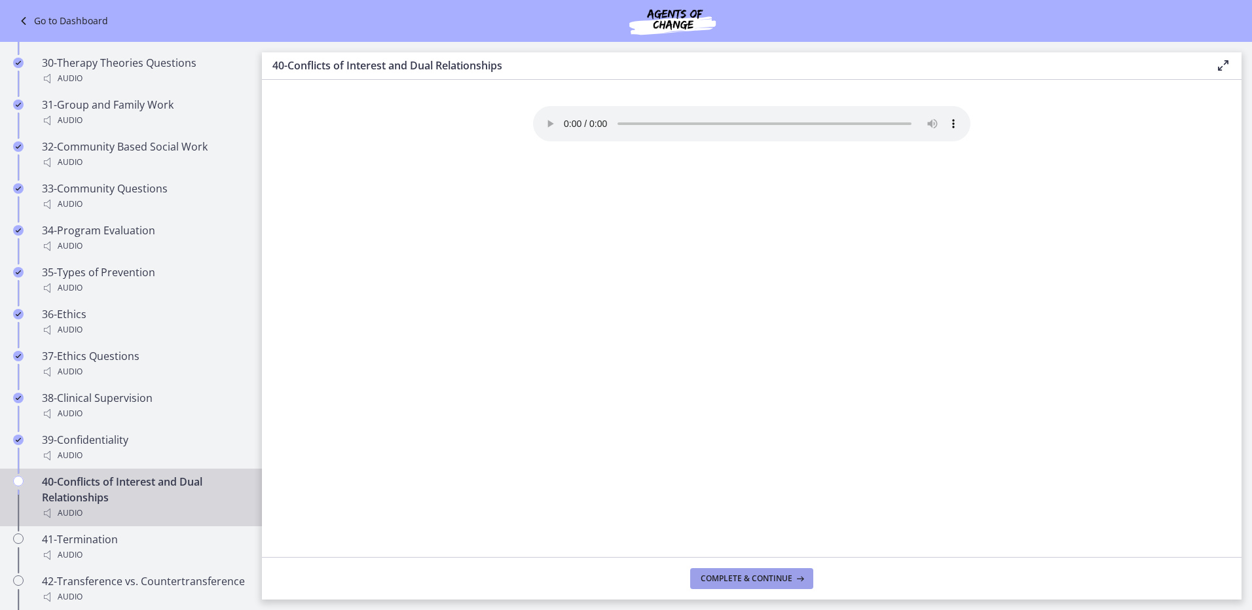
click at [744, 576] on span "Complete & continue" at bounding box center [747, 579] width 92 height 10
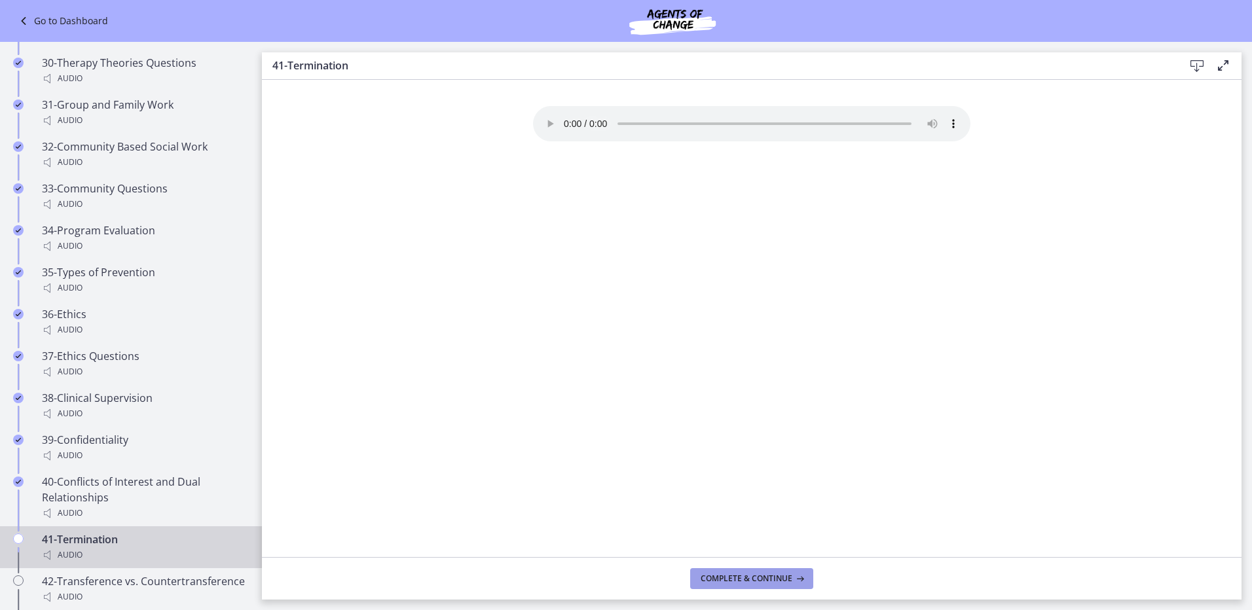
click at [754, 577] on span "Complete & continue" at bounding box center [747, 579] width 92 height 10
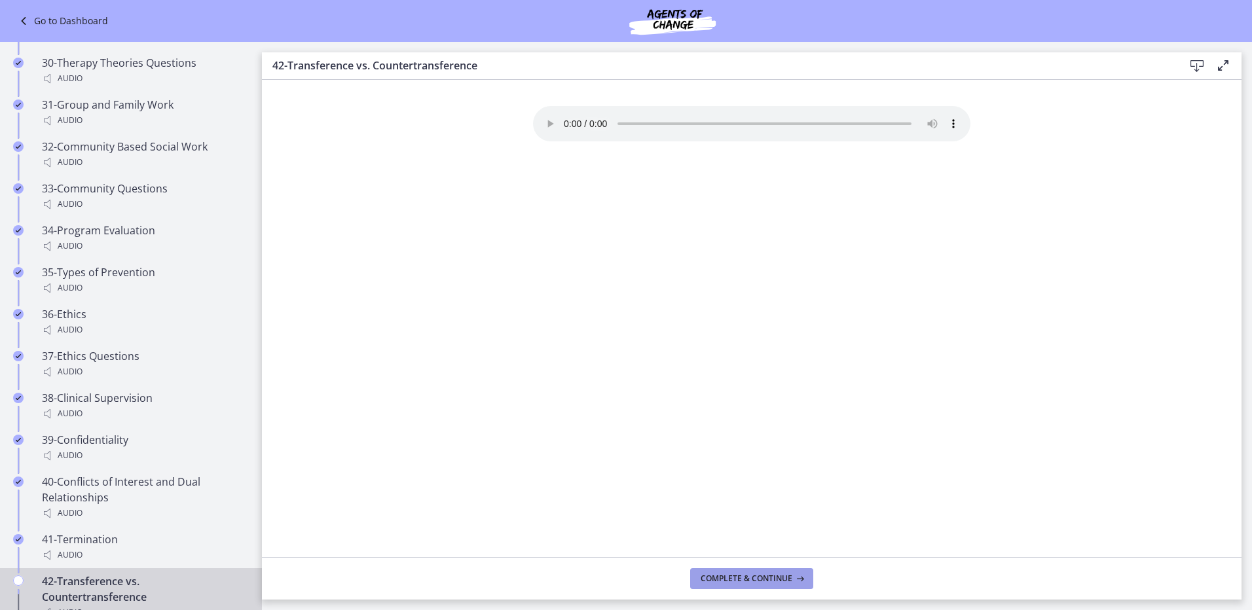
click at [755, 579] on span "Complete & continue" at bounding box center [747, 579] width 92 height 10
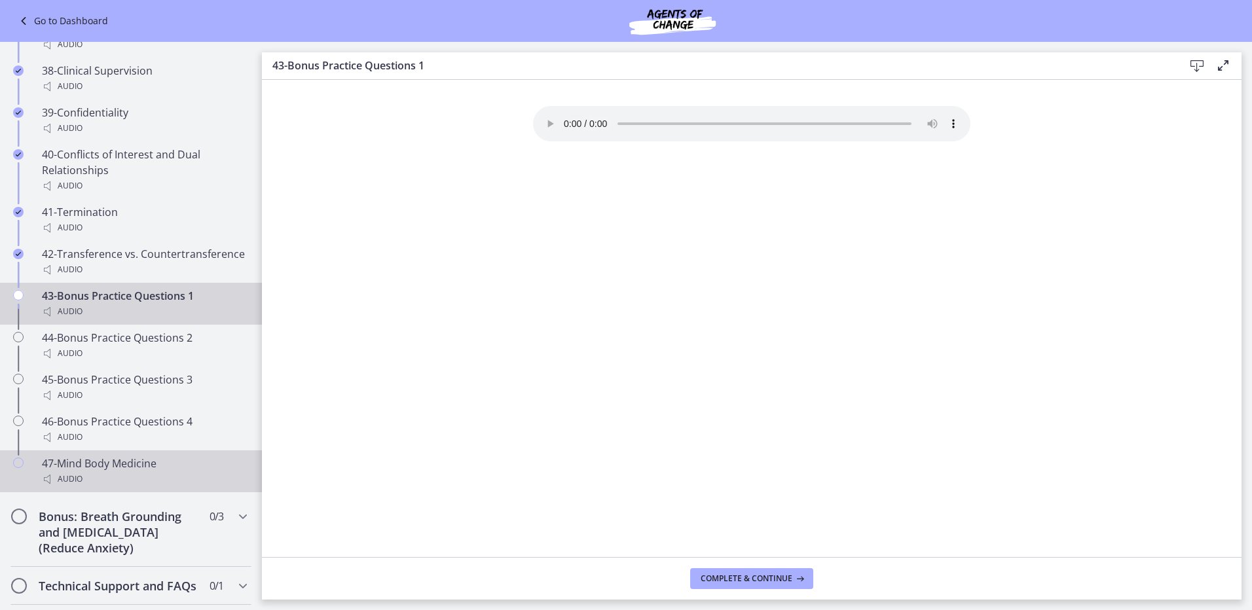
scroll to position [2510, 0]
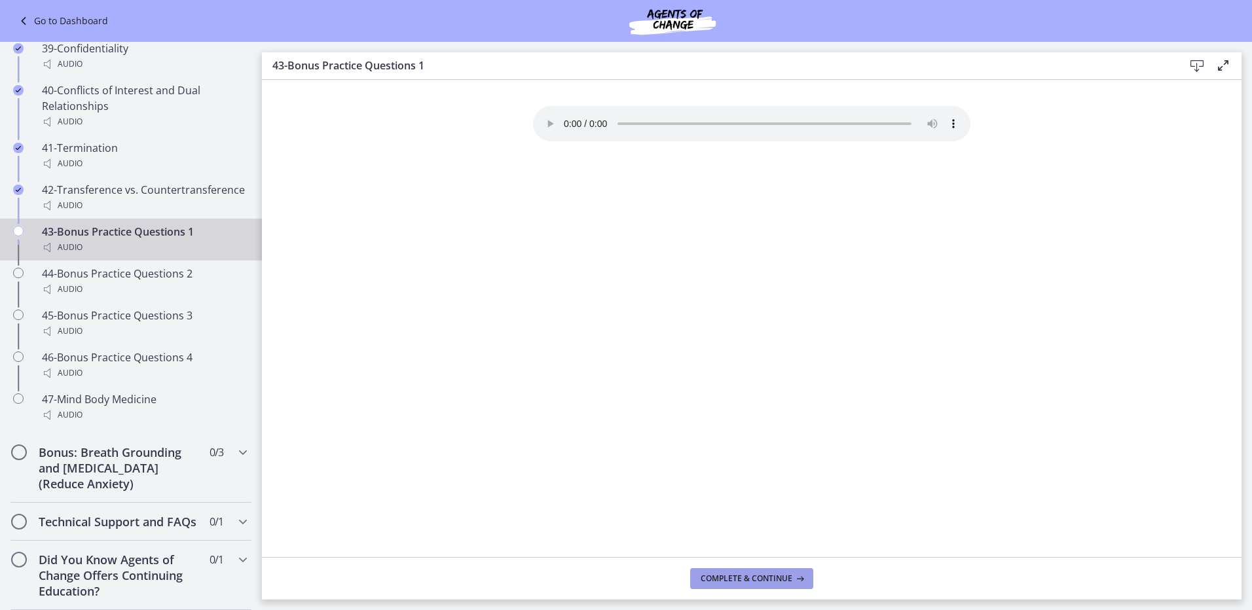
click at [705, 576] on span "Complete & continue" at bounding box center [747, 579] width 92 height 10
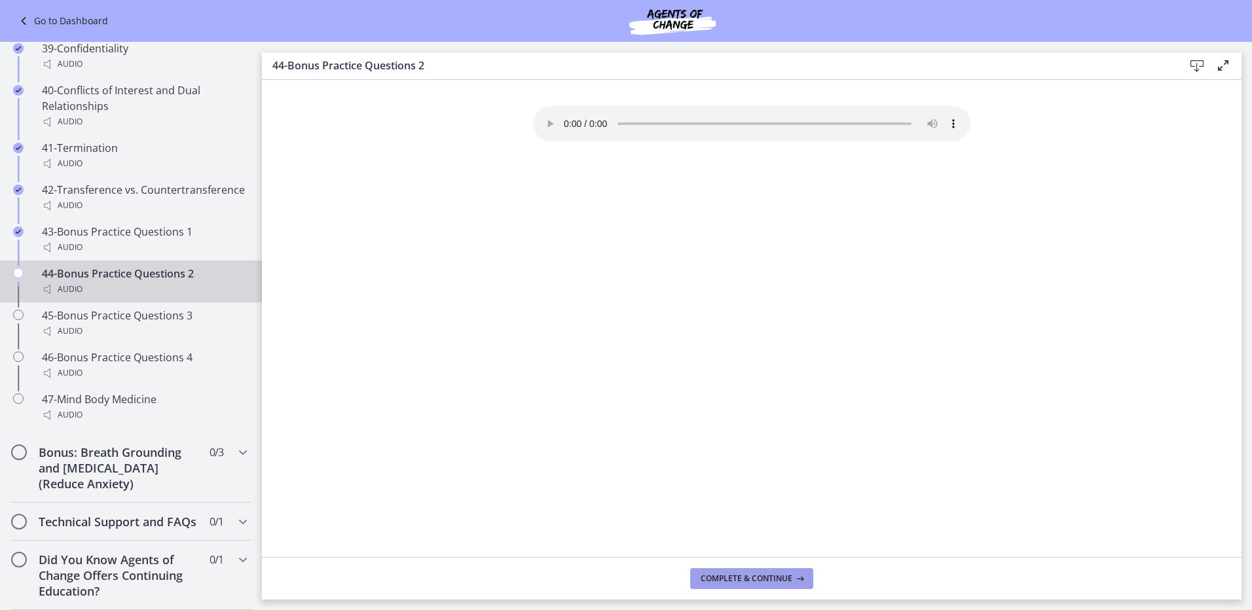
click at [728, 578] on span "Complete & continue" at bounding box center [747, 579] width 92 height 10
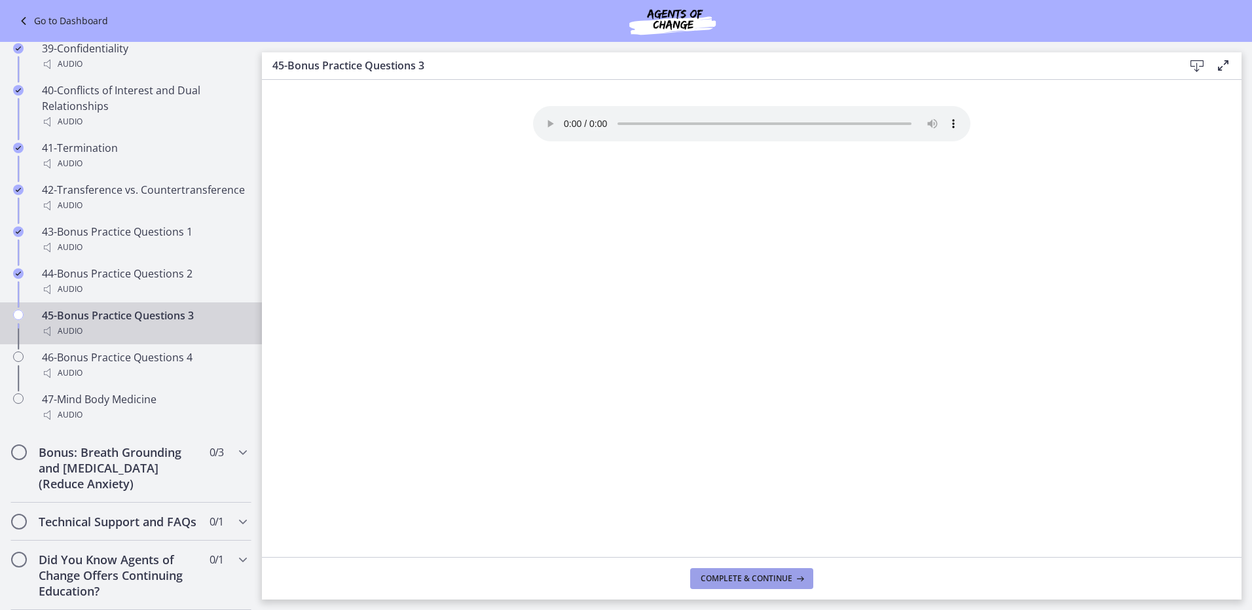
click at [728, 578] on span "Complete & continue" at bounding box center [747, 579] width 92 height 10
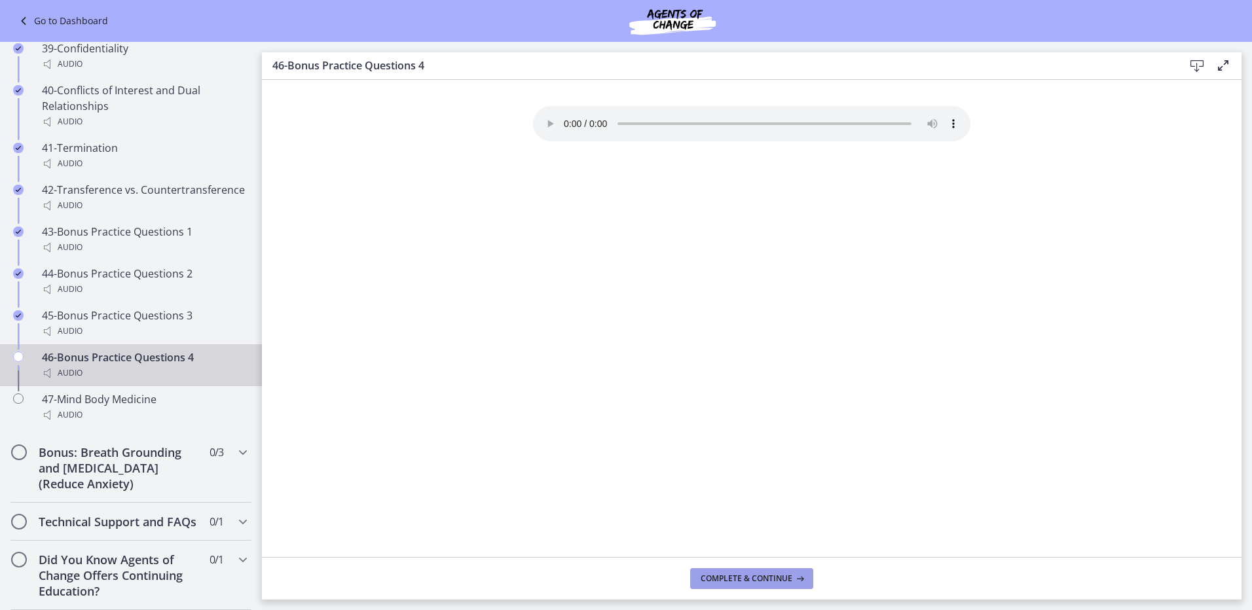
click at [728, 577] on span "Complete & continue" at bounding box center [747, 579] width 92 height 10
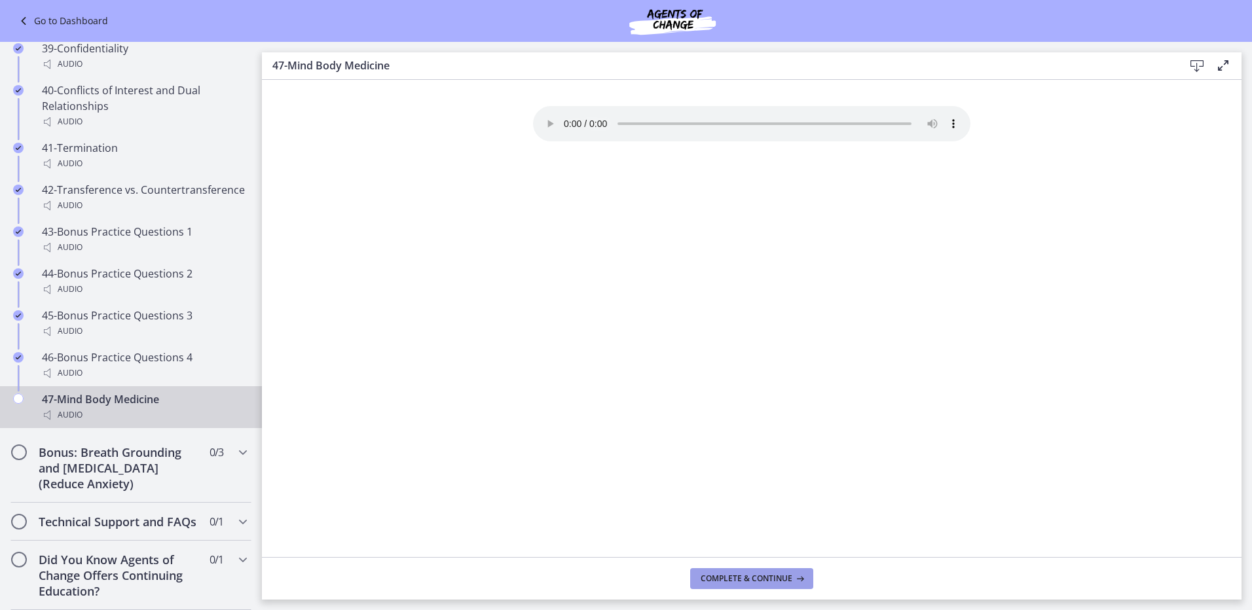
click at [728, 577] on span "Complete & continue" at bounding box center [747, 579] width 92 height 10
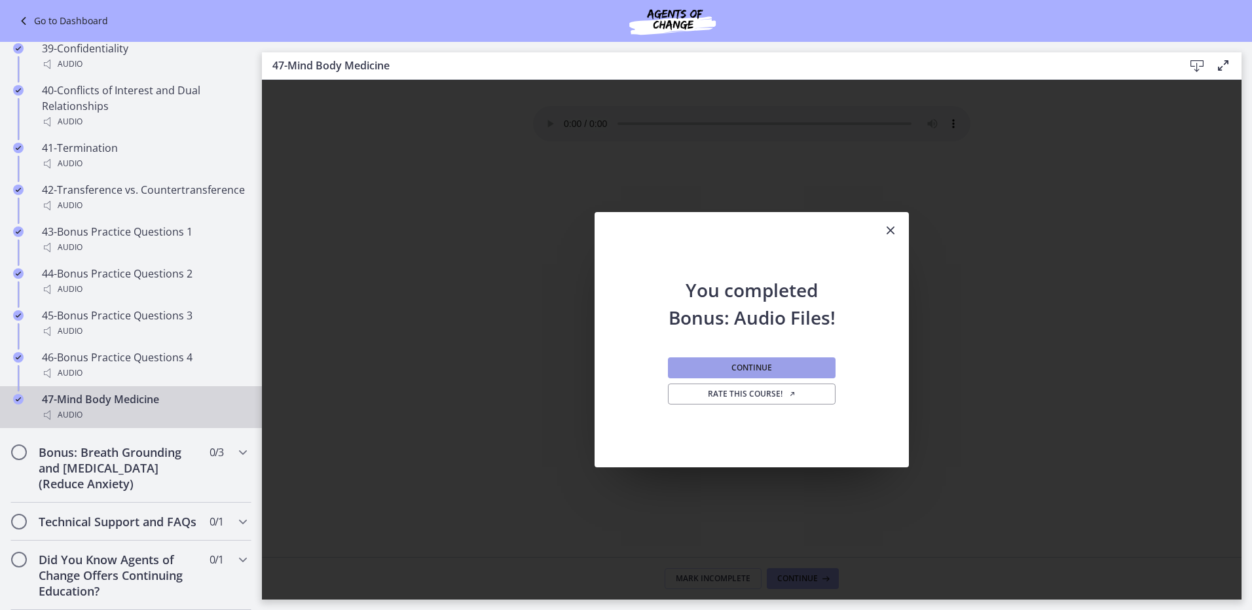
click at [741, 363] on span "Continue" at bounding box center [751, 368] width 41 height 10
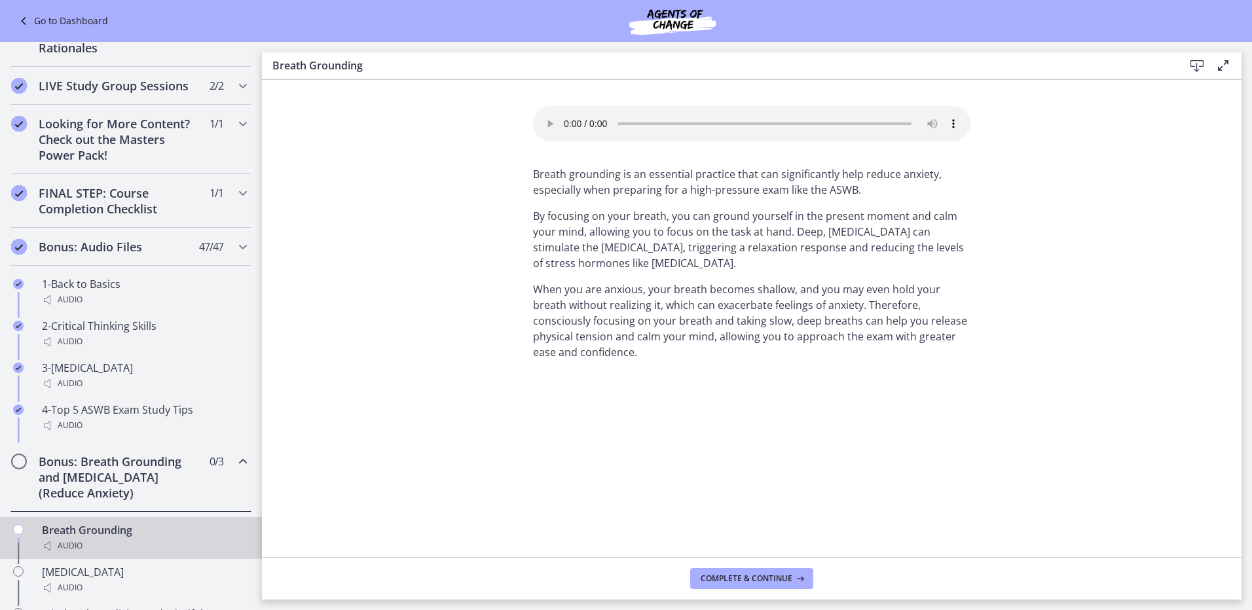
scroll to position [603, 0]
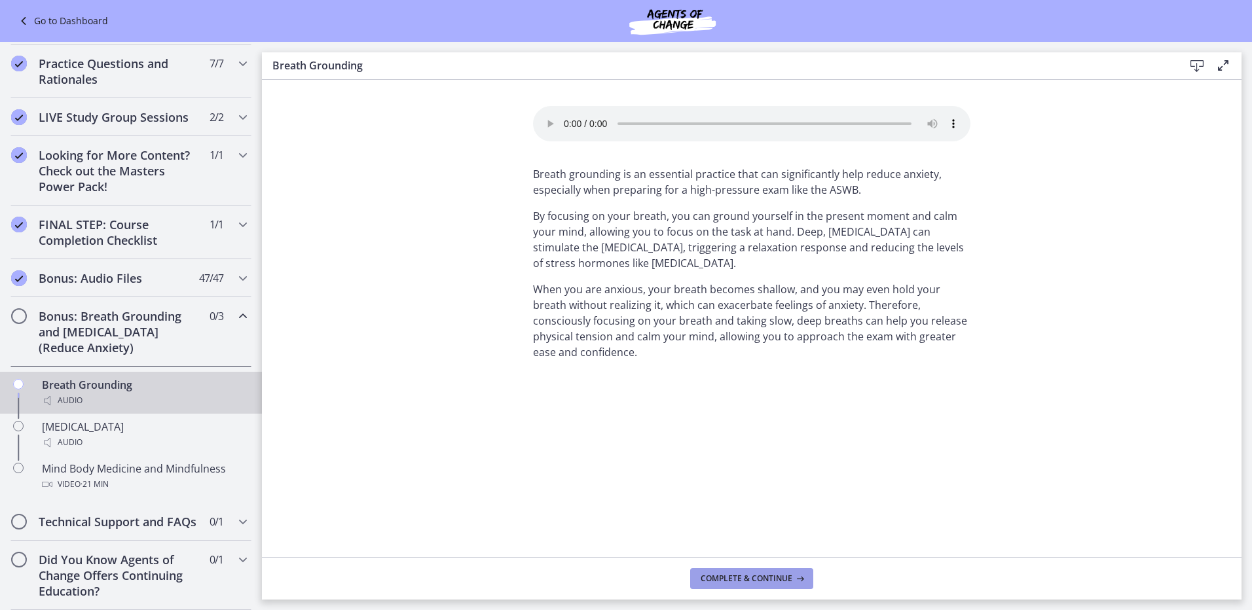
click at [744, 579] on span "Complete & continue" at bounding box center [747, 579] width 92 height 10
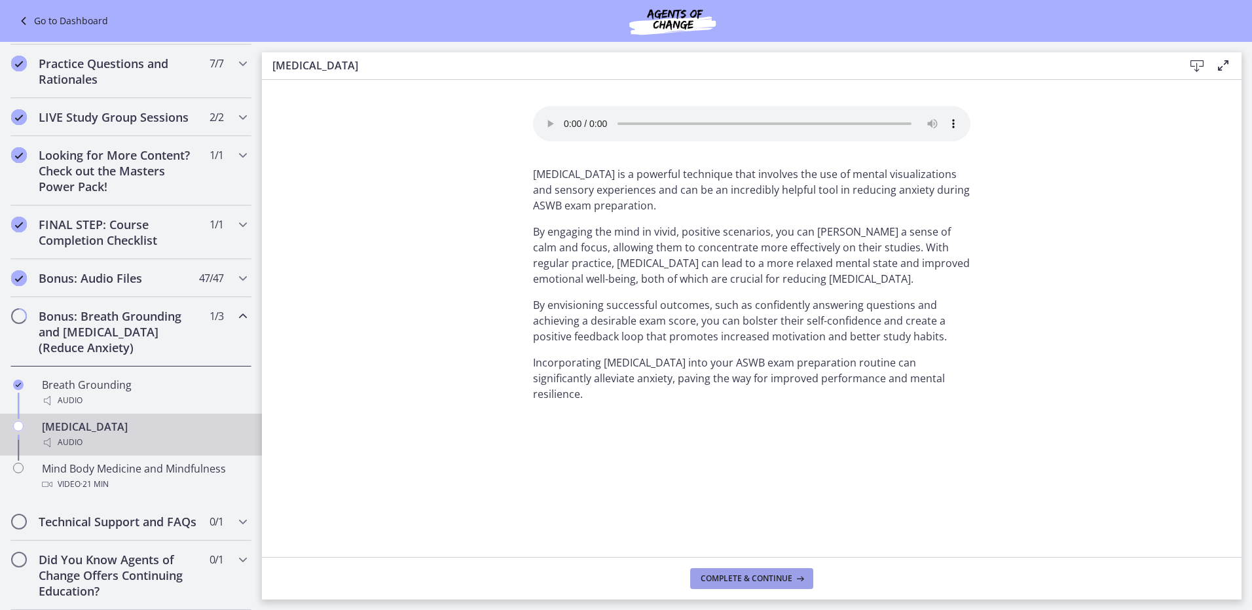
click at [744, 579] on span "Complete & continue" at bounding box center [747, 579] width 92 height 10
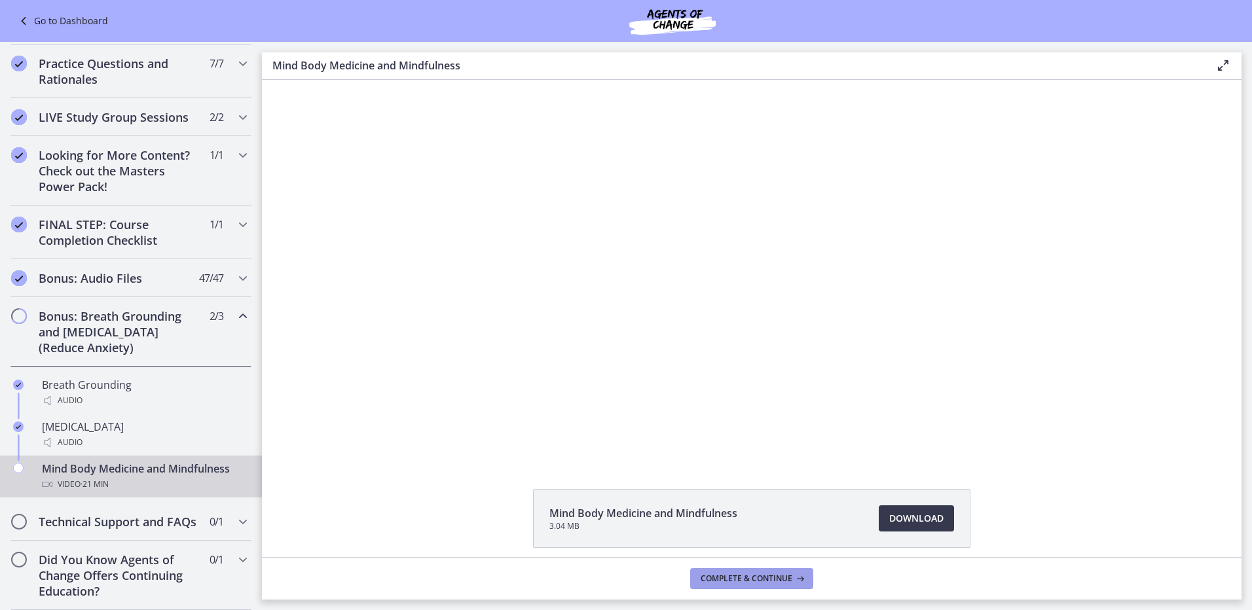
click at [744, 579] on span "Complete & continue" at bounding box center [747, 579] width 92 height 10
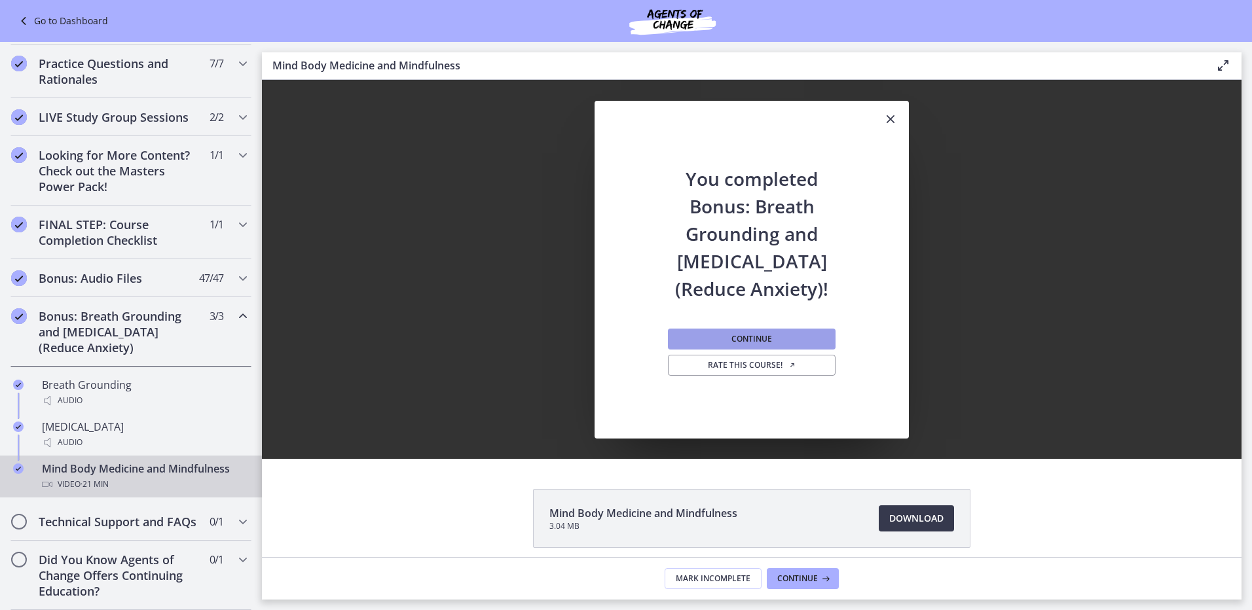
click at [807, 342] on button "Continue" at bounding box center [752, 339] width 168 height 21
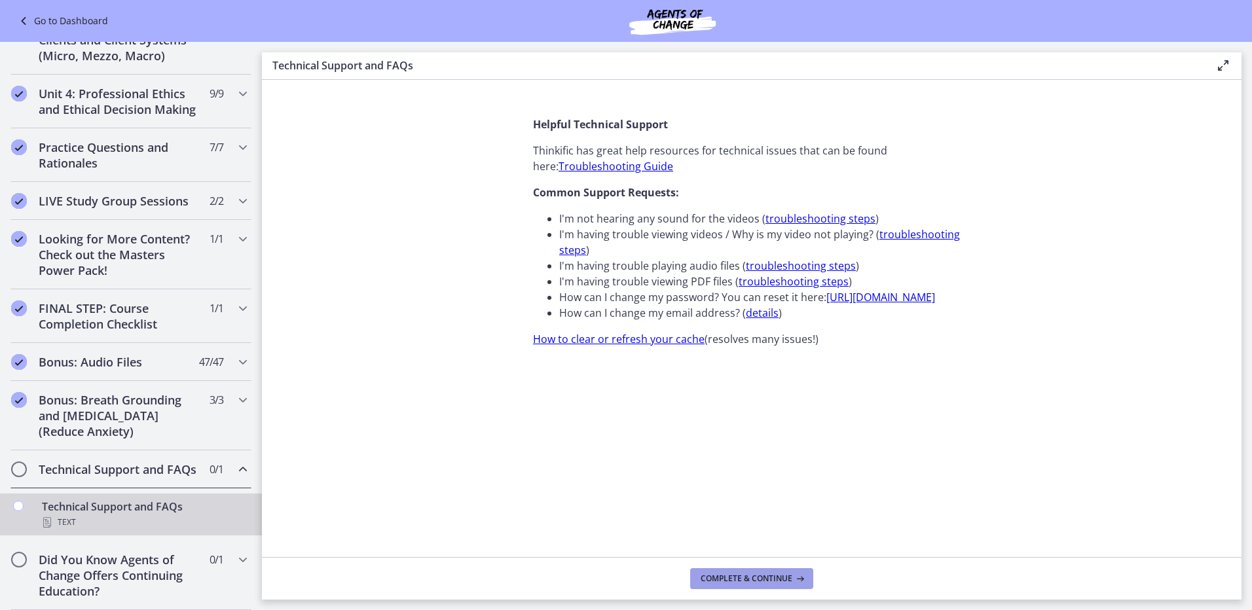
click at [742, 587] on button "Complete & continue" at bounding box center [751, 578] width 123 height 21
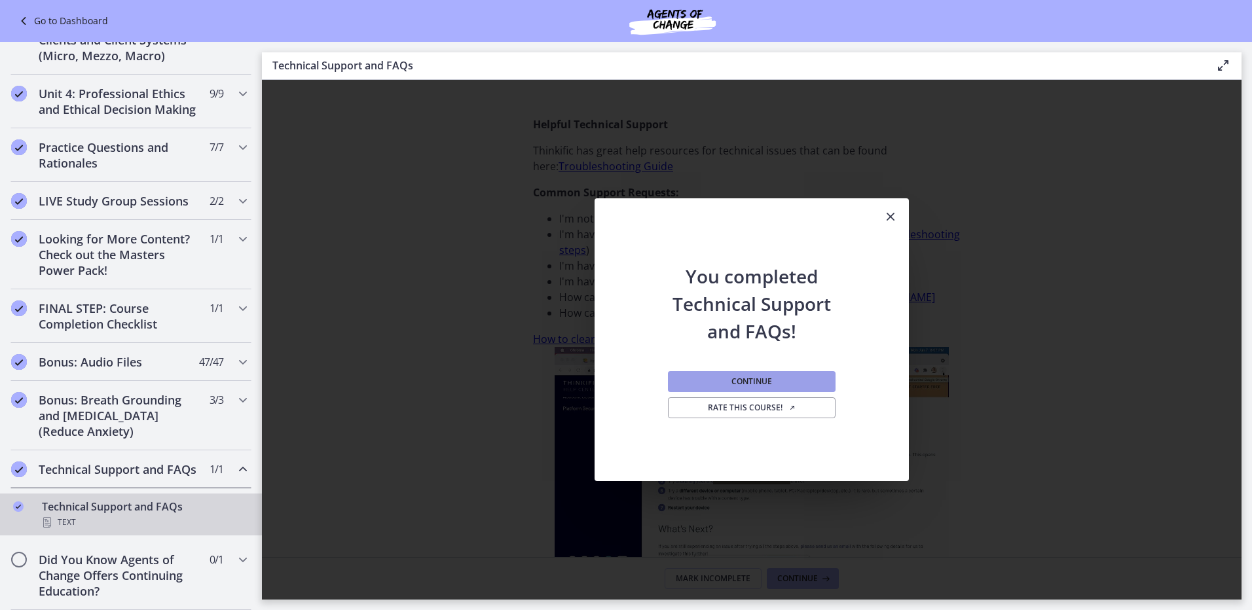
click at [783, 384] on button "Continue" at bounding box center [752, 381] width 168 height 21
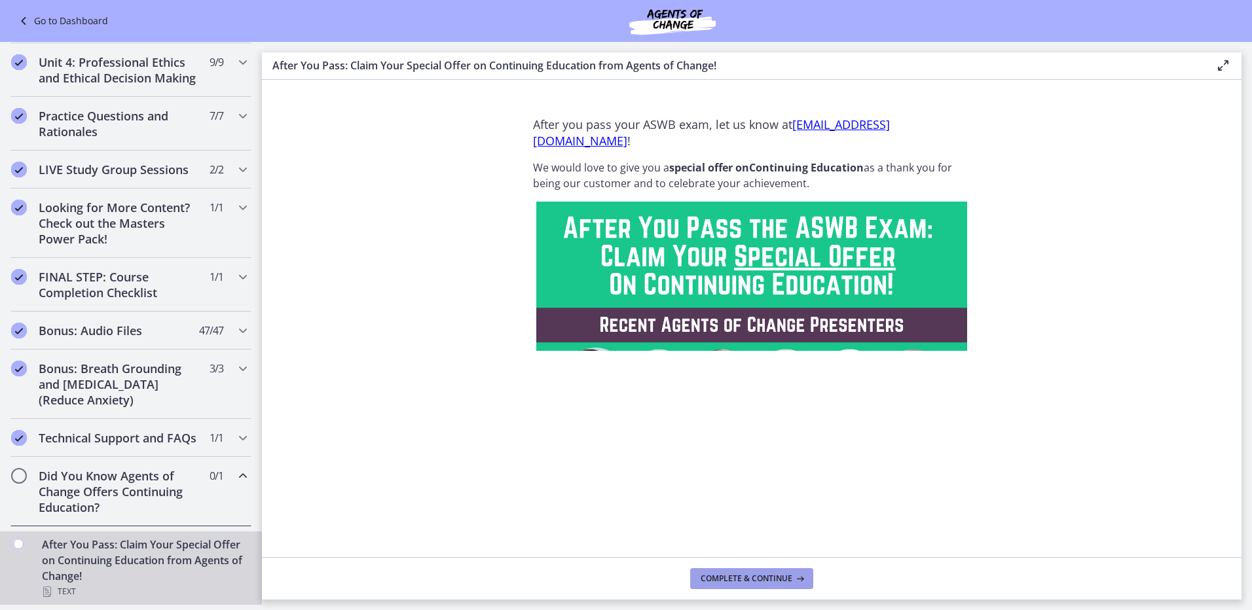
click at [749, 582] on span "Complete & continue" at bounding box center [747, 579] width 92 height 10
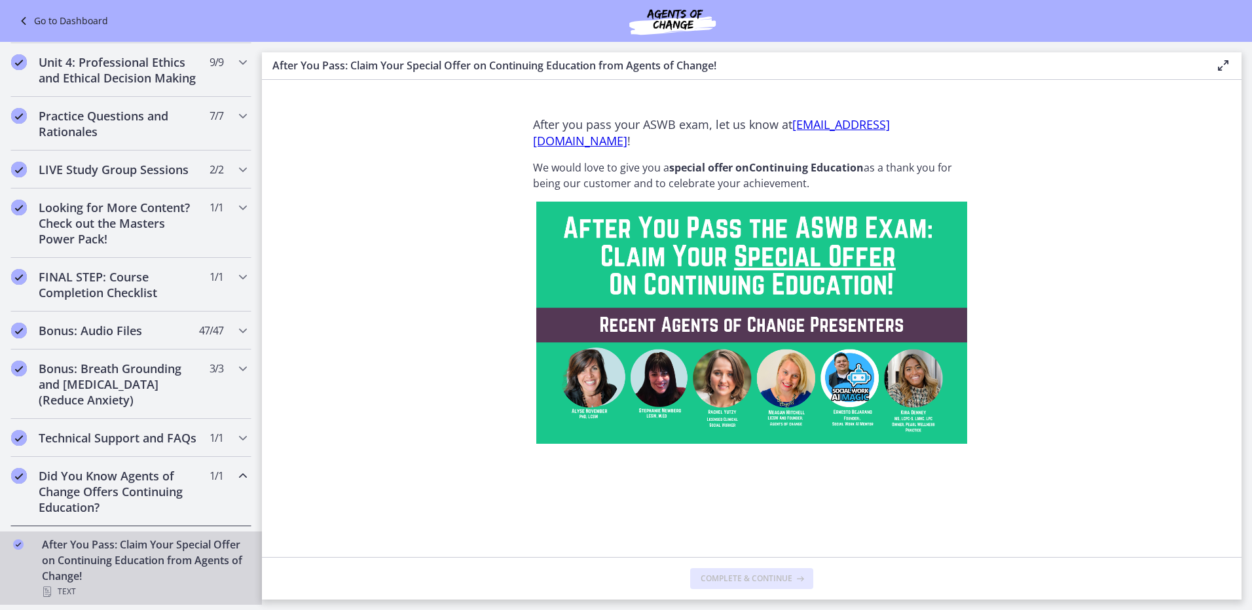
scroll to position [593, 0]
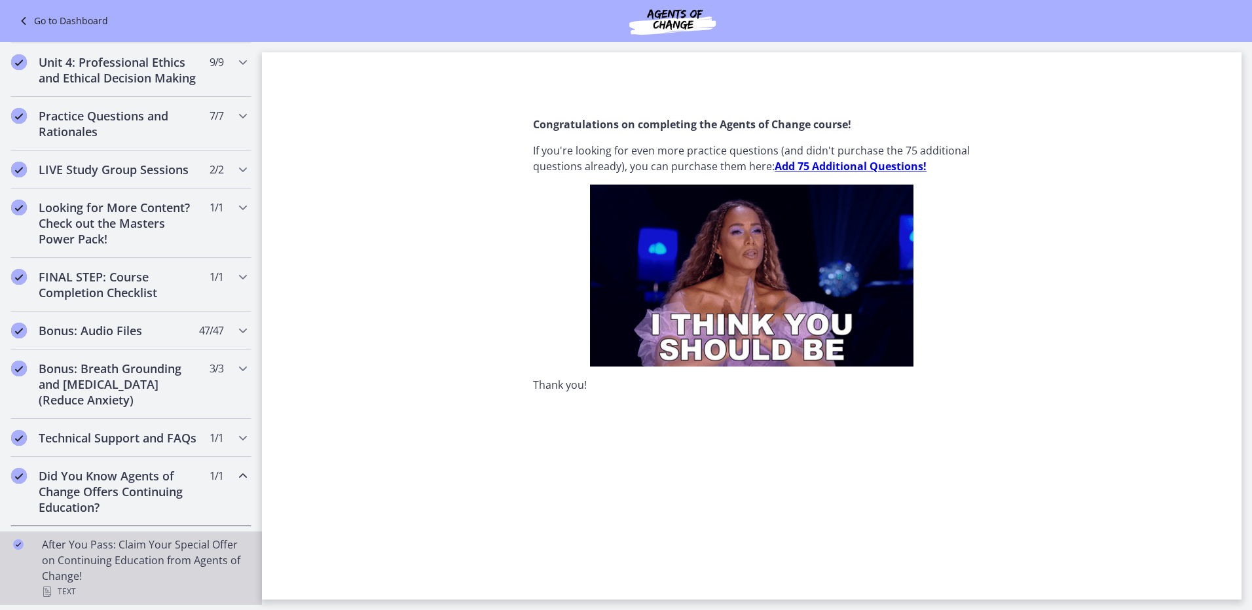
click at [145, 546] on div "After You Pass: Claim Your Special Offer on Continuing Education from Agents of…" at bounding box center [144, 568] width 204 height 63
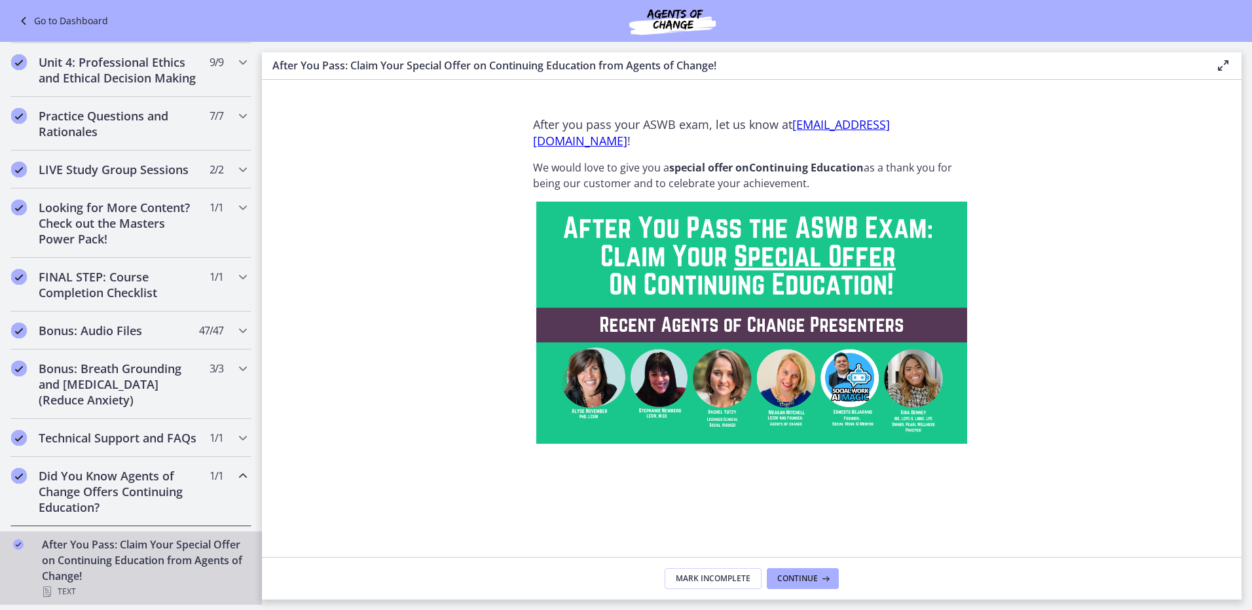
click at [599, 141] on link "[EMAIL_ADDRESS][DOMAIN_NAME]" at bounding box center [711, 133] width 357 height 32
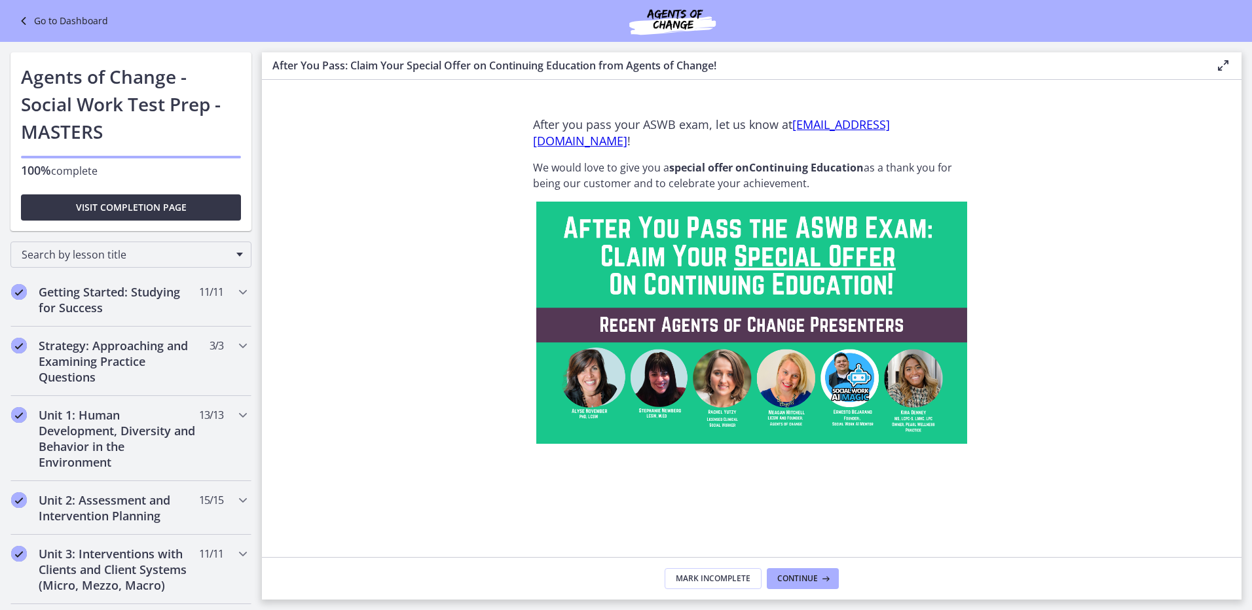
click at [133, 210] on span "Visit completion page" at bounding box center [131, 208] width 111 height 16
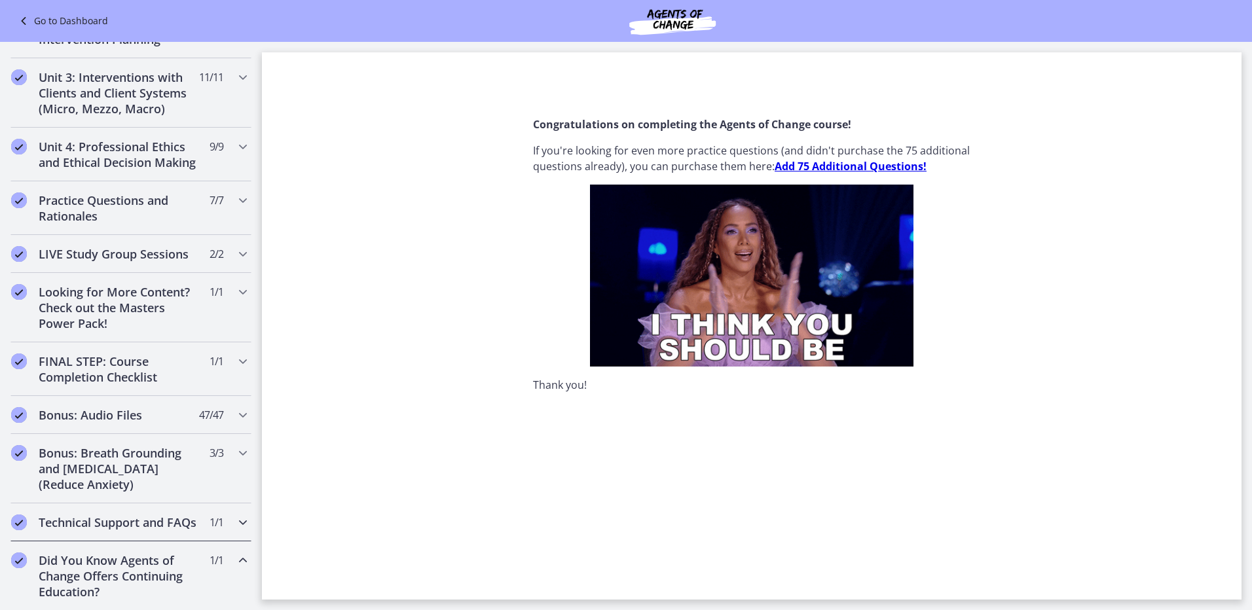
scroll to position [593, 0]
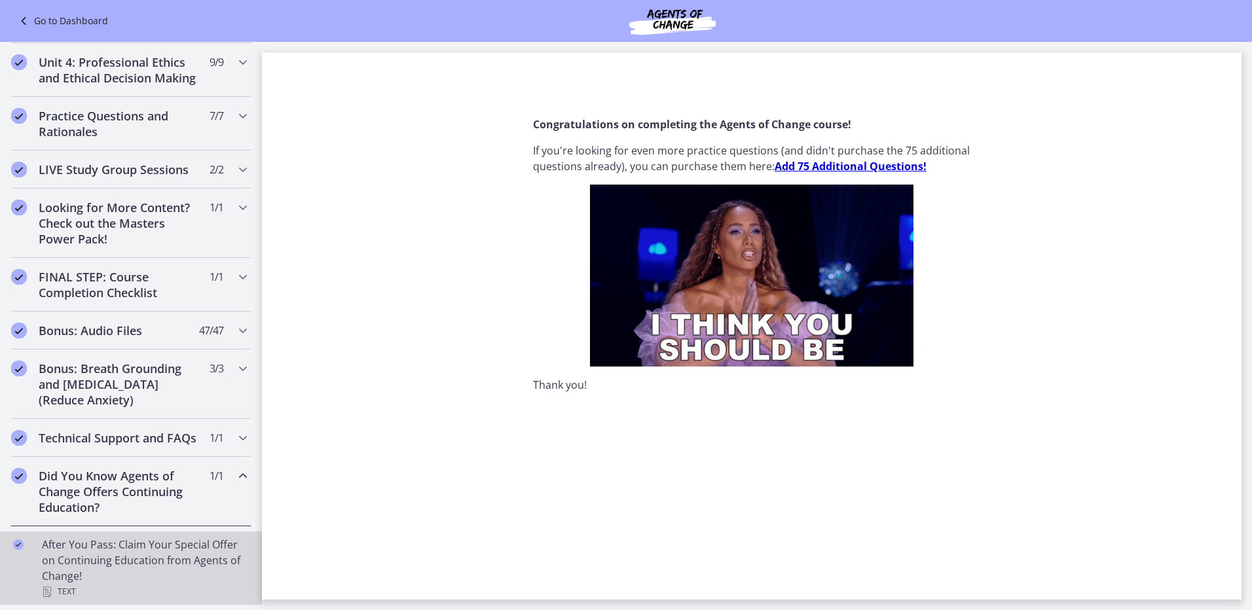
click at [124, 547] on div "After You Pass: Claim Your Special Offer on Continuing Education from Agents of…" at bounding box center [144, 568] width 204 height 63
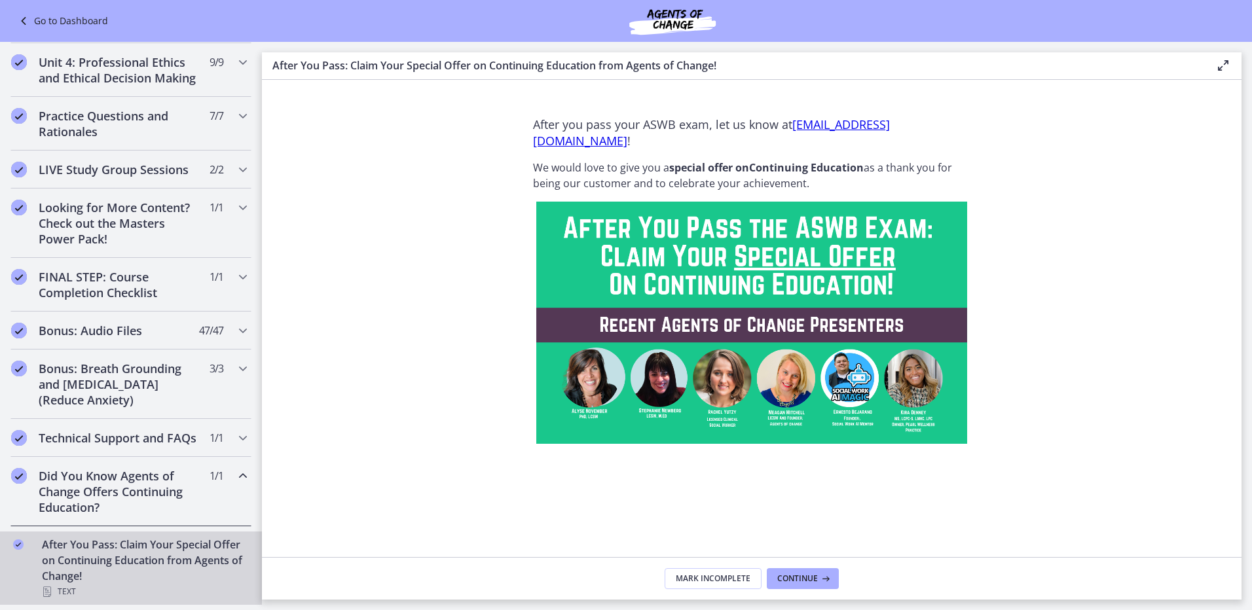
click at [120, 506] on h2 "Did You Know Agents of Change Offers Continuing Education?" at bounding box center [119, 491] width 160 height 47
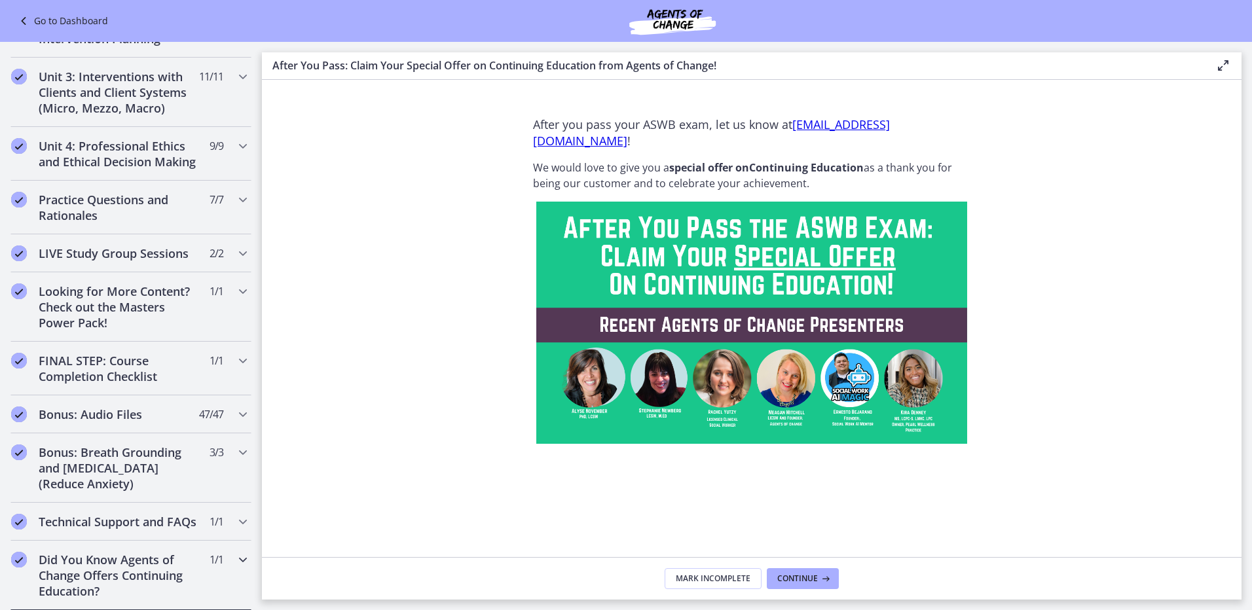
scroll to position [509, 0]
click at [160, 579] on h2 "Did You Know Agents of Change Offers Continuing Education?" at bounding box center [119, 575] width 160 height 47
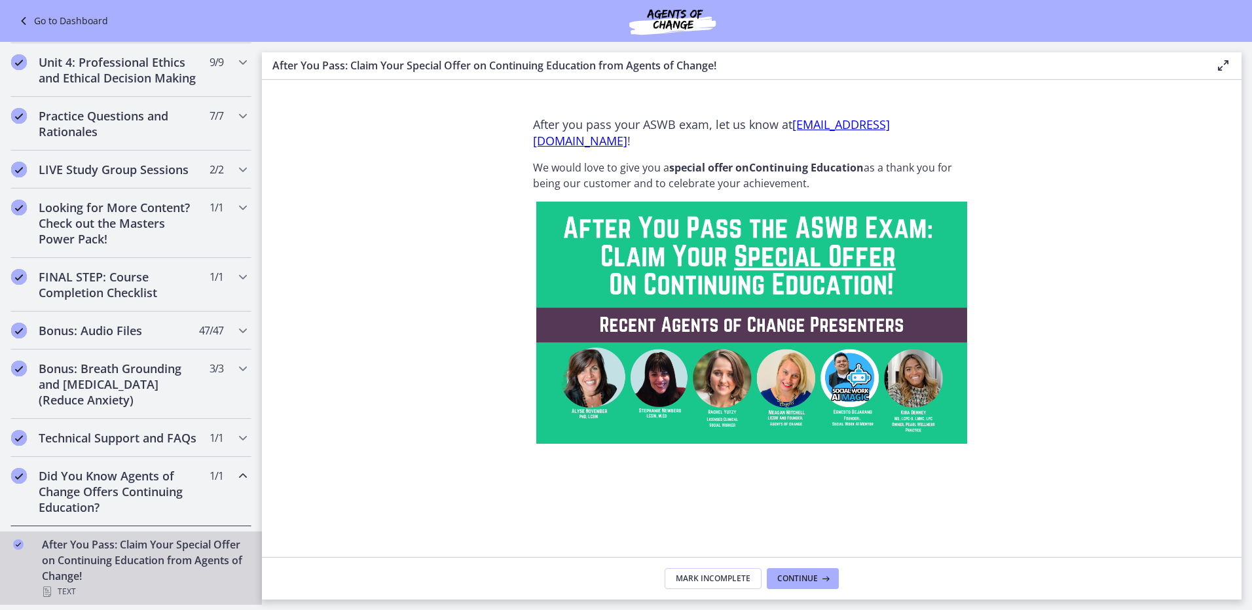
click at [128, 496] on h2 "Did You Know Agents of Change Offers Continuing Education?" at bounding box center [119, 491] width 160 height 47
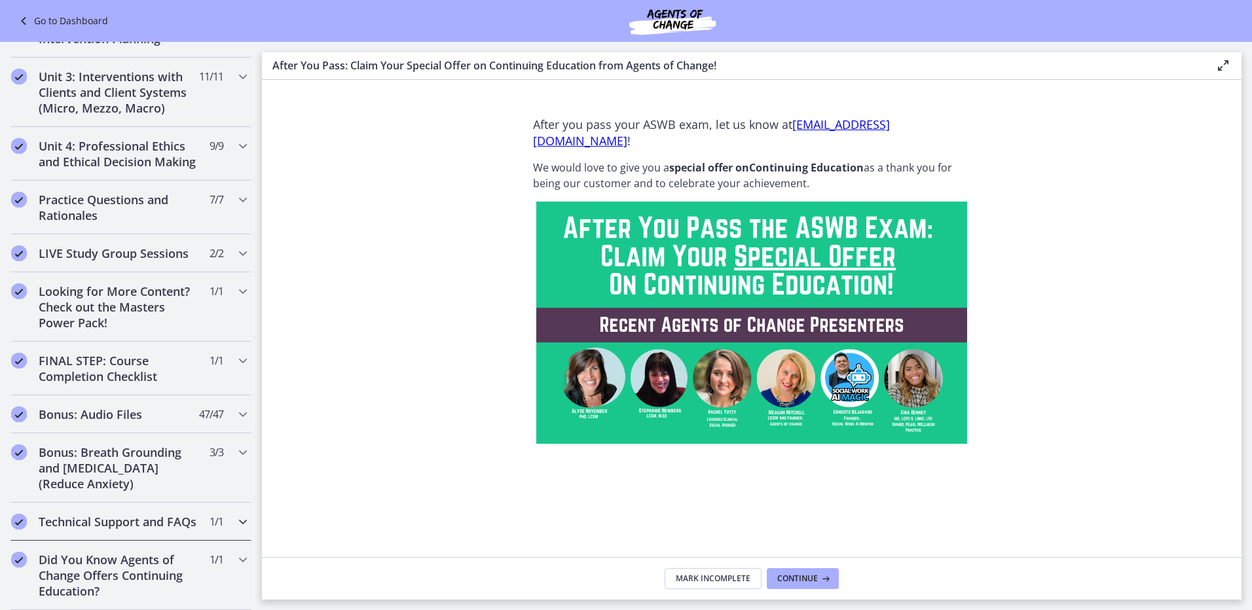
click at [73, 514] on h2 "Technical Support and FAQs" at bounding box center [119, 522] width 160 height 16
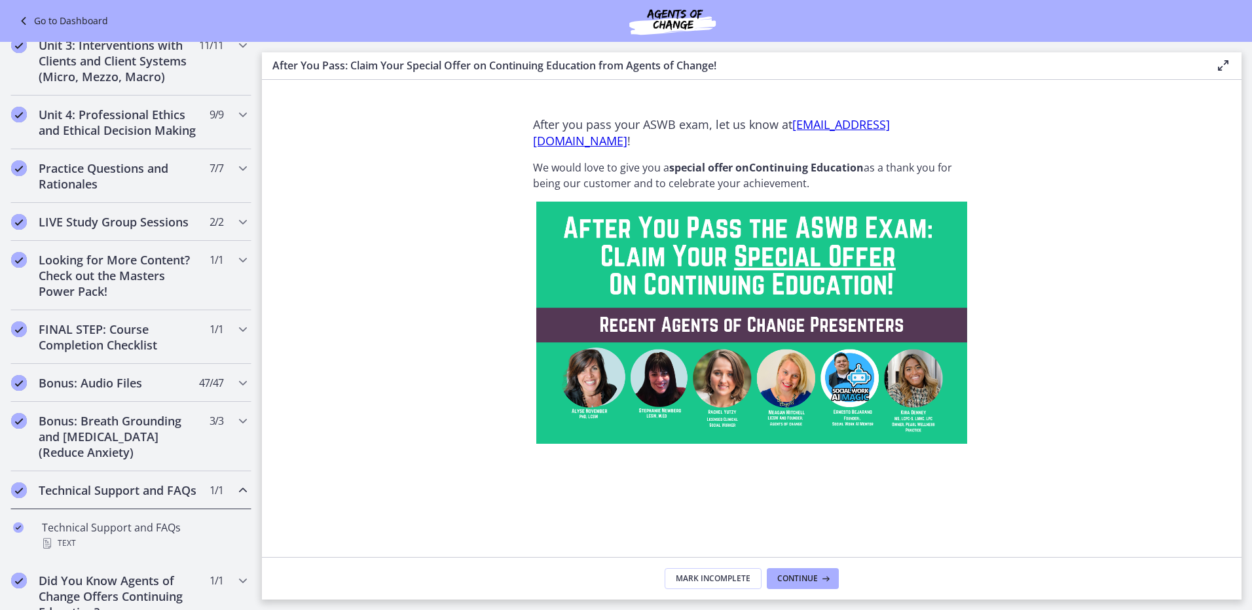
scroll to position [561, 0]
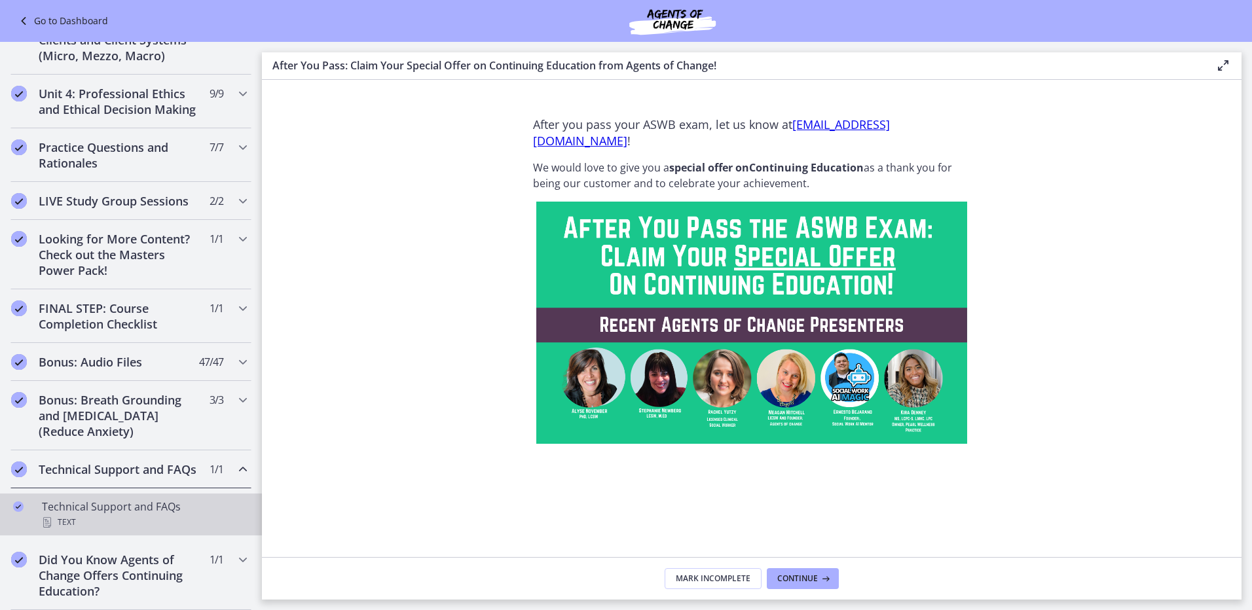
click at [126, 509] on div "Technical Support and FAQs Text" at bounding box center [144, 514] width 204 height 31
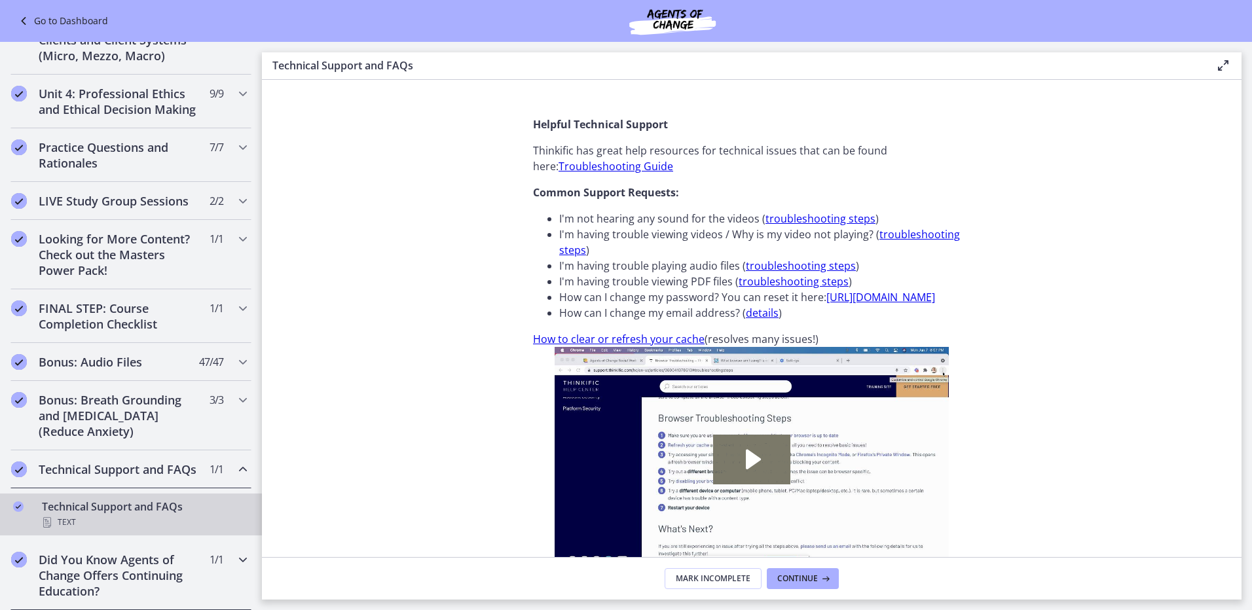
click at [141, 552] on h2 "Did You Know Agents of Change Offers Continuing Education?" at bounding box center [119, 575] width 160 height 47
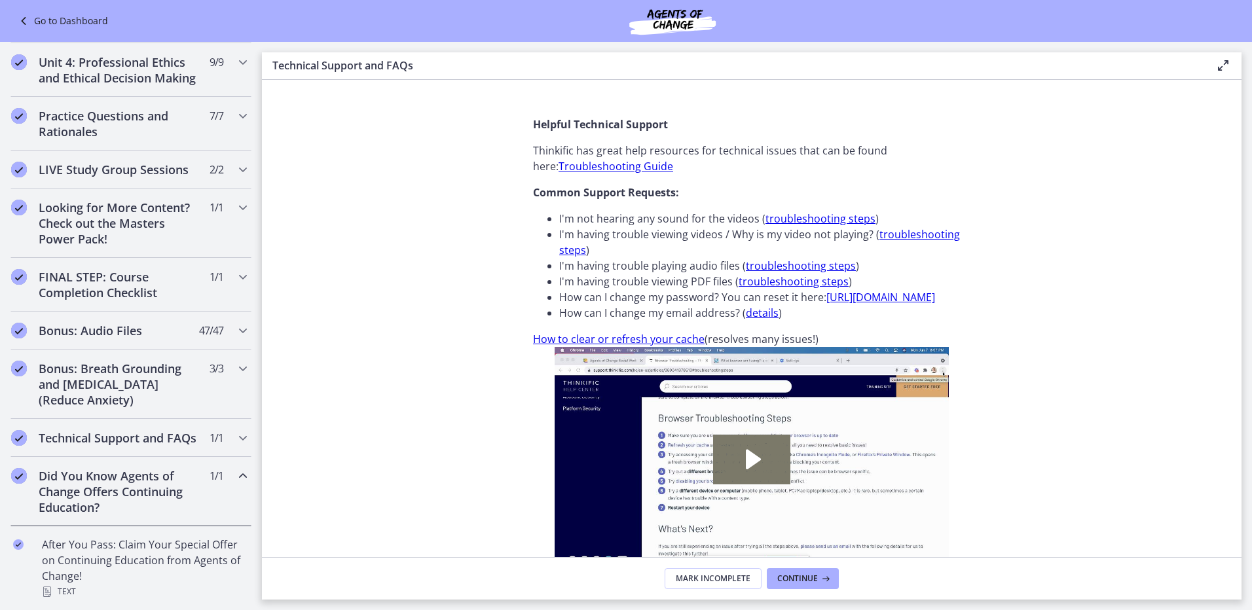
click at [140, 515] on h2 "Did You Know Agents of Change Offers Continuing Education?" at bounding box center [119, 491] width 160 height 47
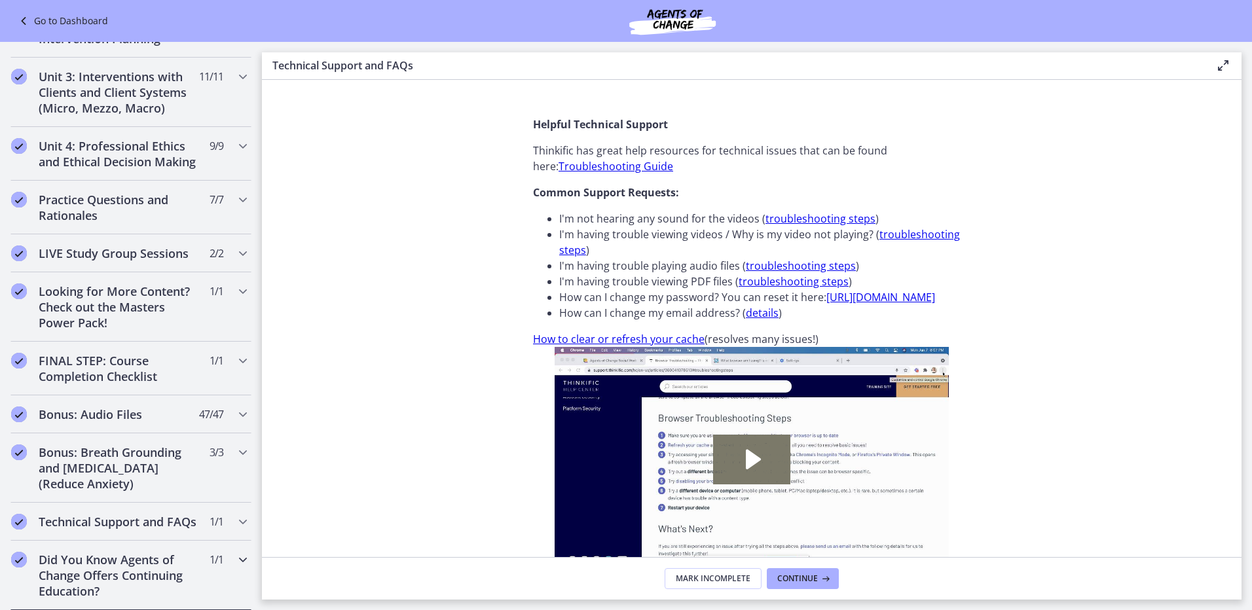
scroll to position [509, 0]
click at [815, 579] on span "Continue" at bounding box center [797, 579] width 41 height 10
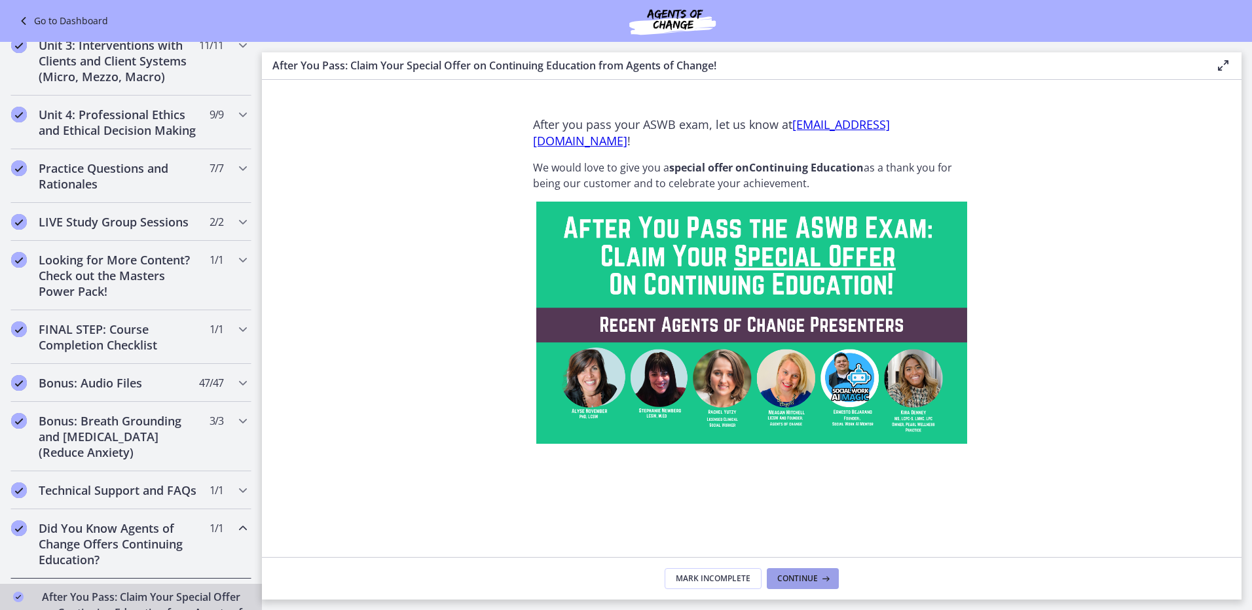
click at [815, 579] on span "Continue" at bounding box center [797, 579] width 41 height 10
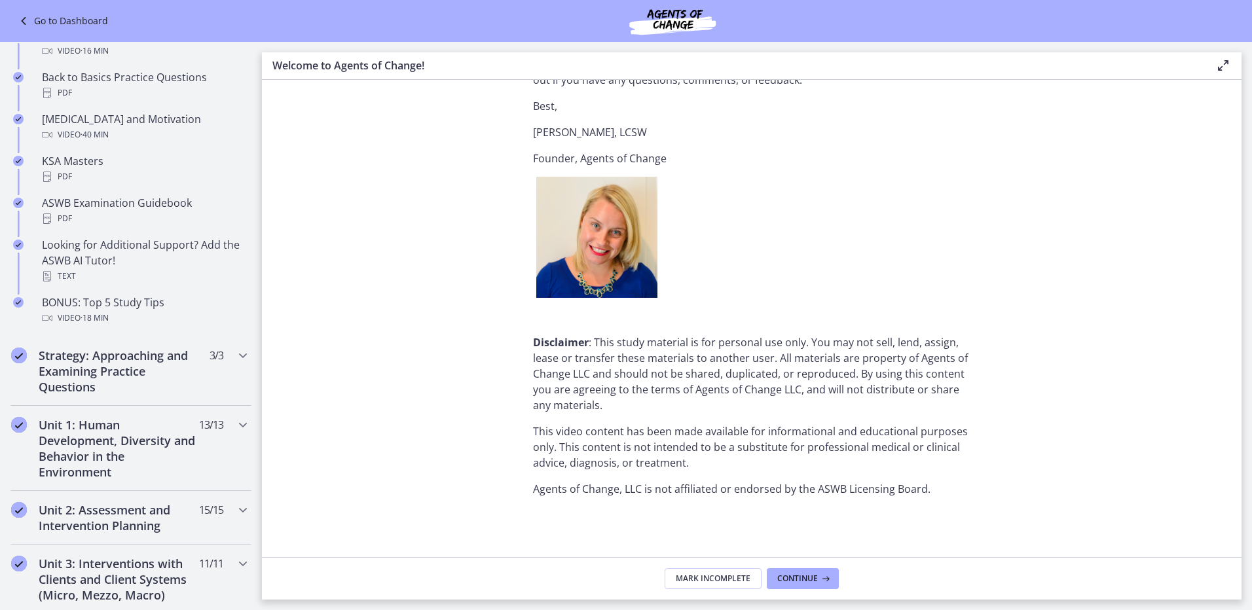
scroll to position [1573, 0]
click at [807, 574] on span "Continue" at bounding box center [797, 579] width 41 height 10
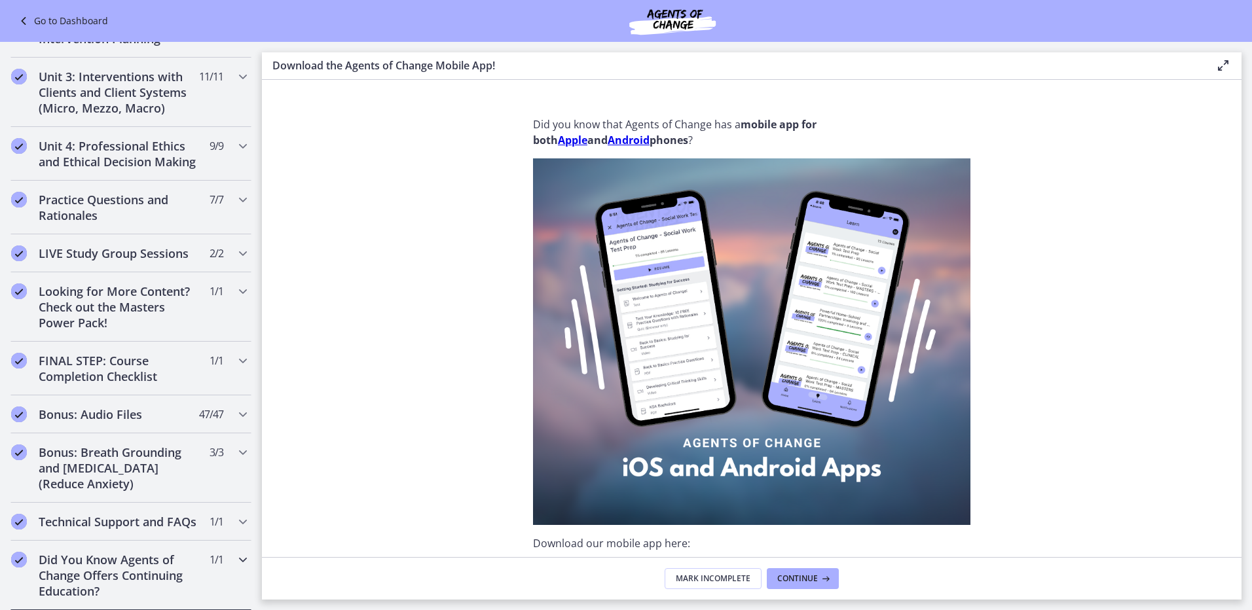
click at [129, 575] on h2 "Did You Know Agents of Change Offers Continuing Education?" at bounding box center [119, 575] width 160 height 47
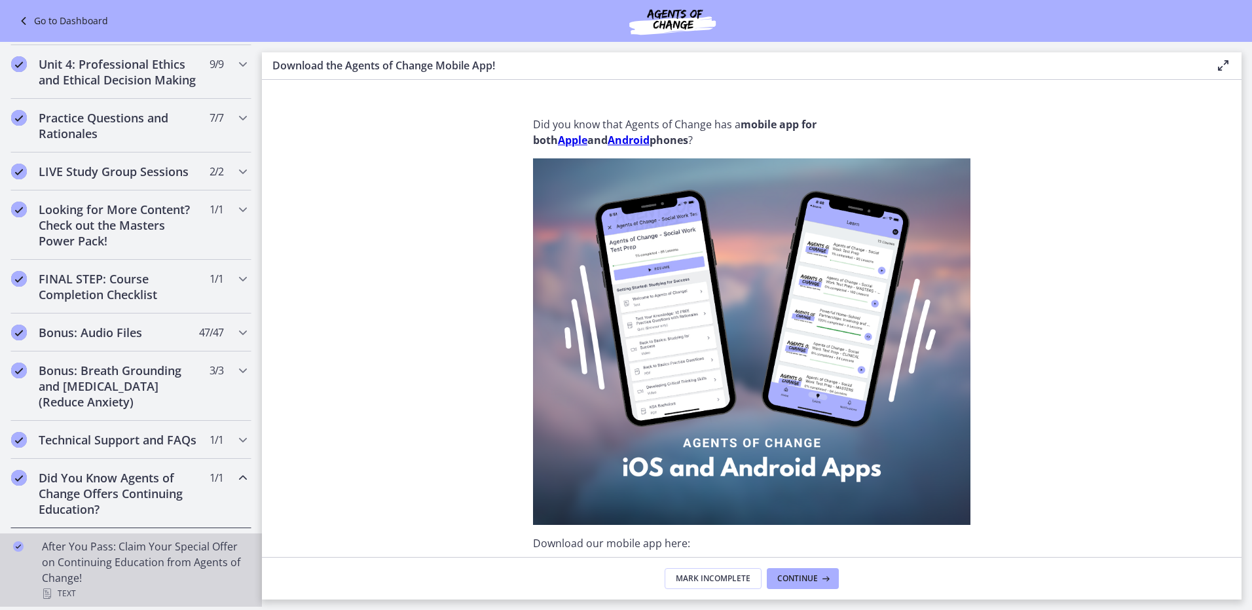
scroll to position [593, 0]
click at [117, 561] on div "After You Pass: Claim Your Special Offer on Continuing Education from Agents of…" at bounding box center [144, 568] width 204 height 63
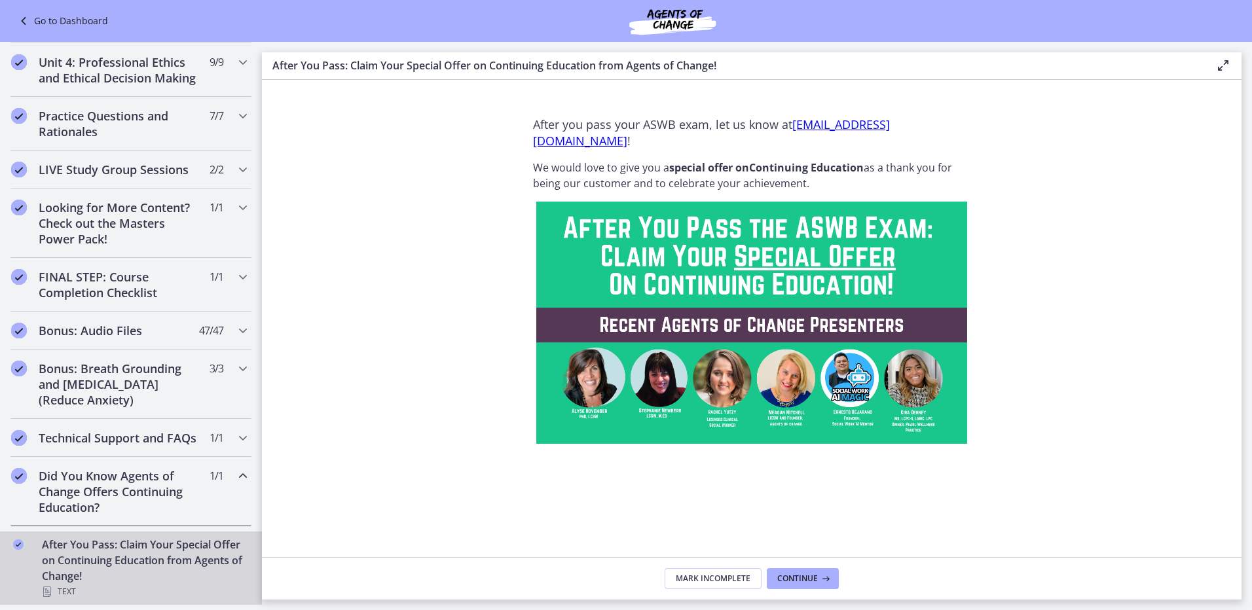
click at [638, 141] on link "[EMAIL_ADDRESS][DOMAIN_NAME]" at bounding box center [711, 133] width 357 height 32
drag, startPoint x: 717, startPoint y: 144, endPoint x: 526, endPoint y: 148, distance: 190.6
click at [526, 148] on div "After you pass your ASWB exam, let us know at [EMAIL_ADDRESS][DOMAIN_NAME] ! We…" at bounding box center [751, 331] width 458 height 451
drag, startPoint x: 526, startPoint y: 148, endPoint x: 537, endPoint y: 144, distance: 11.2
